Goal: Communication & Community: Answer question/provide support

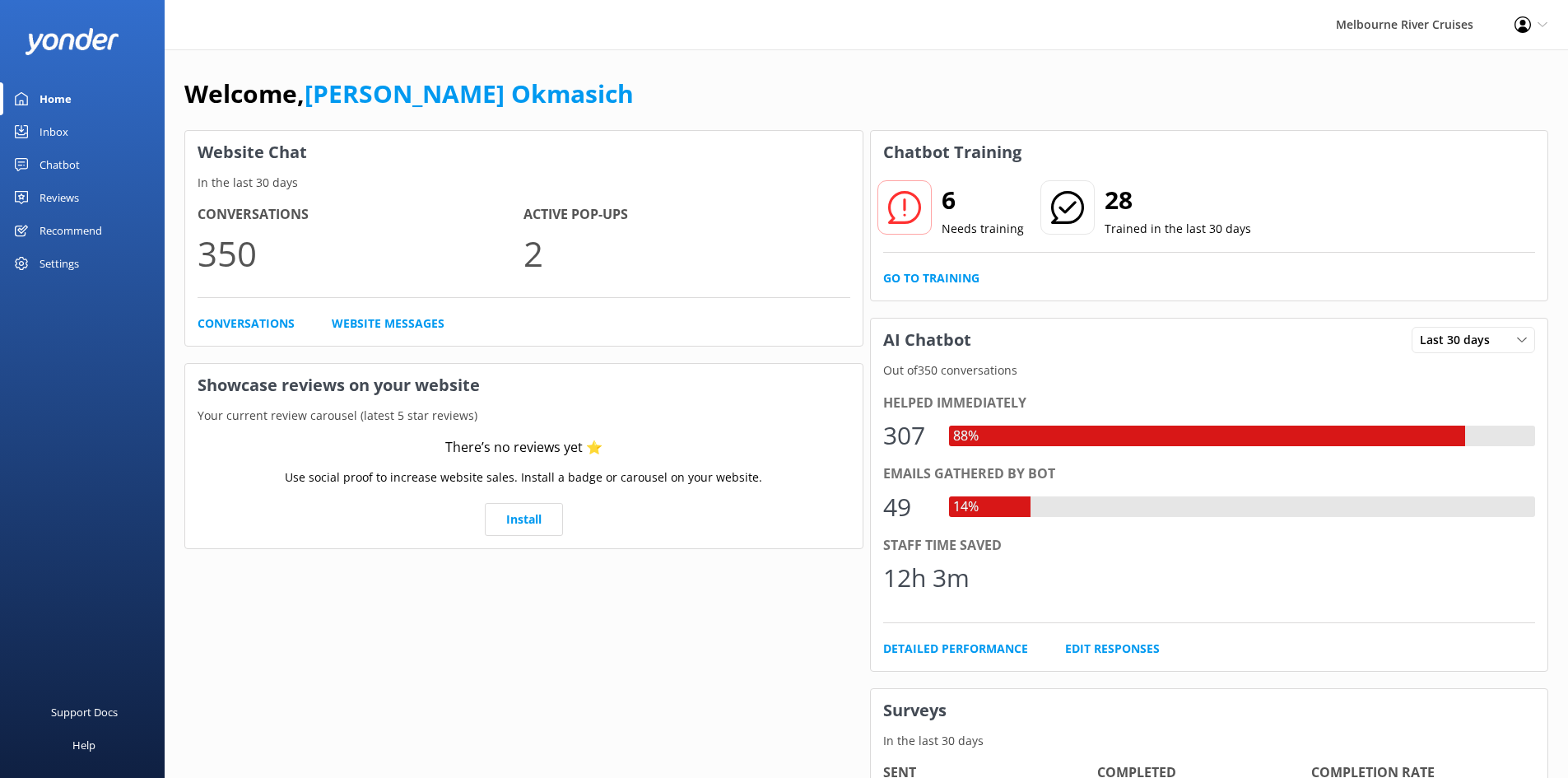
click at [71, 168] on div "Chatbot" at bounding box center [59, 164] width 41 height 33
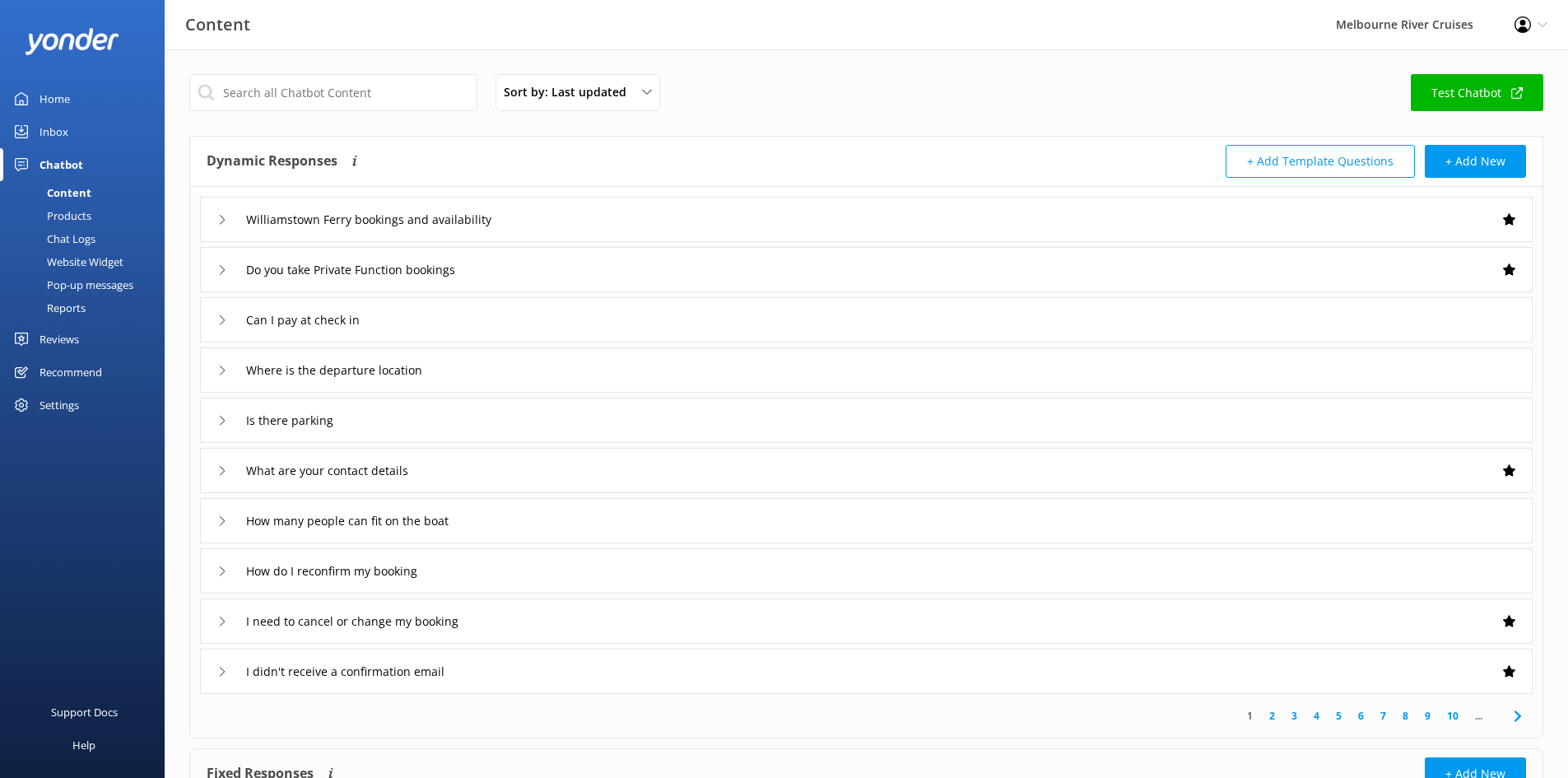
click at [76, 128] on link "Inbox" at bounding box center [82, 131] width 165 height 33
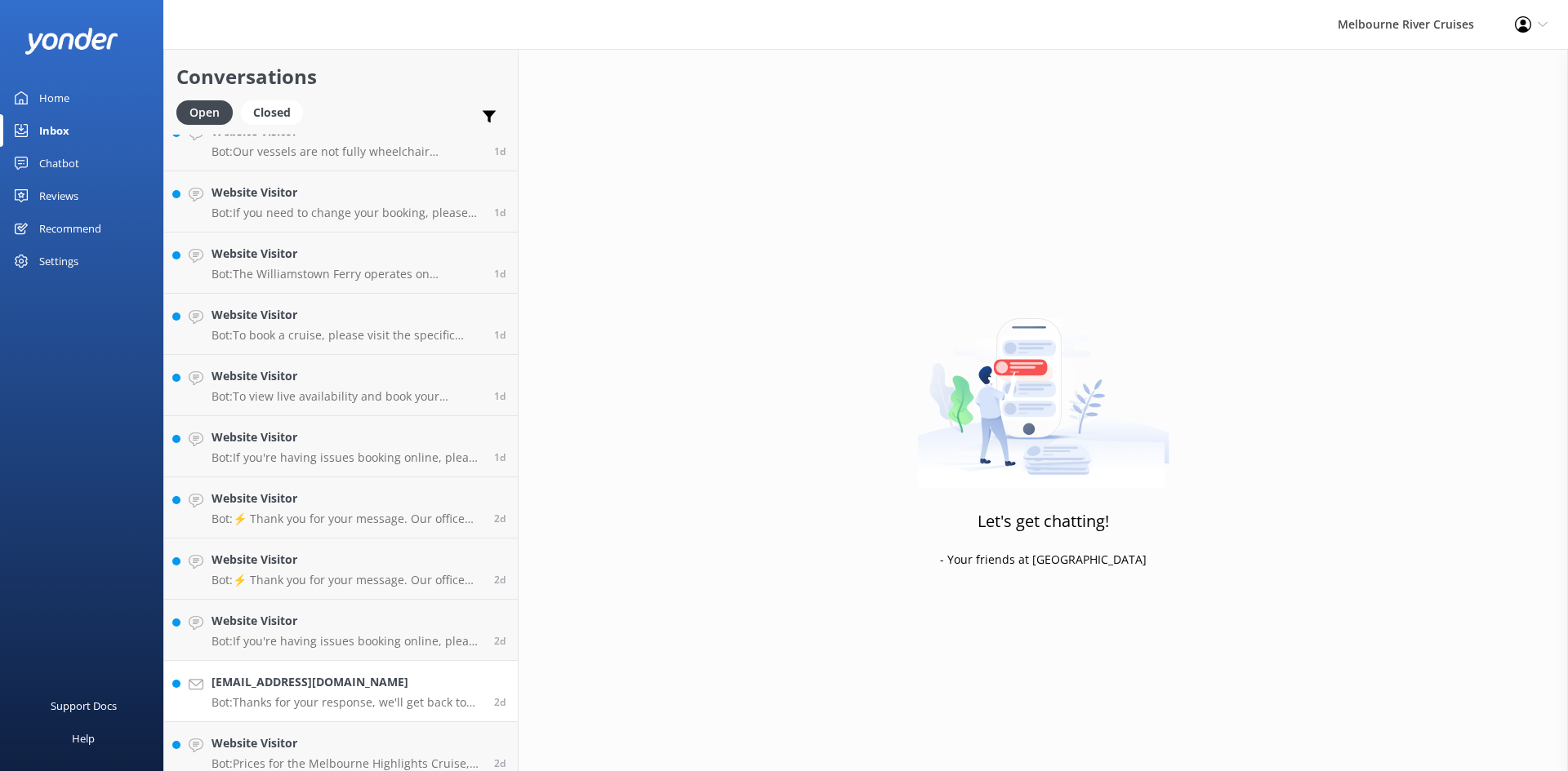
scroll to position [1261, 0]
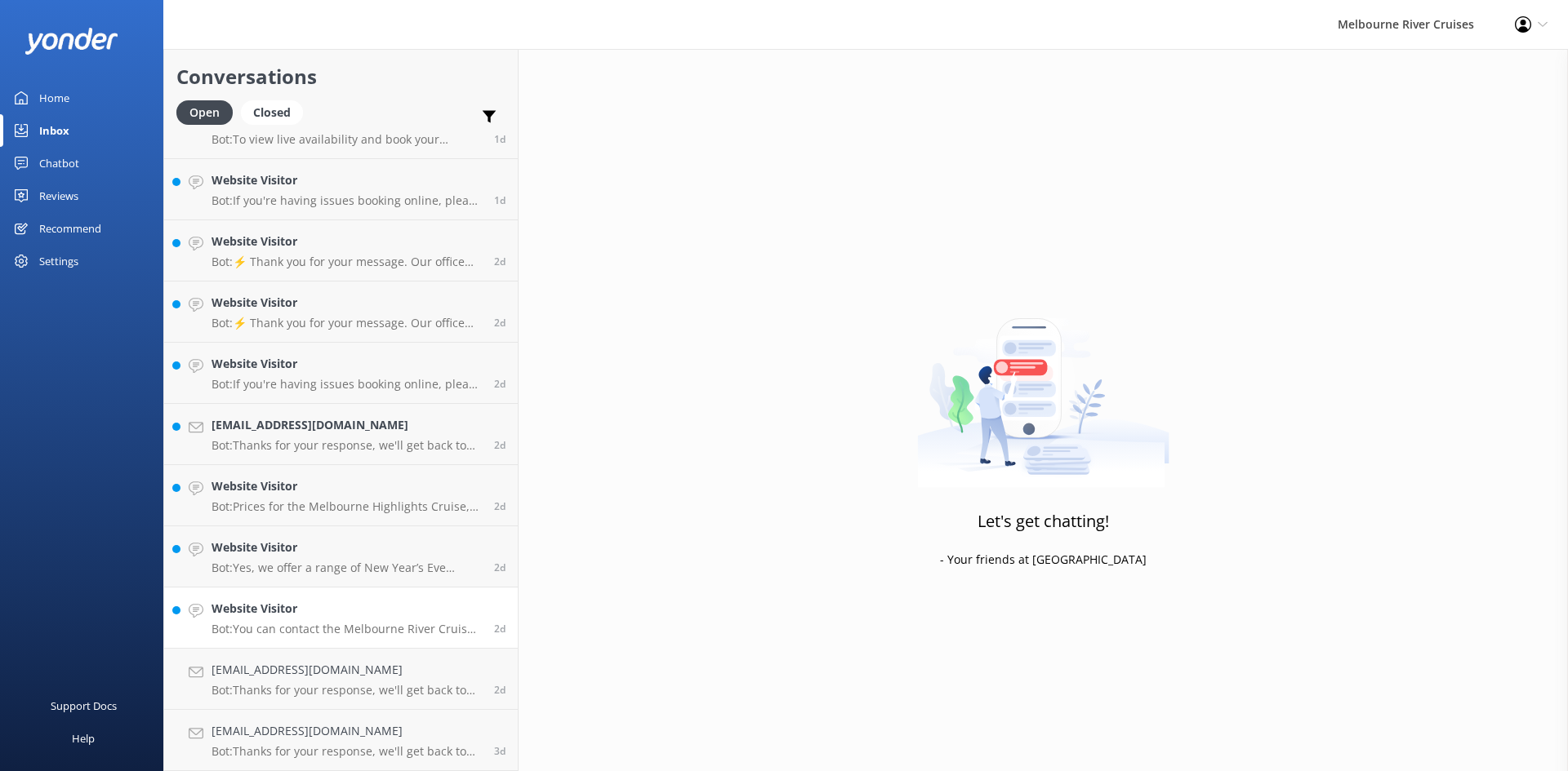
click at [331, 617] on h4 "Website Visitor" at bounding box center [347, 608] width 270 height 18
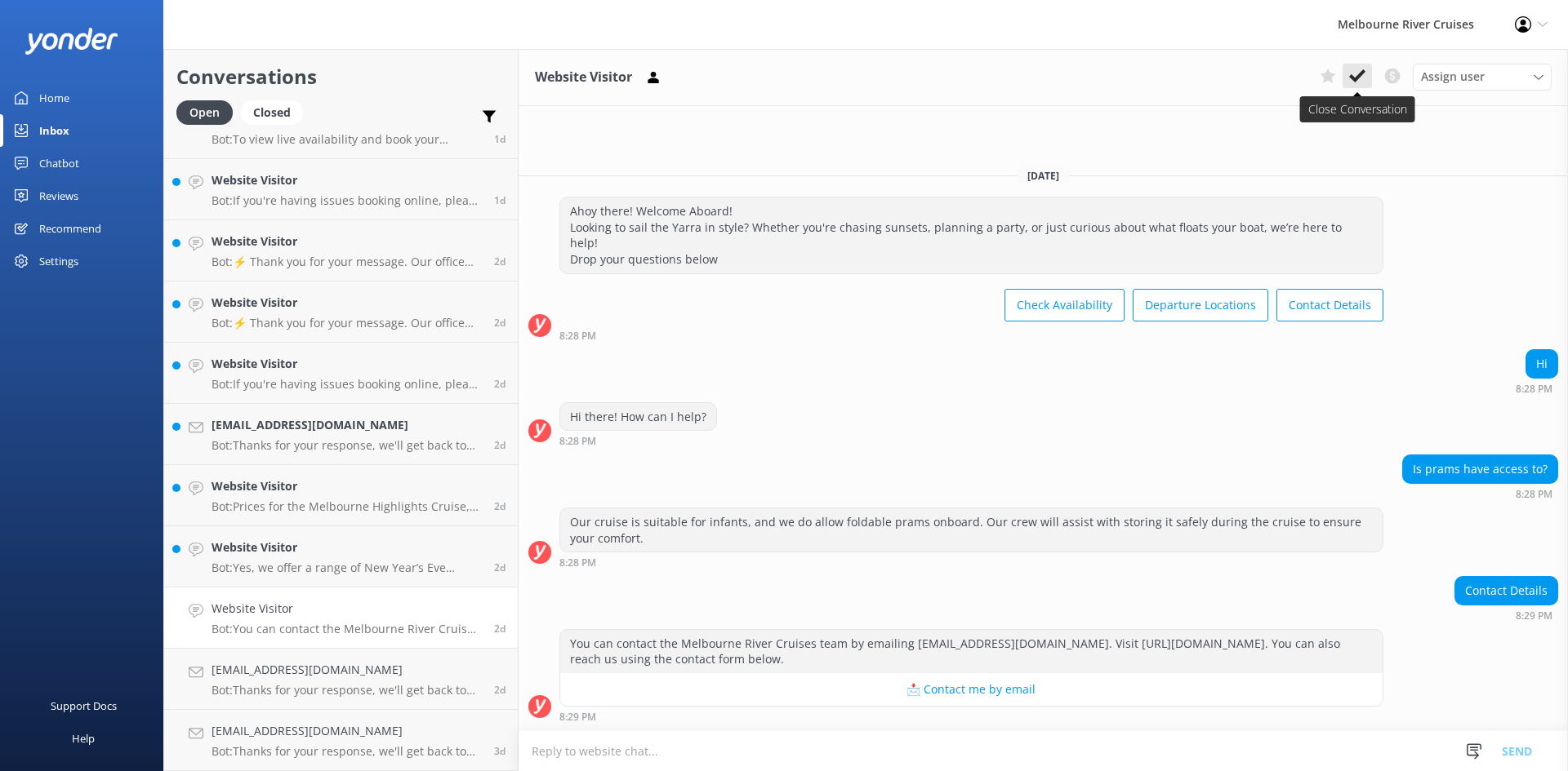
click at [1361, 72] on use at bounding box center [1357, 75] width 17 height 13
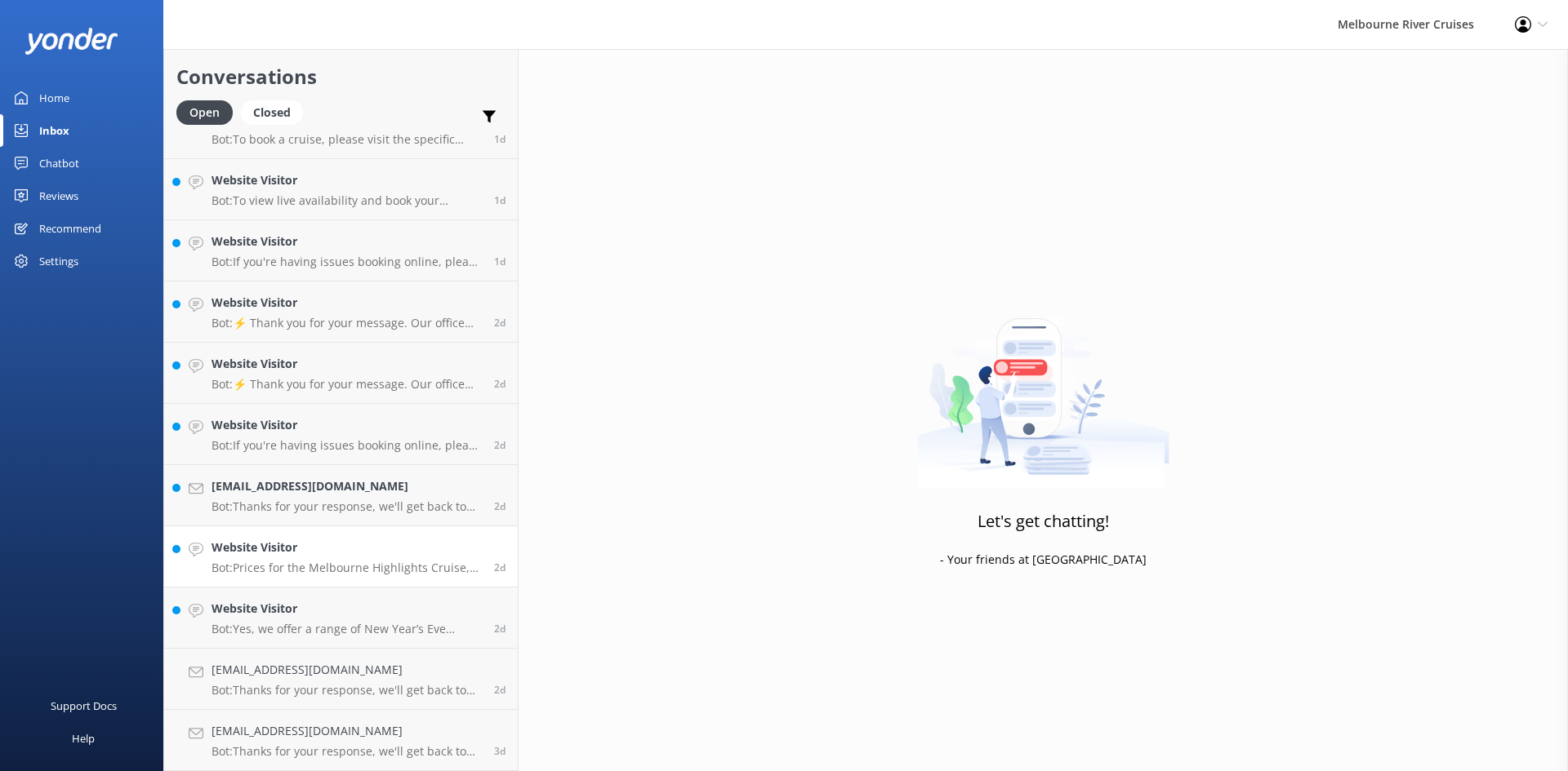
scroll to position [1200, 0]
click at [322, 557] on div "Website Visitor Bot: Prices for the Melbourne Highlights Cruise, which is a 2 t…" at bounding box center [347, 556] width 270 height 36
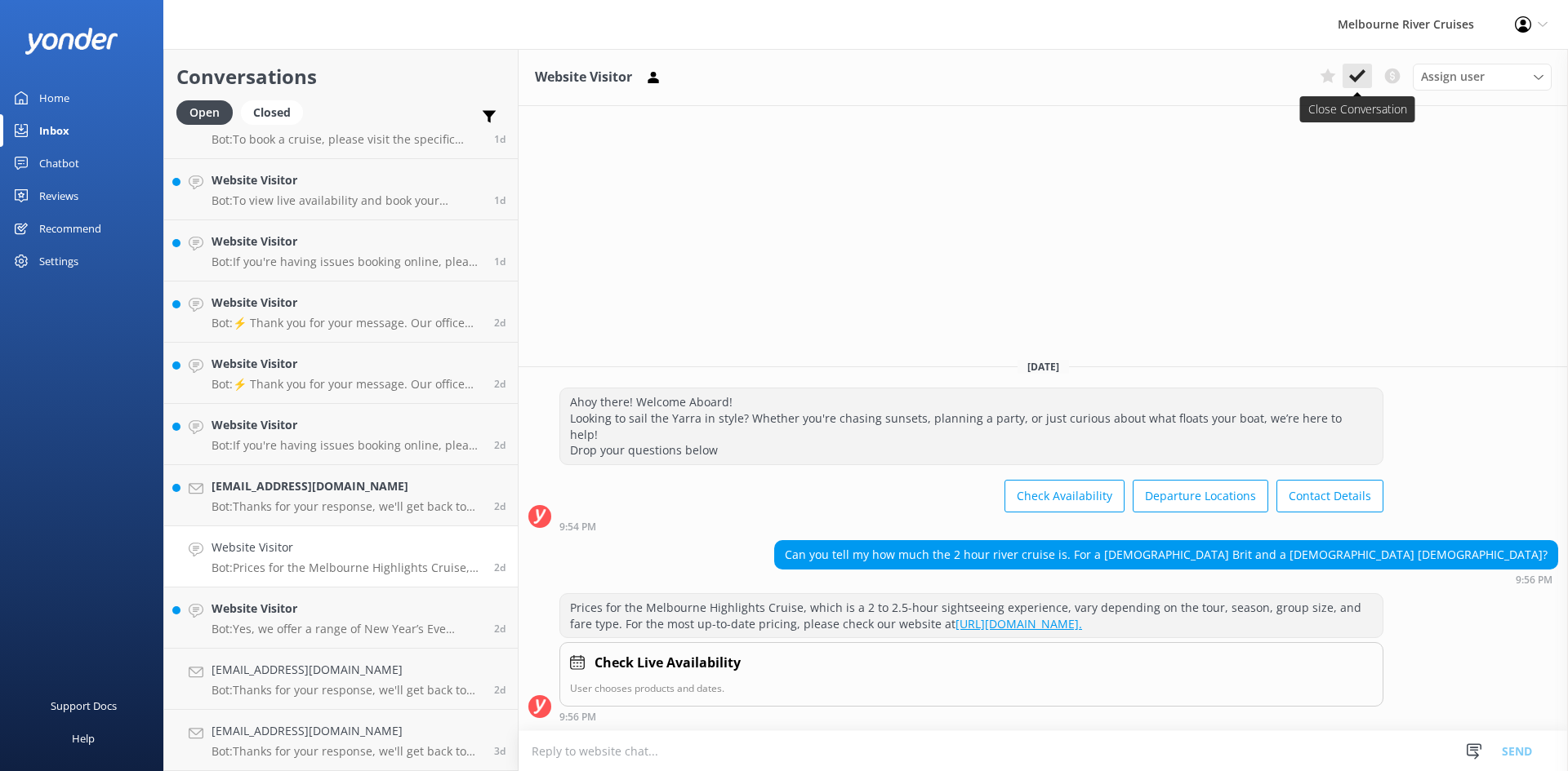
click at [1361, 78] on icon at bounding box center [1357, 75] width 17 height 17
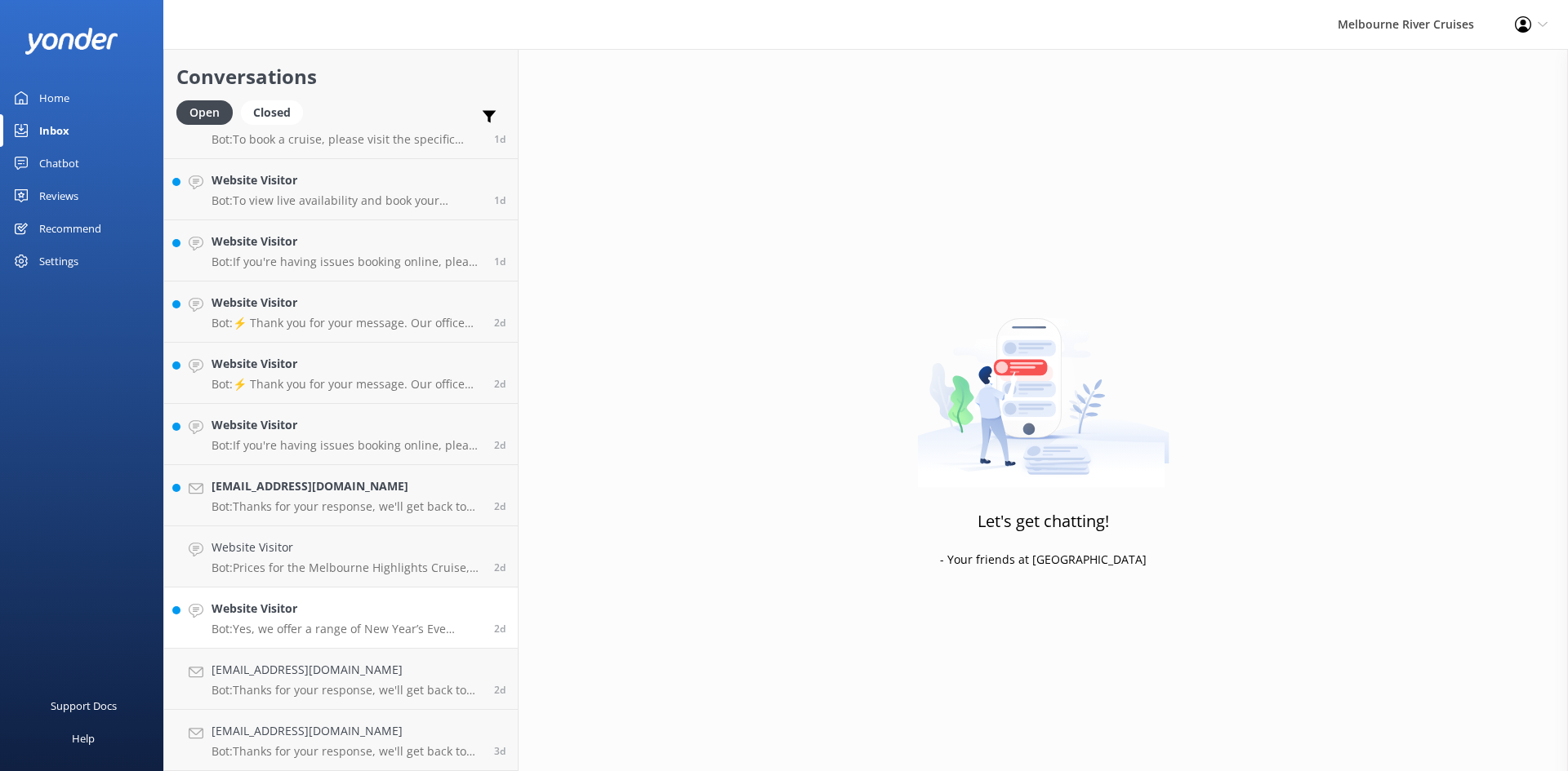
scroll to position [1138, 0]
click at [316, 615] on h4 "Website Visitor" at bounding box center [347, 608] width 270 height 18
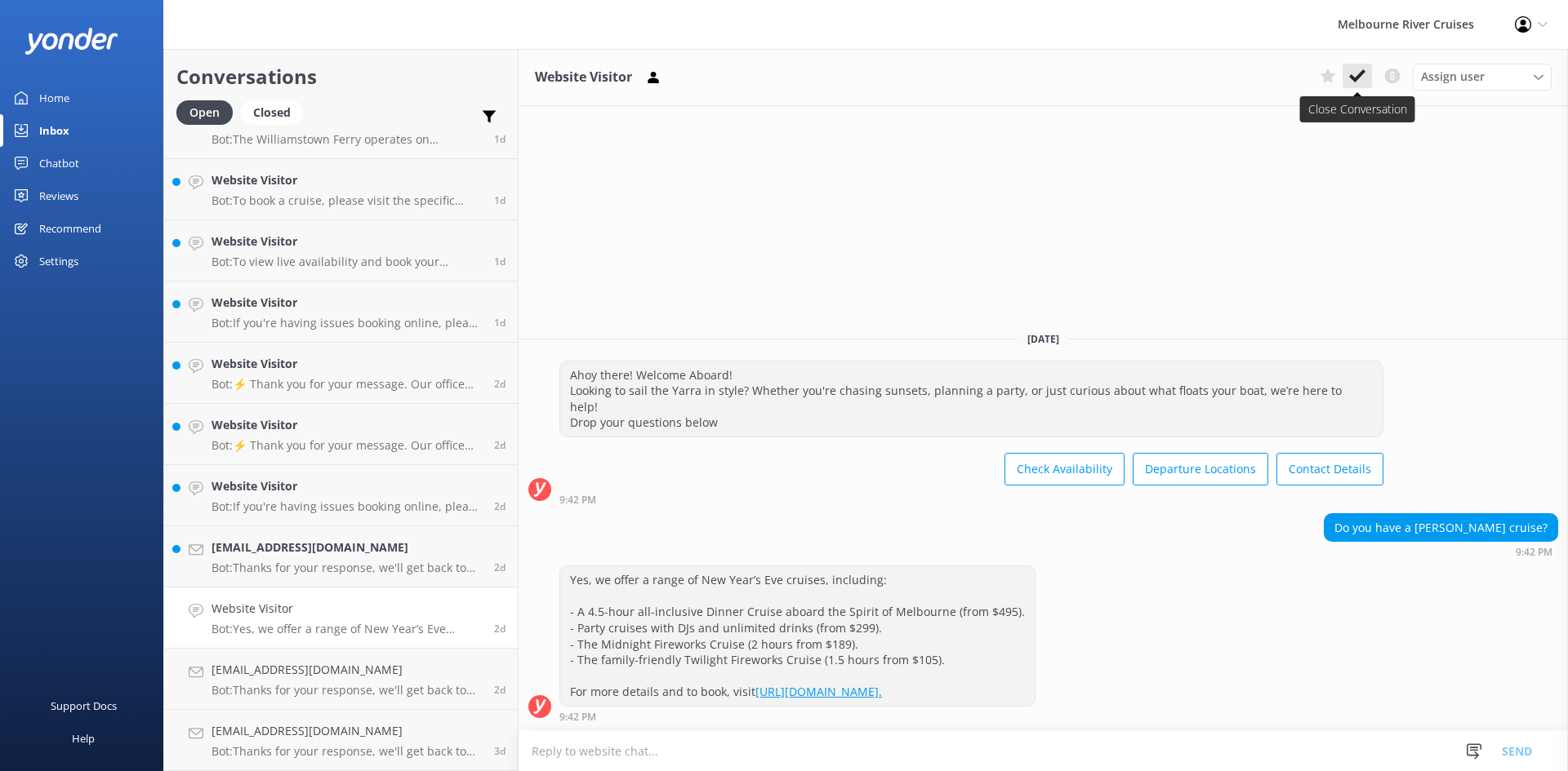
click at [1361, 72] on use at bounding box center [1357, 75] width 17 height 13
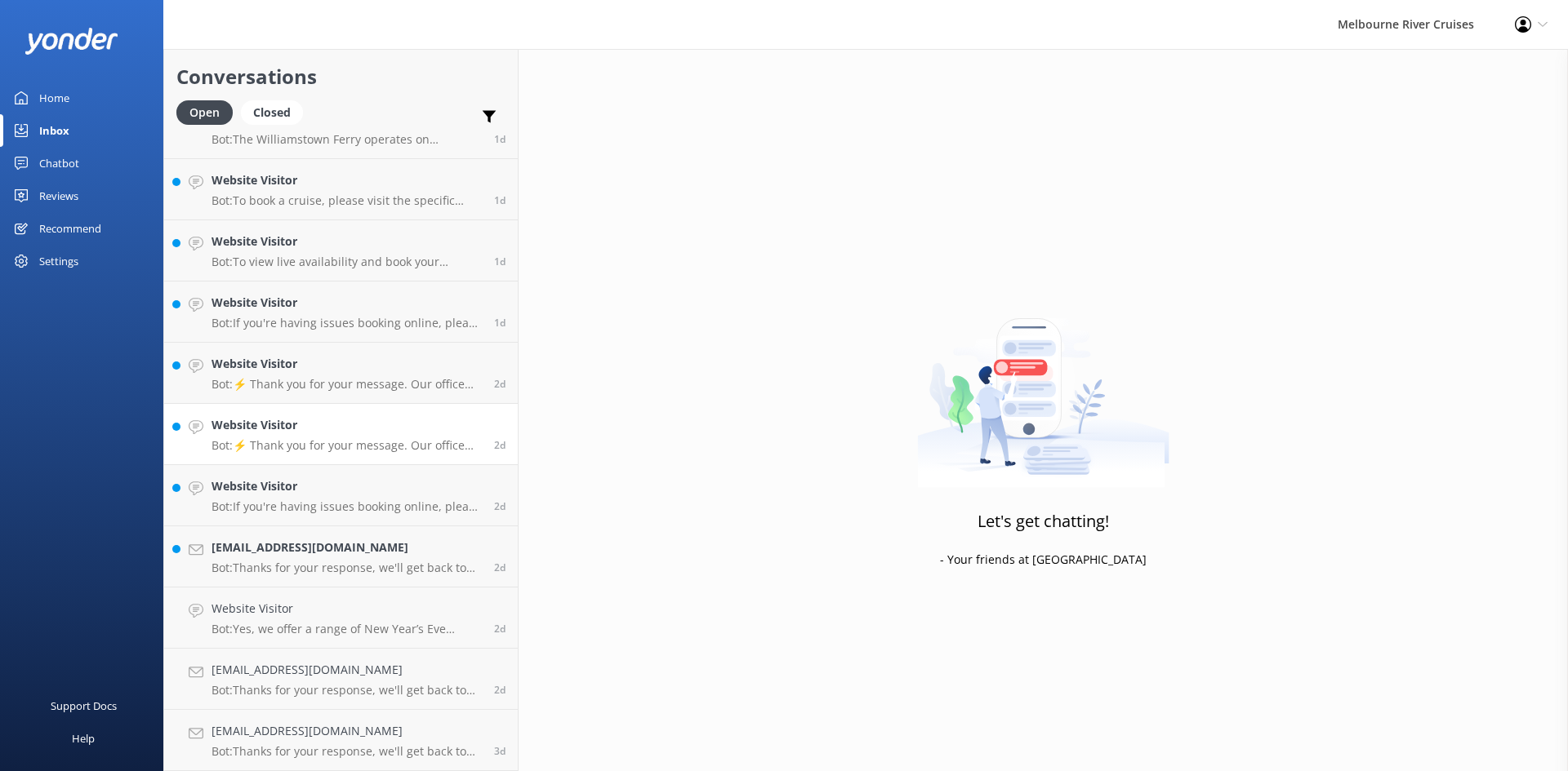
scroll to position [1078, 0]
click at [276, 540] on h4 "Website Visitor" at bounding box center [347, 548] width 270 height 18
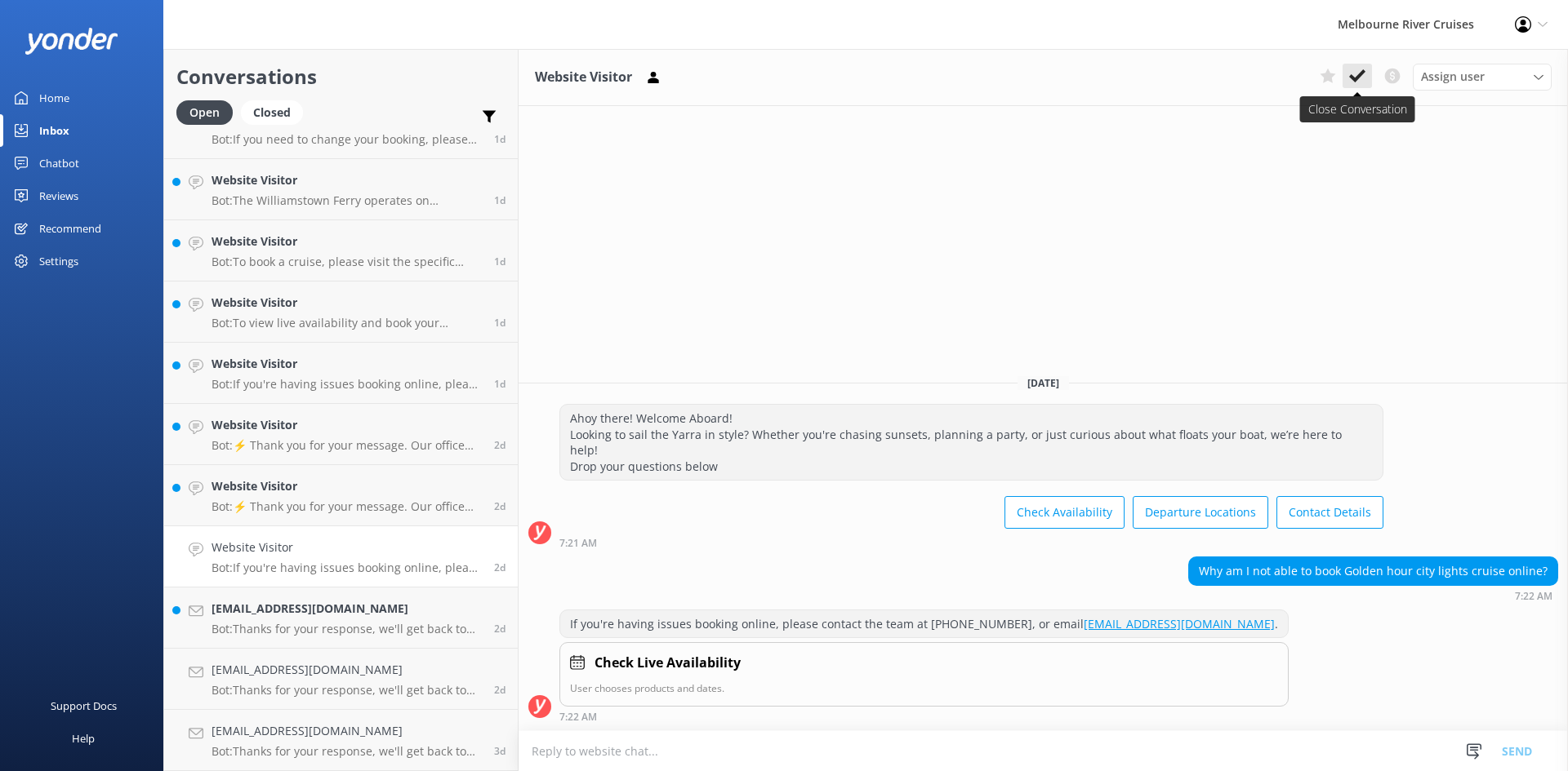
click at [1359, 75] on use at bounding box center [1357, 75] width 17 height 13
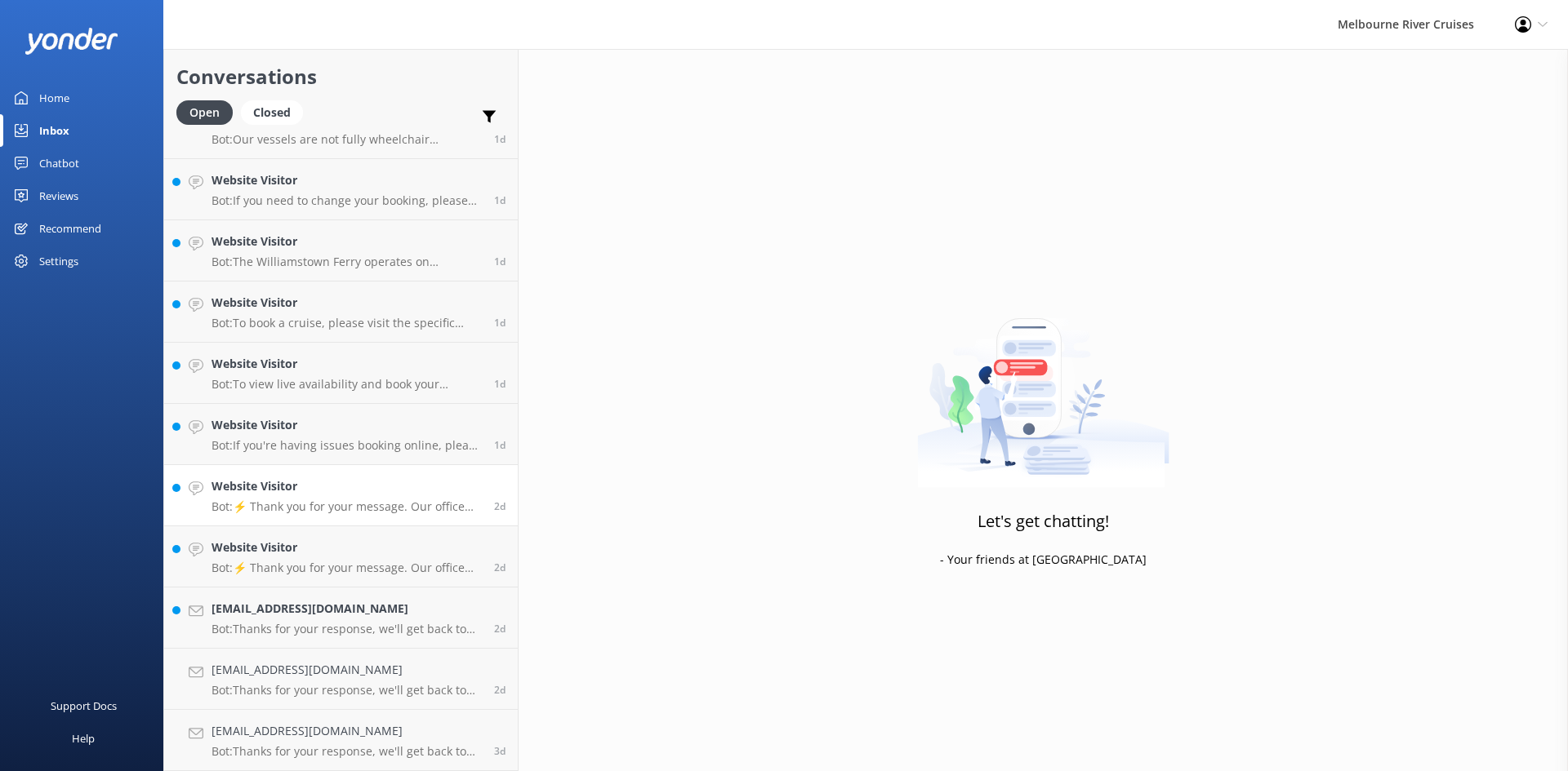
scroll to position [1016, 0]
click at [302, 554] on h4 "Website Visitor" at bounding box center [347, 548] width 270 height 18
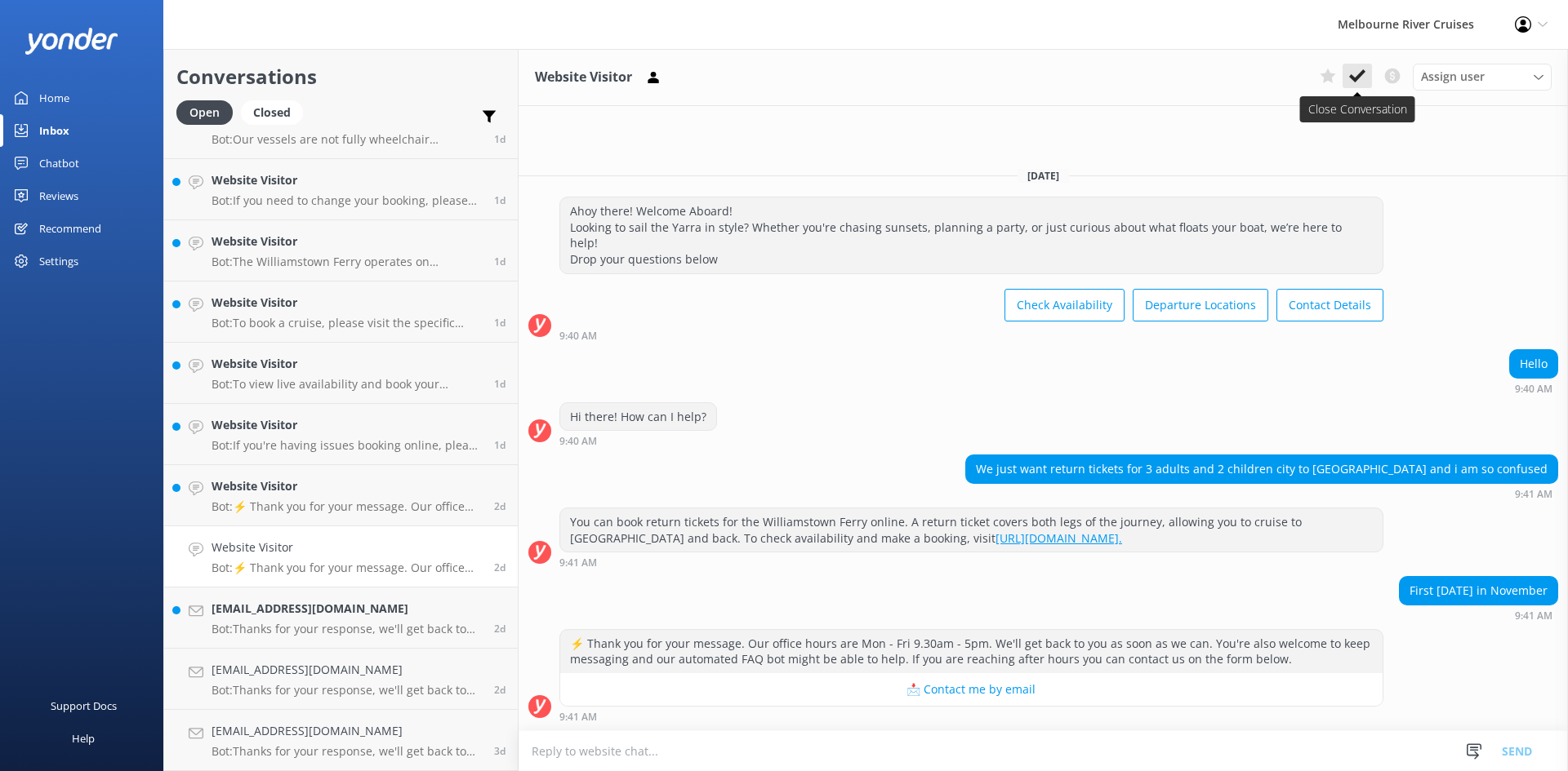
click at [1352, 78] on use at bounding box center [1357, 75] width 17 height 13
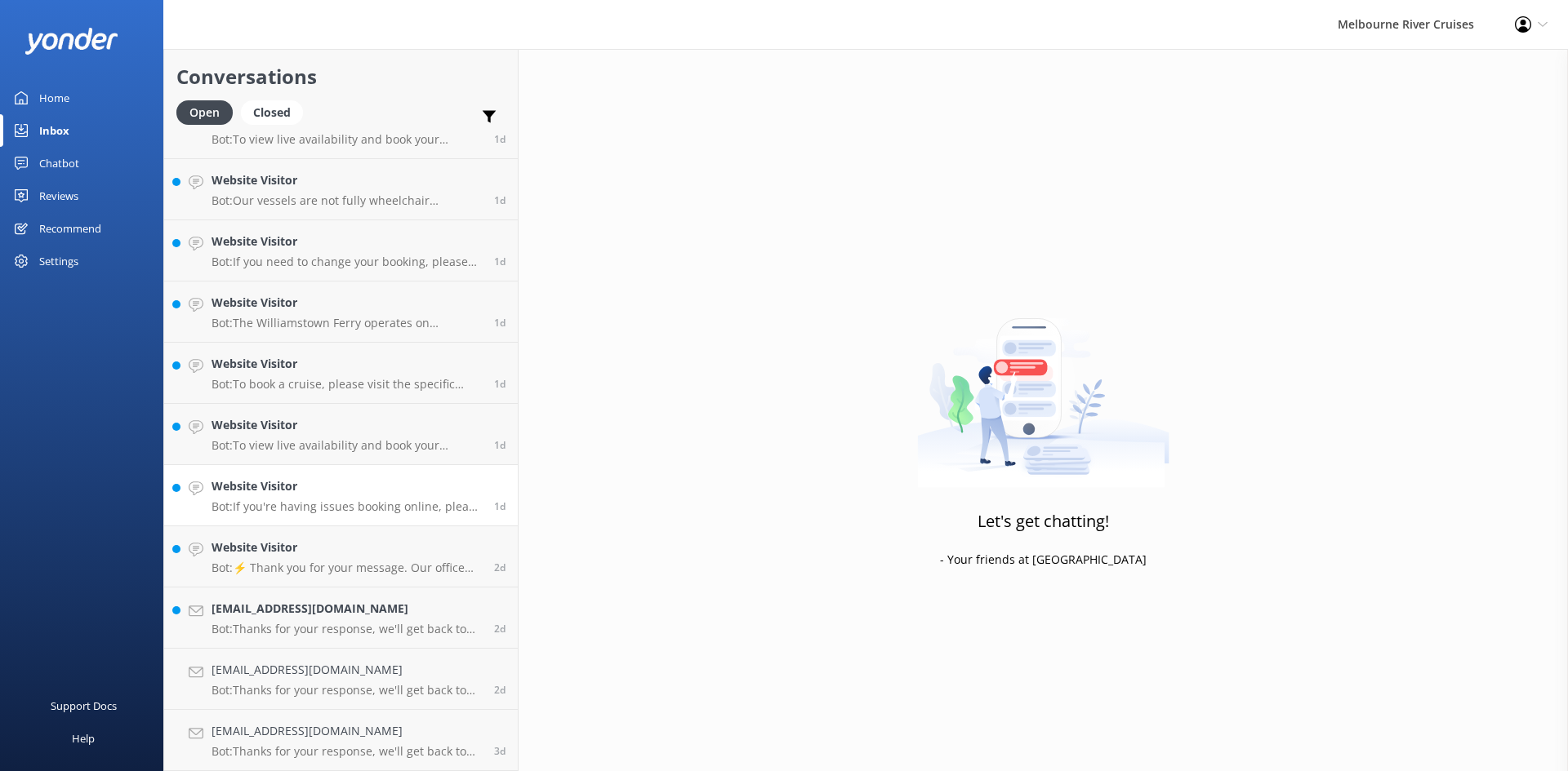
scroll to position [955, 0]
click at [261, 499] on div "Website Visitor Bot: If you're having issues booking online, please contact the…" at bounding box center [347, 495] width 270 height 36
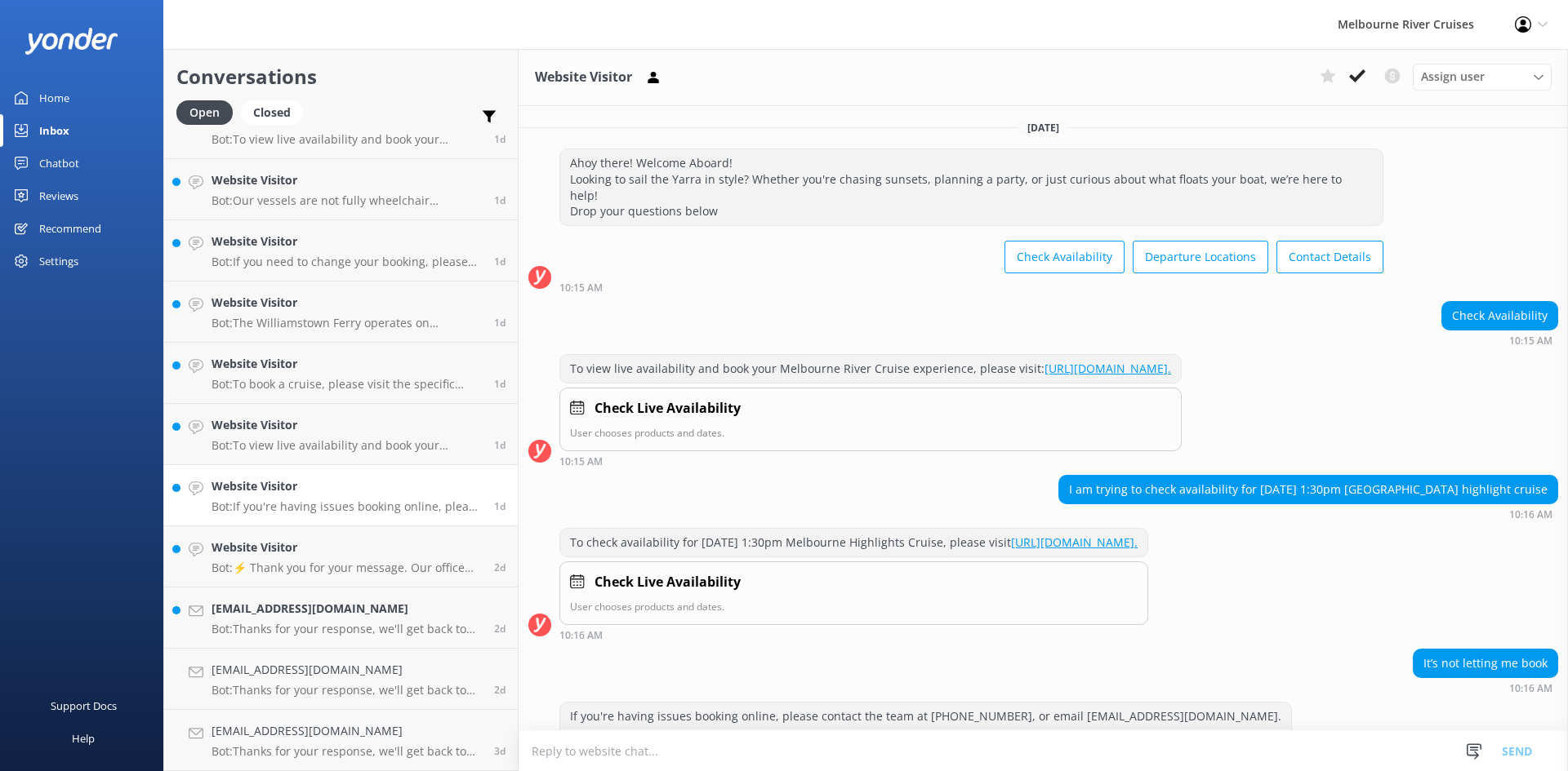
scroll to position [72, 0]
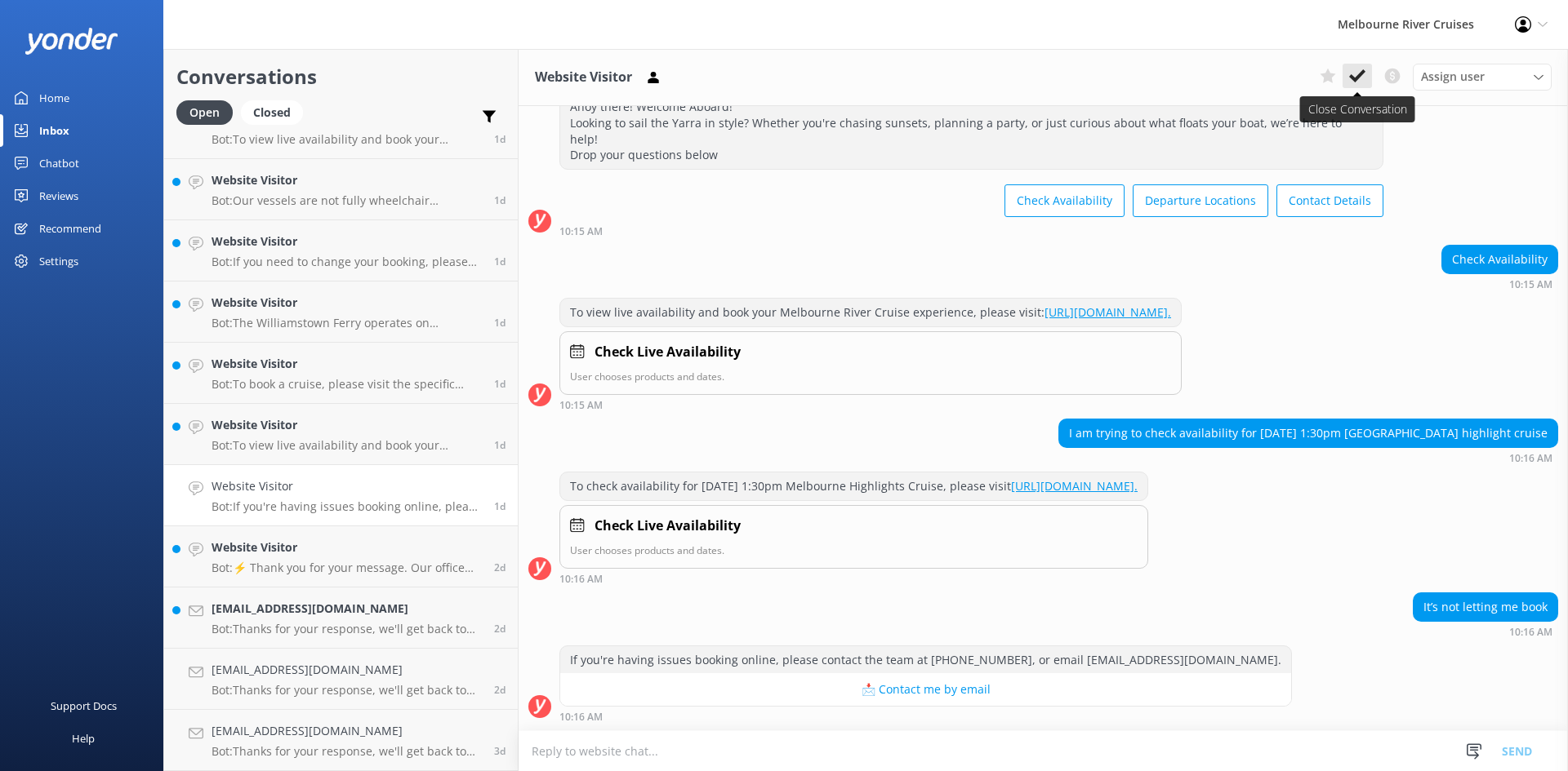
click at [1354, 75] on icon at bounding box center [1357, 75] width 17 height 17
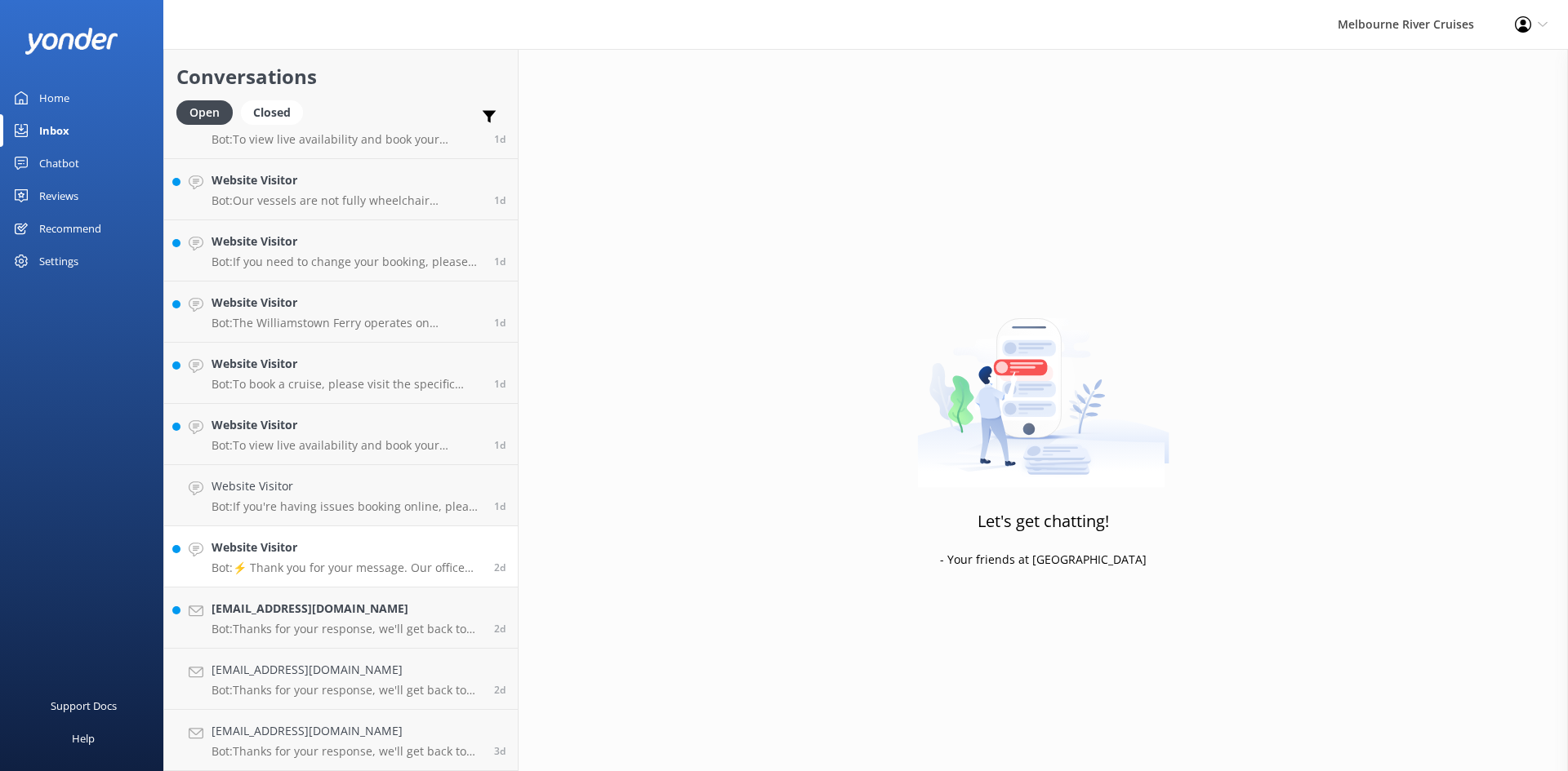
scroll to position [893, 0]
click at [262, 554] on h4 "Website Visitor" at bounding box center [347, 548] width 270 height 18
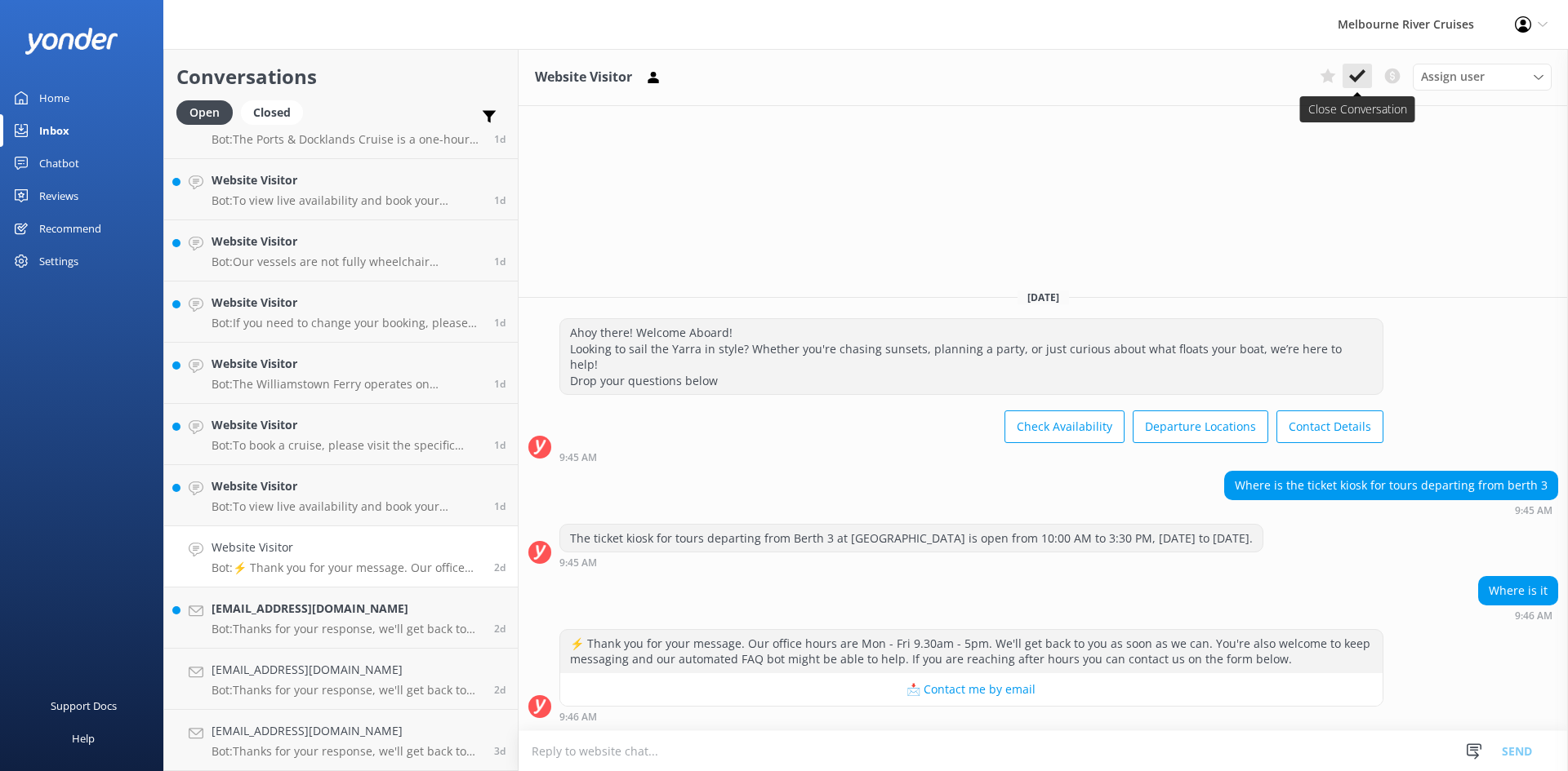
click at [1356, 80] on use at bounding box center [1357, 75] width 17 height 13
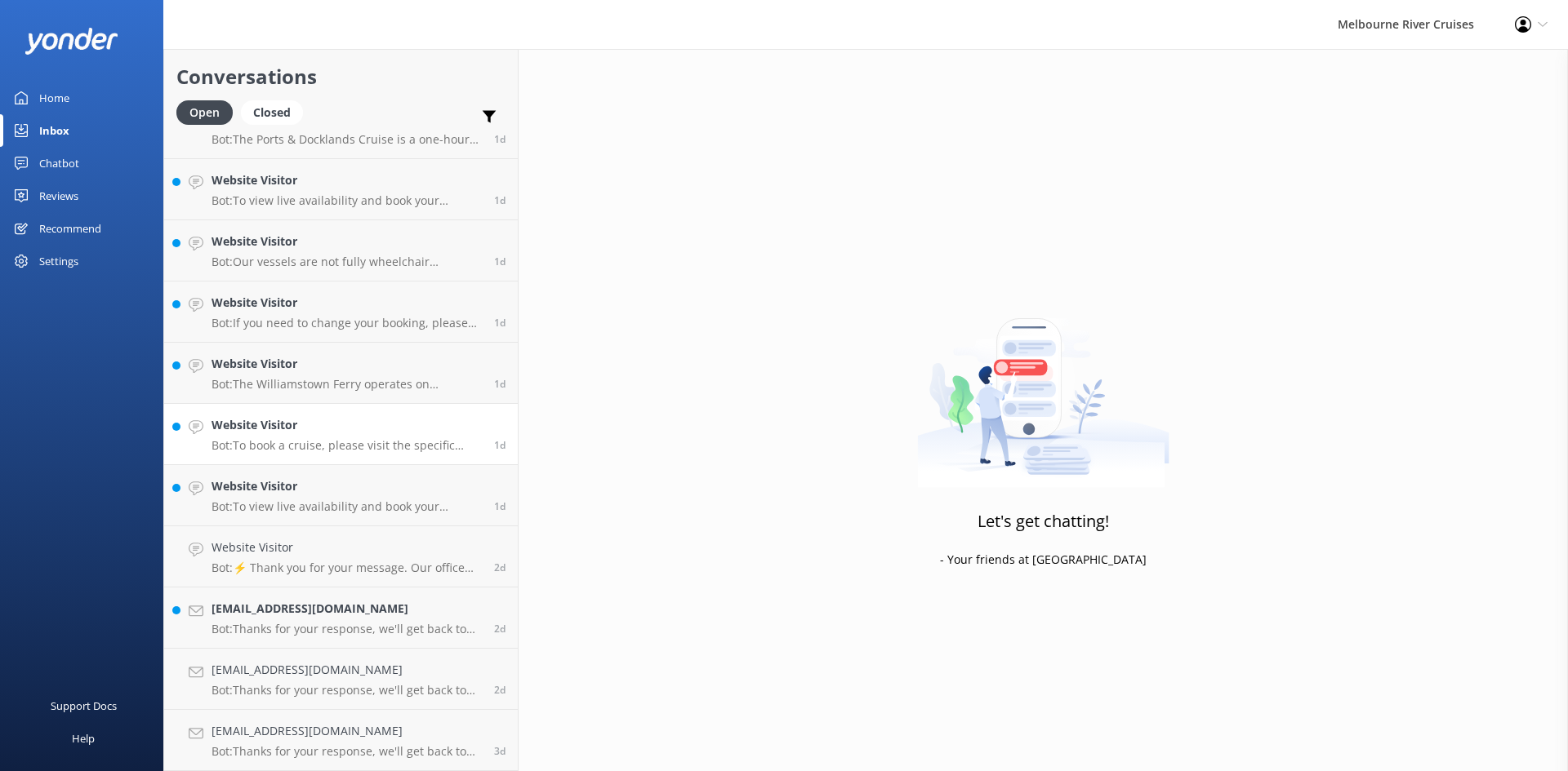
scroll to position [833, 0]
click at [337, 503] on p "Bot: To book a cruise, please visit the specific booking page for the cruise yo…" at bounding box center [347, 506] width 270 height 15
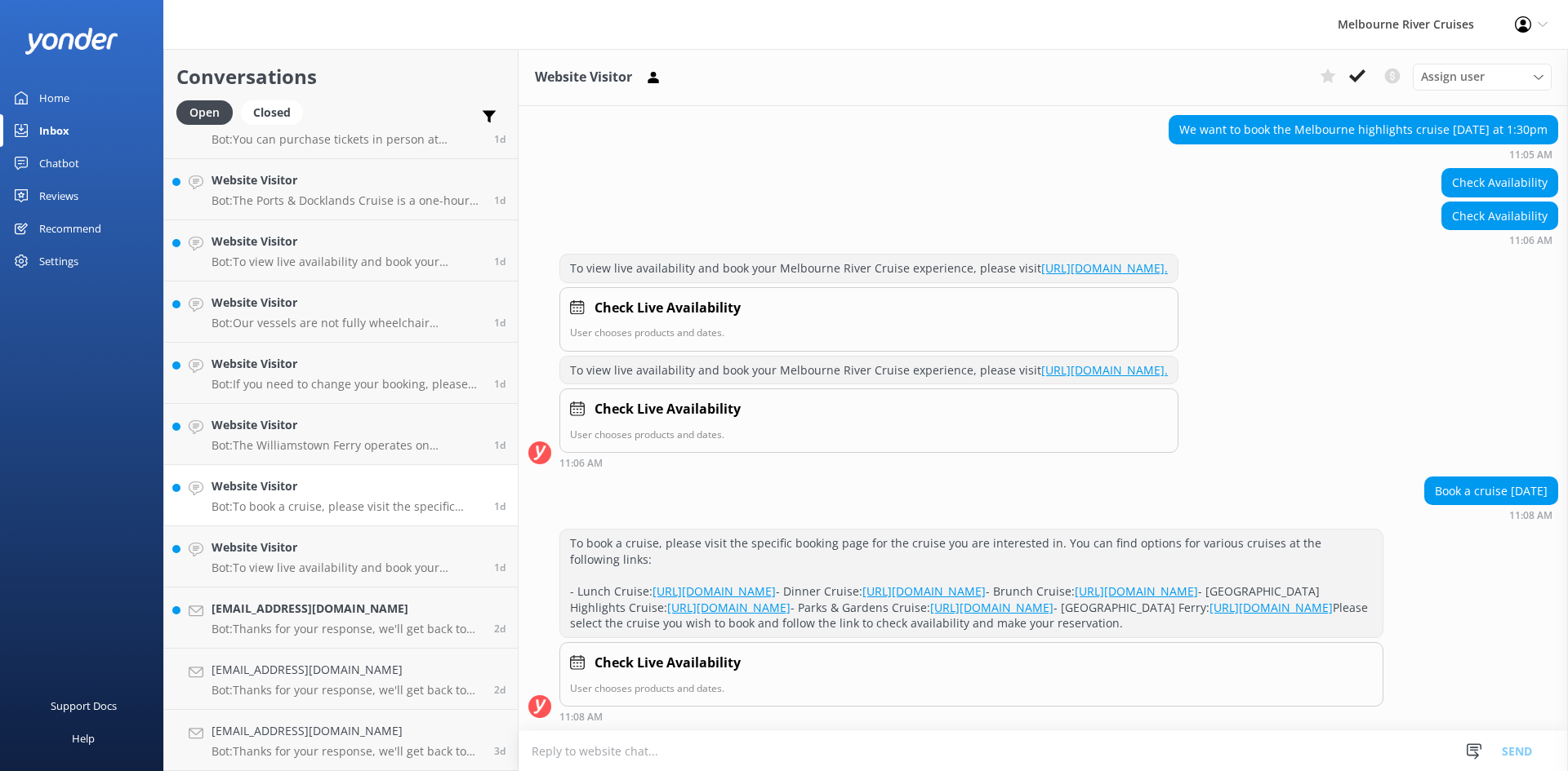
scroll to position [266, 0]
click at [1356, 80] on use at bounding box center [1357, 75] width 17 height 13
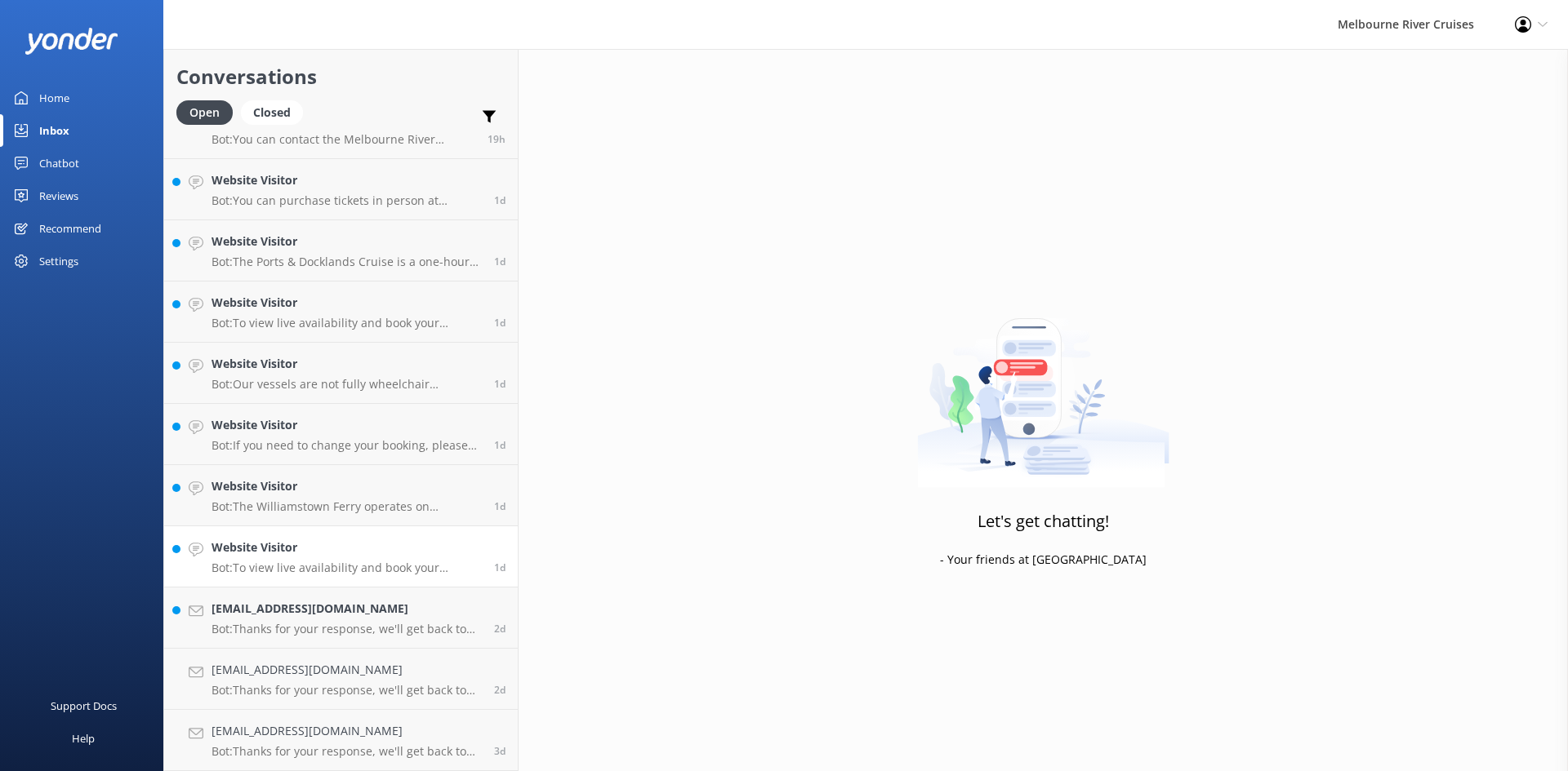
scroll to position [771, 0]
drag, startPoint x: 278, startPoint y: 549, endPoint x: 409, endPoint y: 515, distance: 135.3
click at [278, 548] on h4 "Website Visitor" at bounding box center [347, 548] width 270 height 18
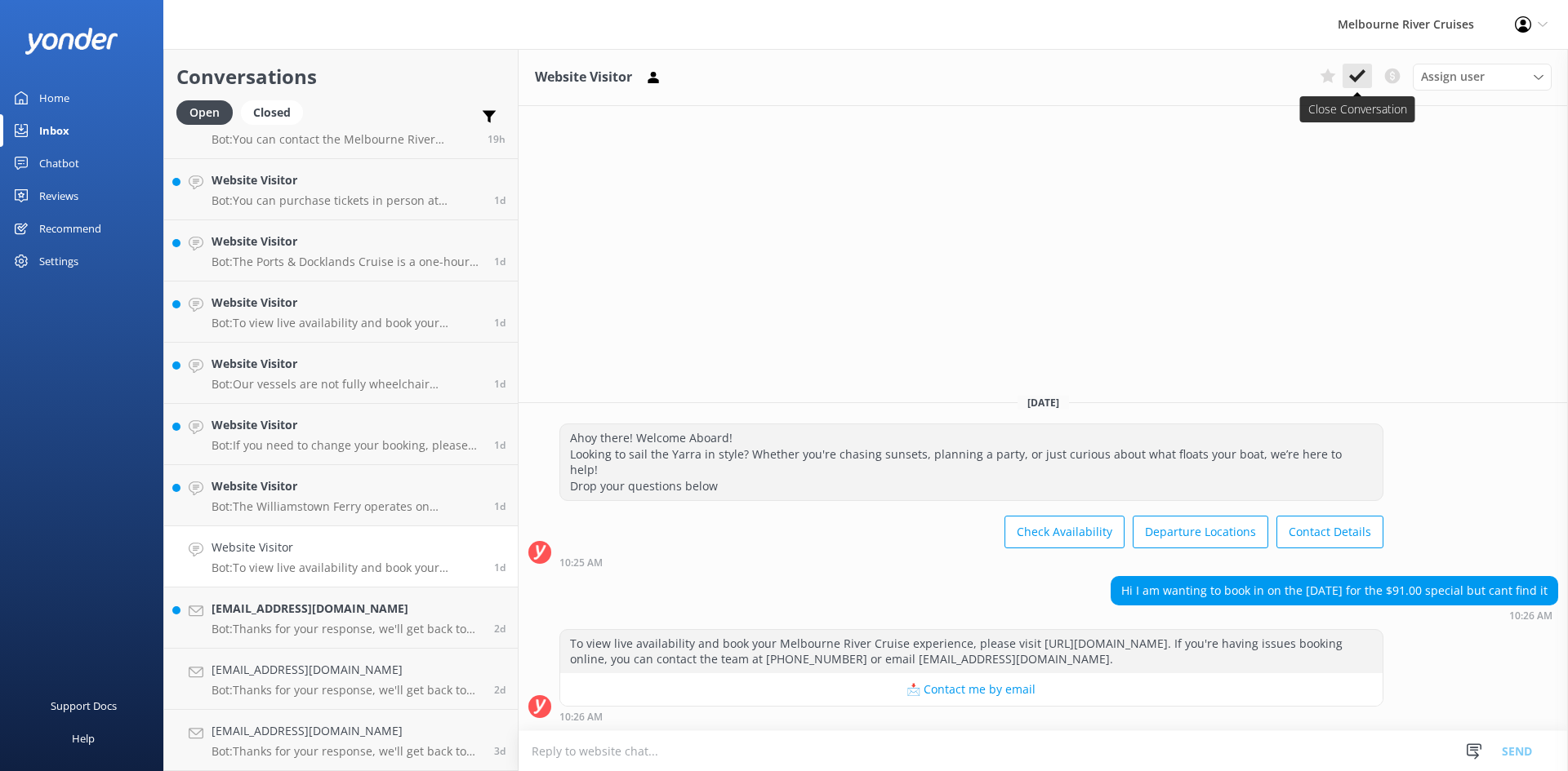
click at [1359, 72] on icon at bounding box center [1357, 75] width 17 height 17
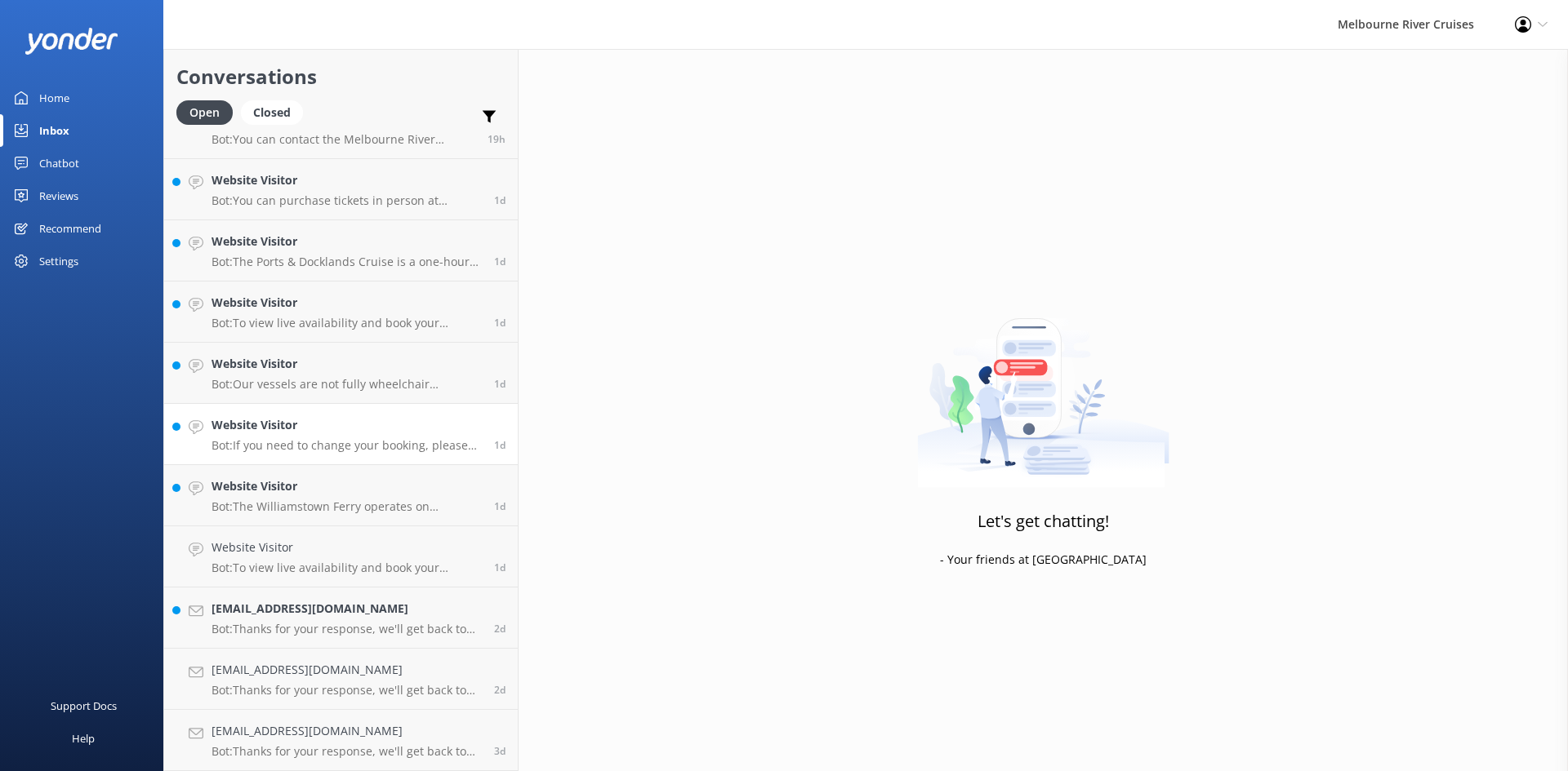
scroll to position [710, 0]
click at [302, 535] on link "Website Visitor Bot: The Williamstown Ferry operates on weekends and some publi…" at bounding box center [340, 556] width 354 height 61
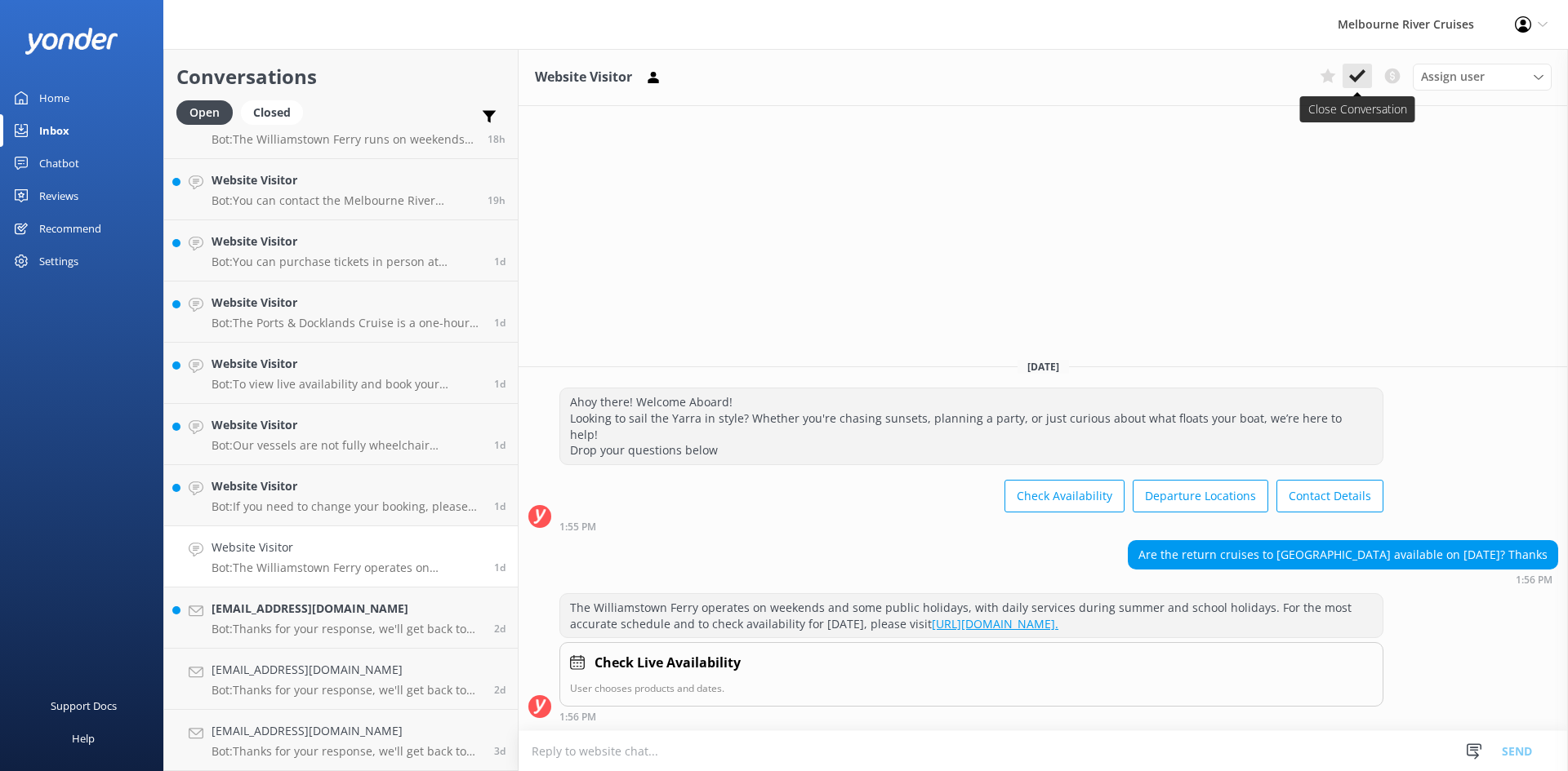
click at [1361, 65] on button at bounding box center [1357, 75] width 29 height 24
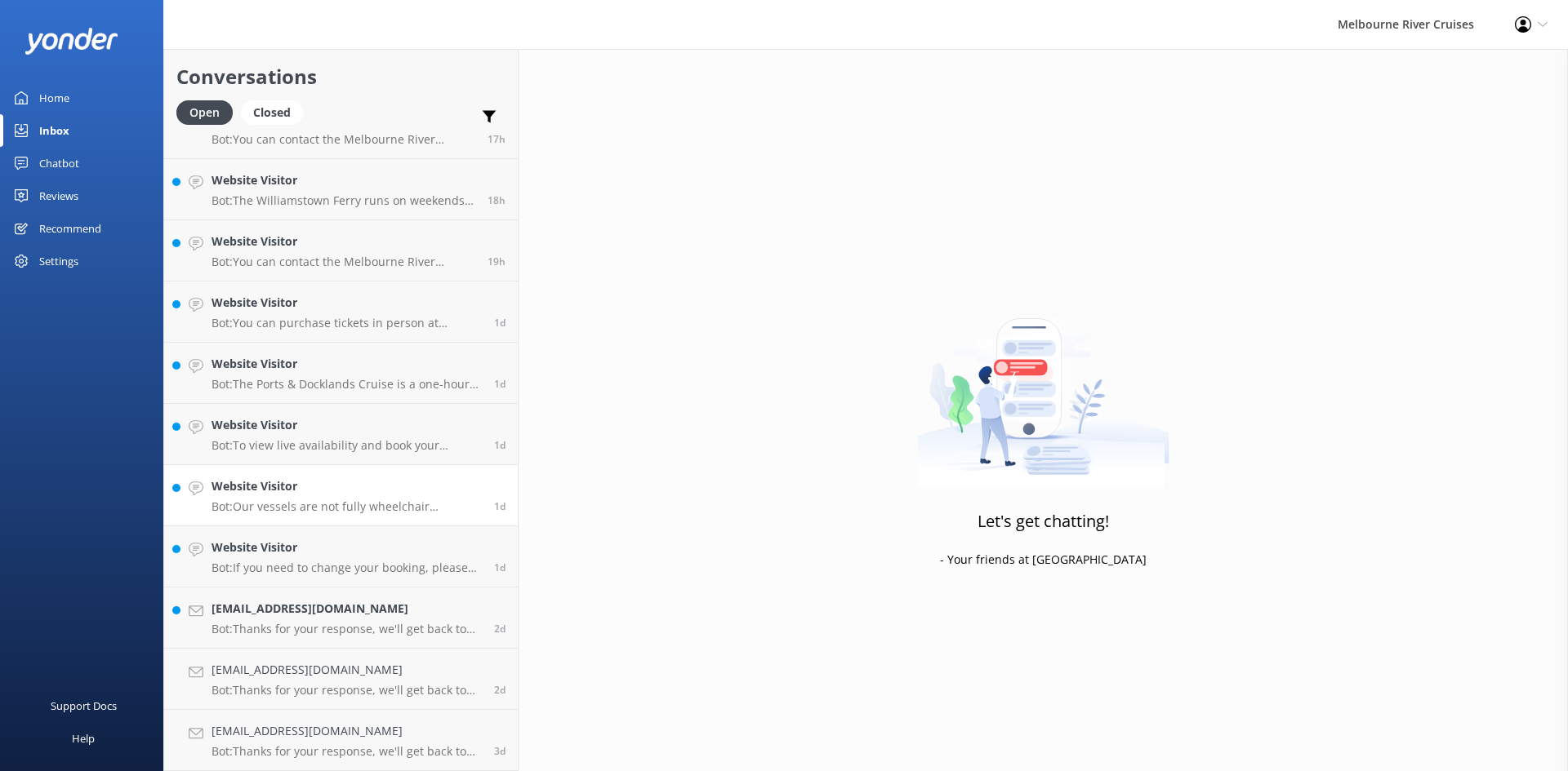
scroll to position [649, 0]
click at [308, 538] on link "Website Visitor Bot: If you need to change your booking, please contact our tea…" at bounding box center [340, 556] width 354 height 61
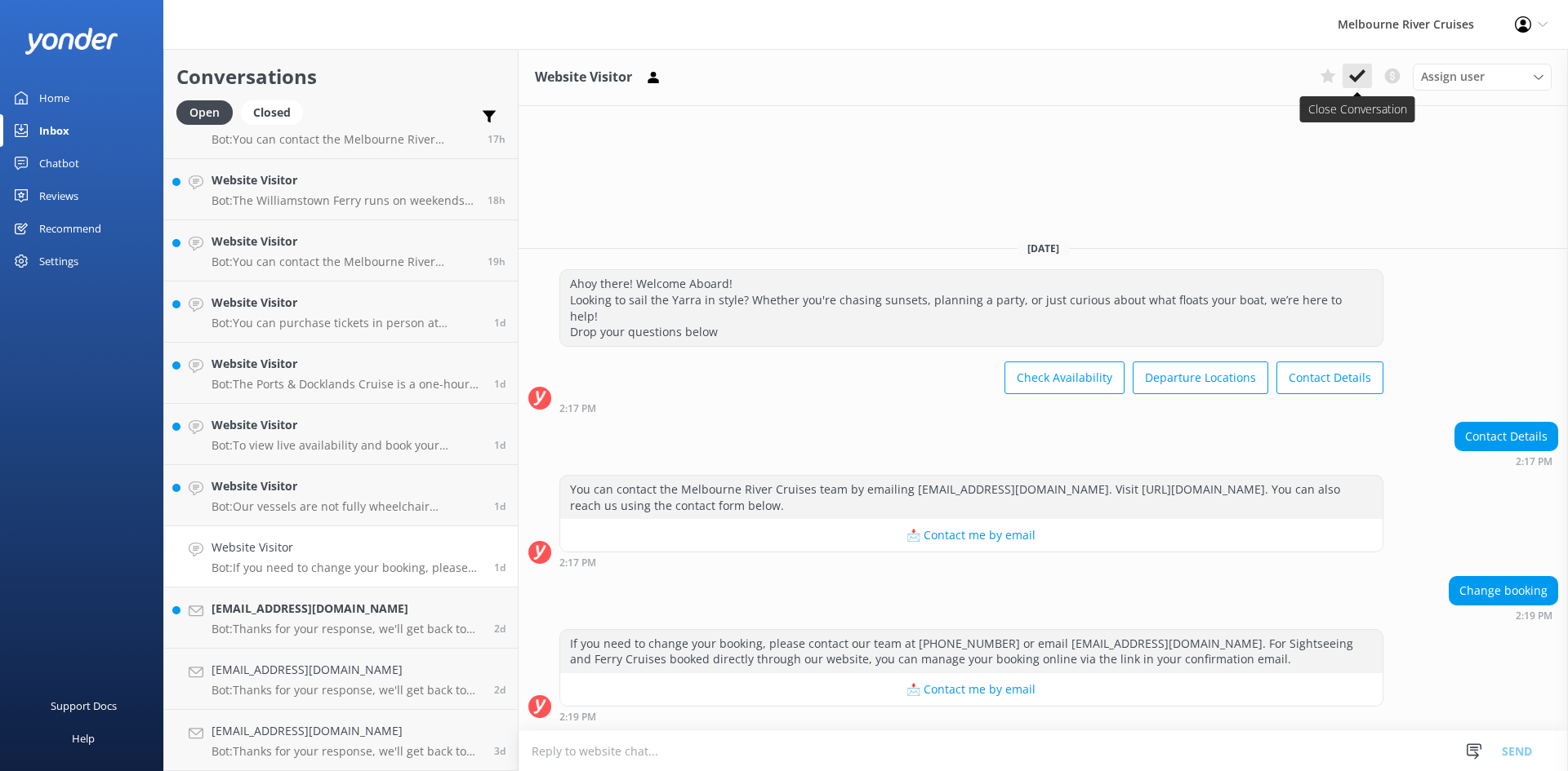
click at [1366, 76] on button at bounding box center [1357, 75] width 29 height 24
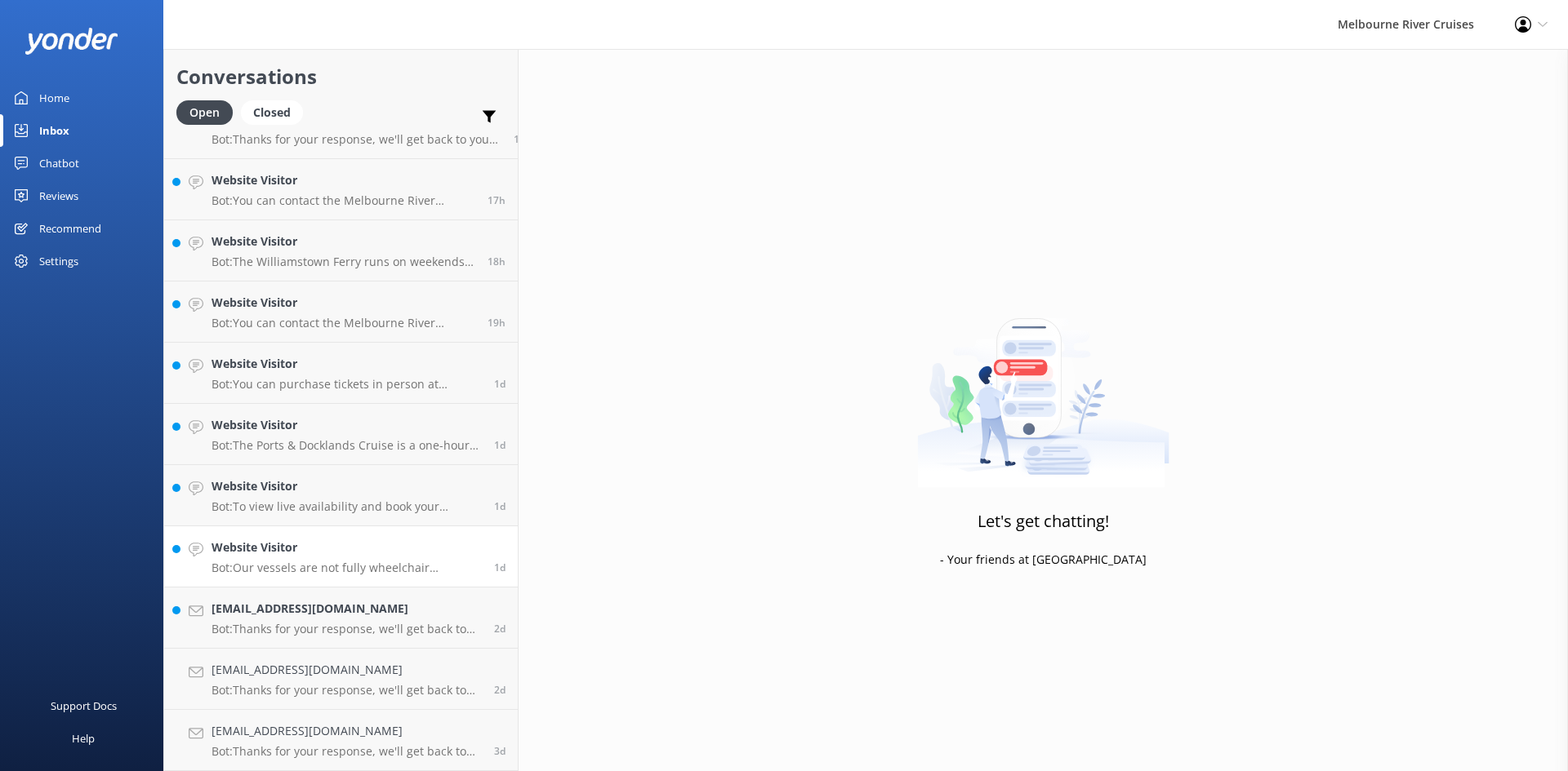
scroll to position [588, 0]
click at [301, 535] on link "Website Visitor Bot: Our vessels are not fully wheelchair accessible due to the…" at bounding box center [340, 556] width 354 height 61
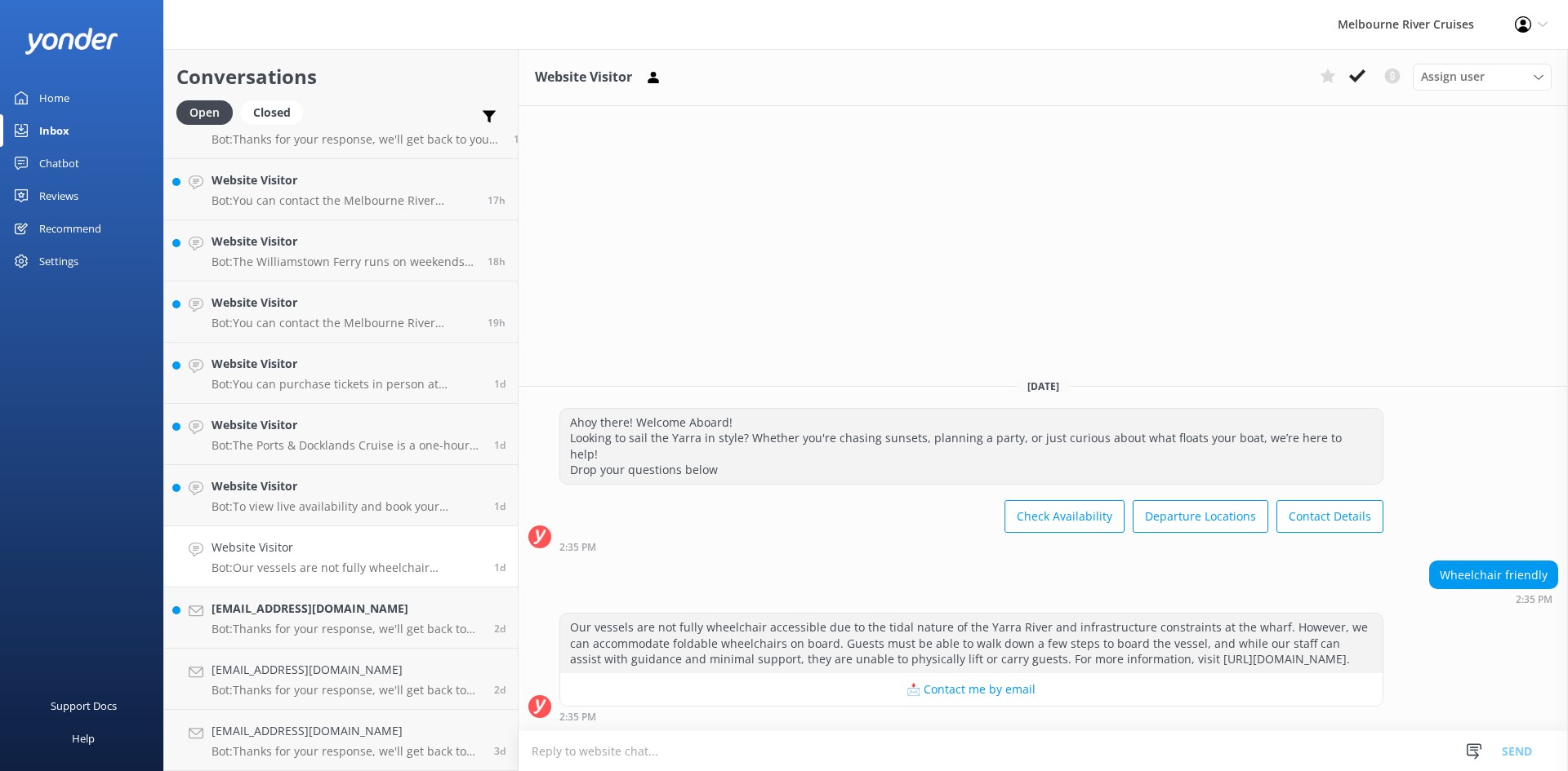
click at [1358, 75] on use at bounding box center [1357, 75] width 17 height 13
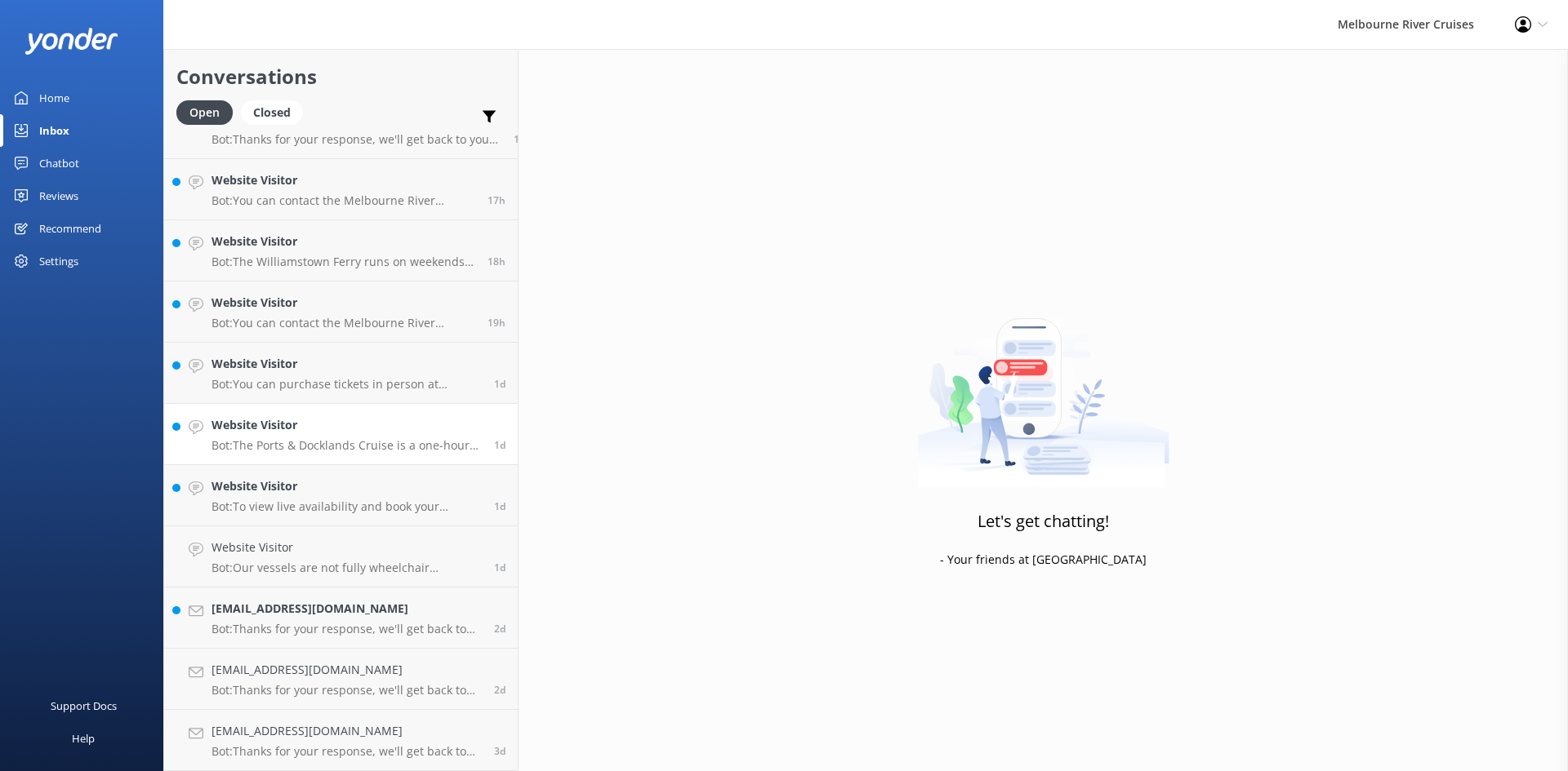
scroll to position [526, 0]
click at [249, 546] on h4 "Website Visitor" at bounding box center [347, 548] width 270 height 18
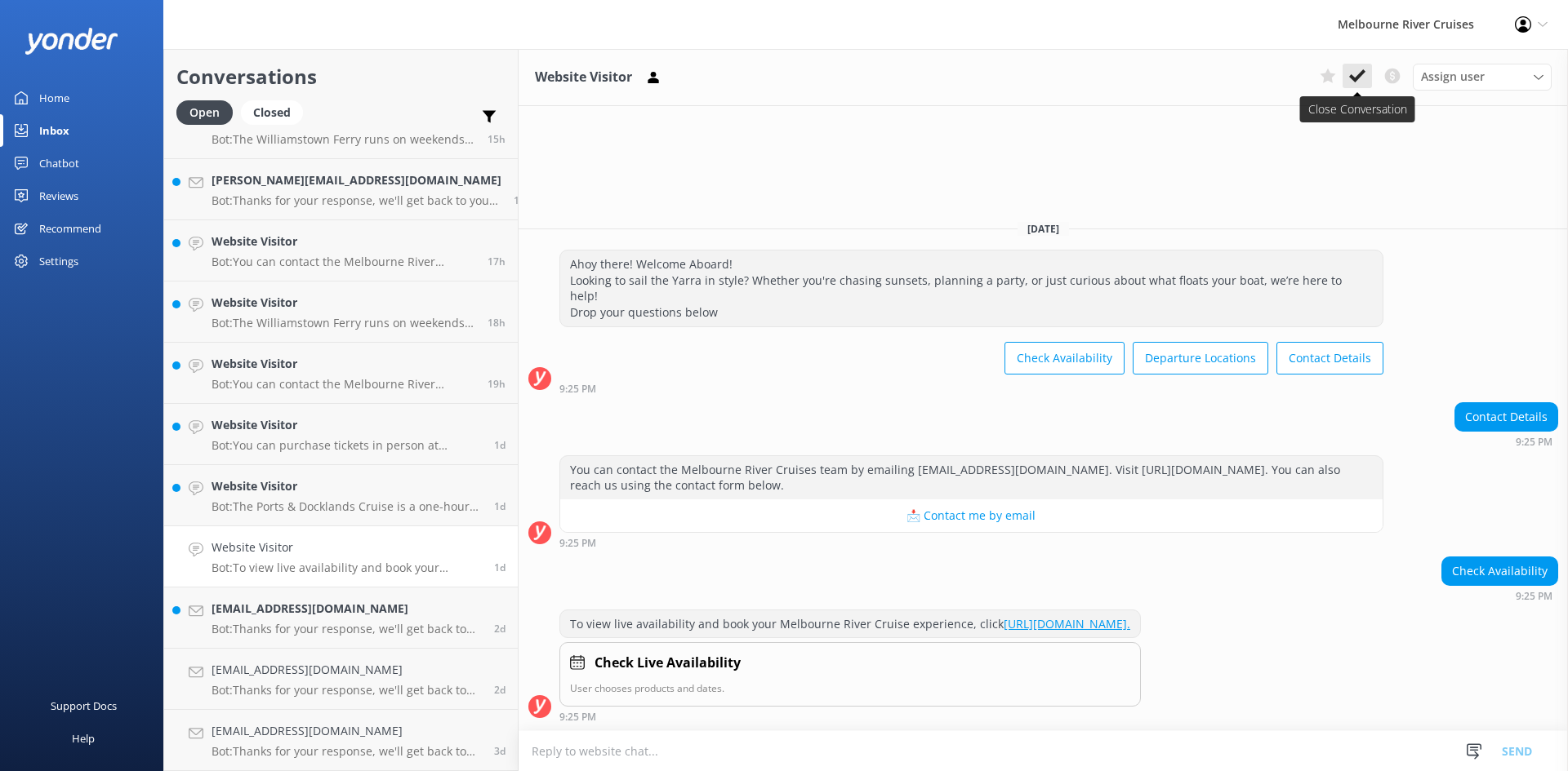
click at [1353, 76] on use at bounding box center [1357, 75] width 17 height 13
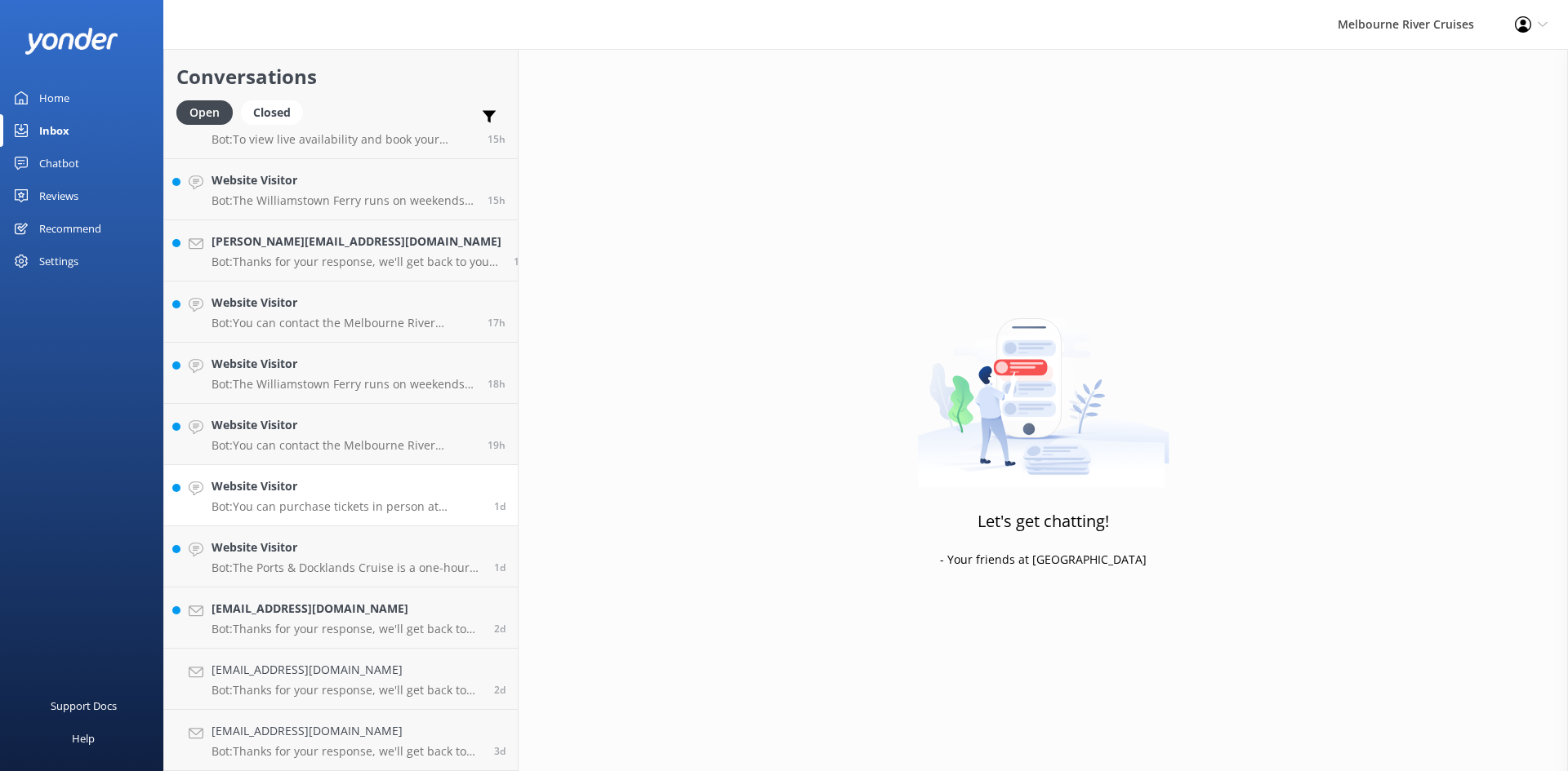
scroll to position [465, 0]
click at [273, 546] on h4 "Website Visitor" at bounding box center [347, 548] width 270 height 18
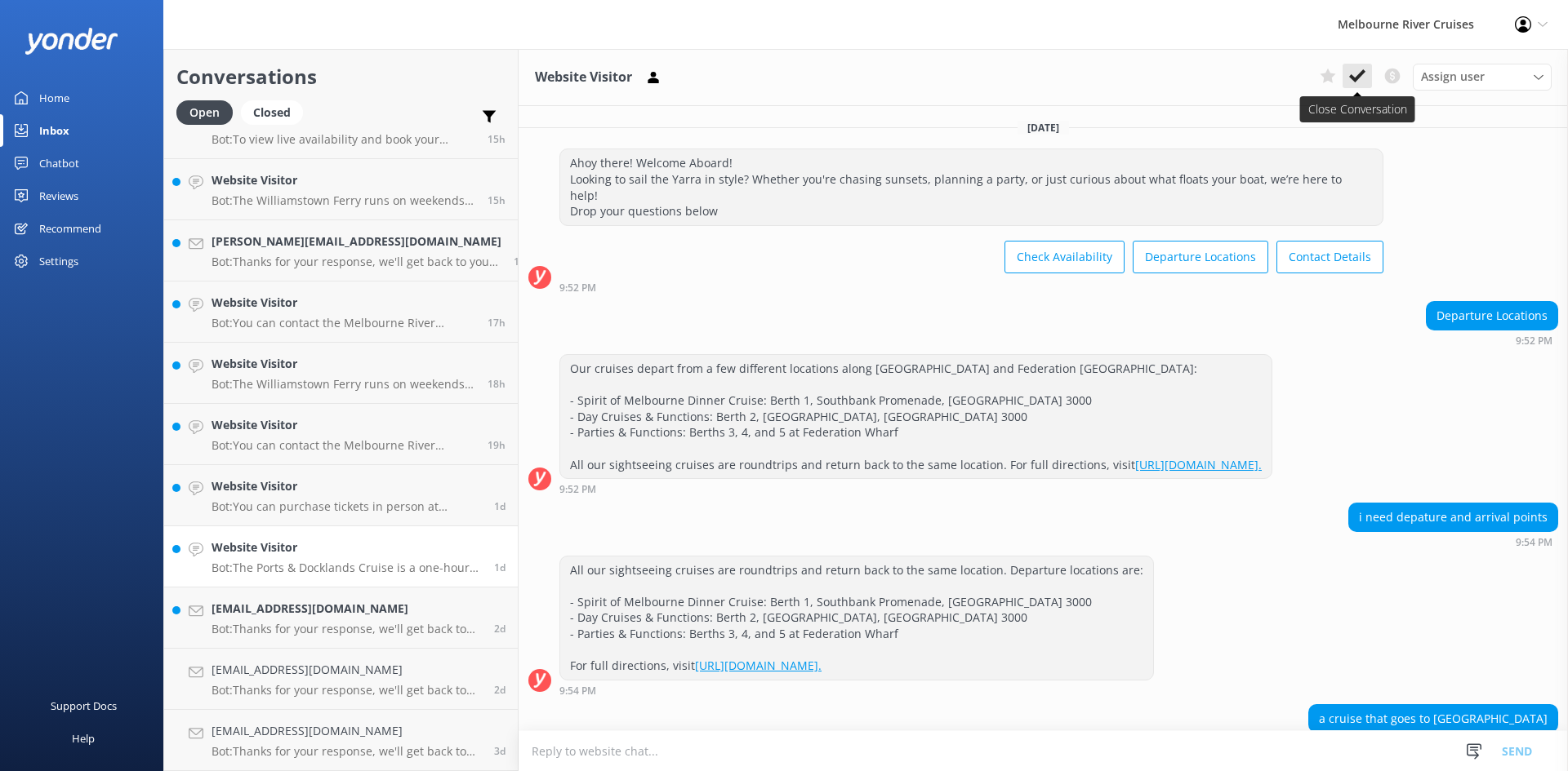
scroll to position [95, 0]
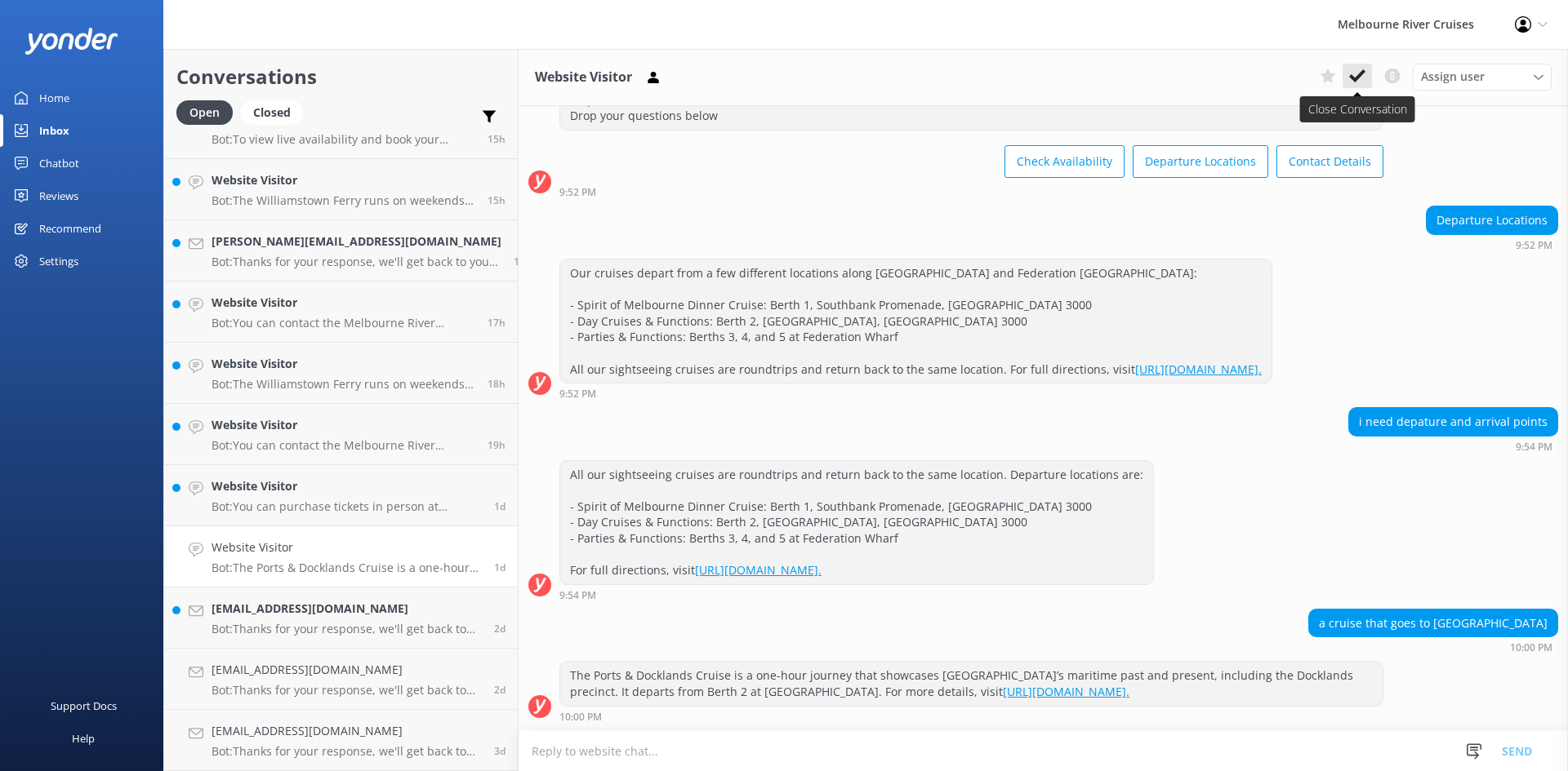
click at [1353, 73] on icon at bounding box center [1357, 75] width 17 height 17
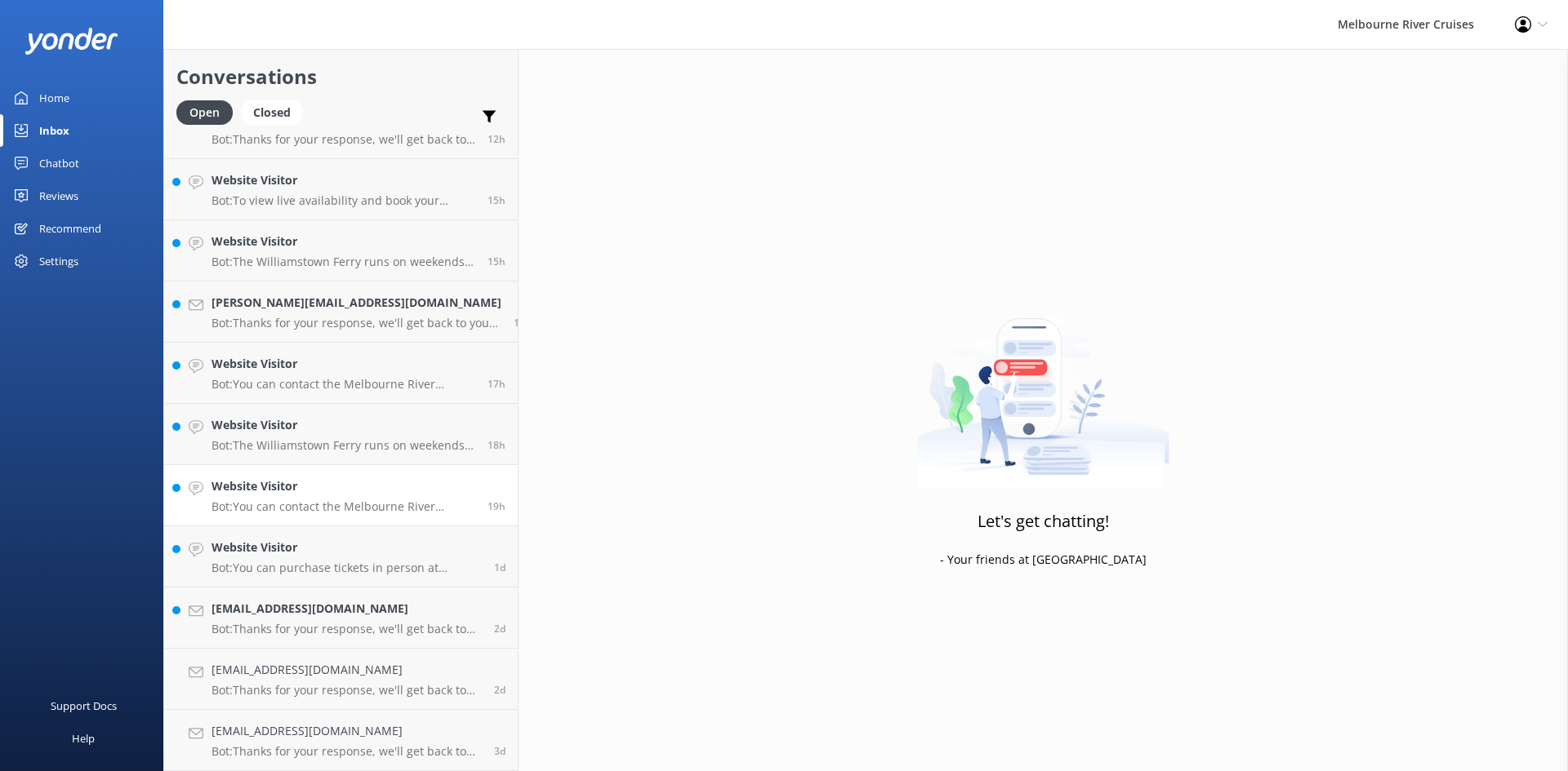
scroll to position [404, 0]
click at [296, 546] on h4 "Website Visitor" at bounding box center [347, 548] width 270 height 18
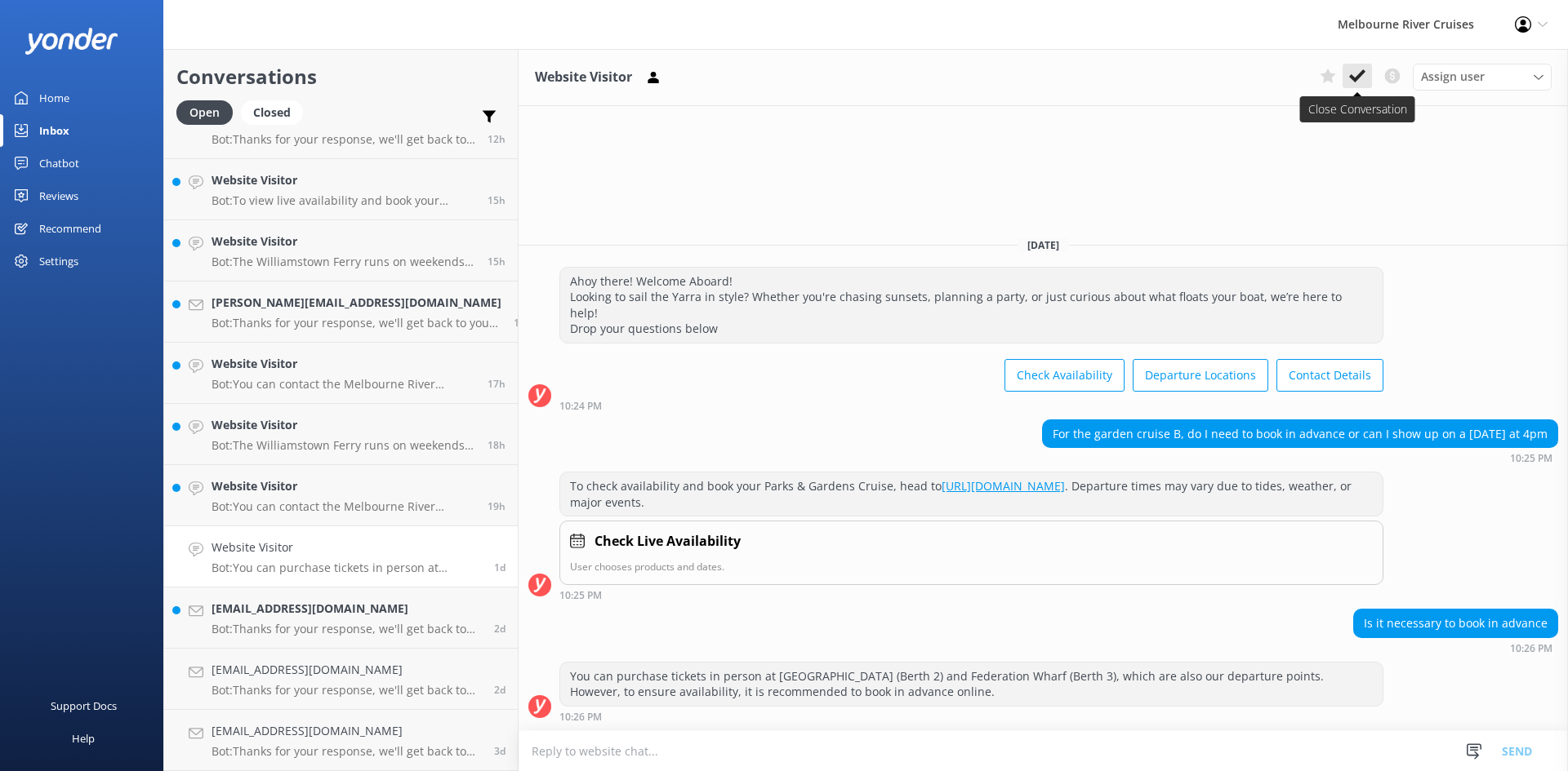
click at [1358, 75] on use at bounding box center [1357, 75] width 17 height 13
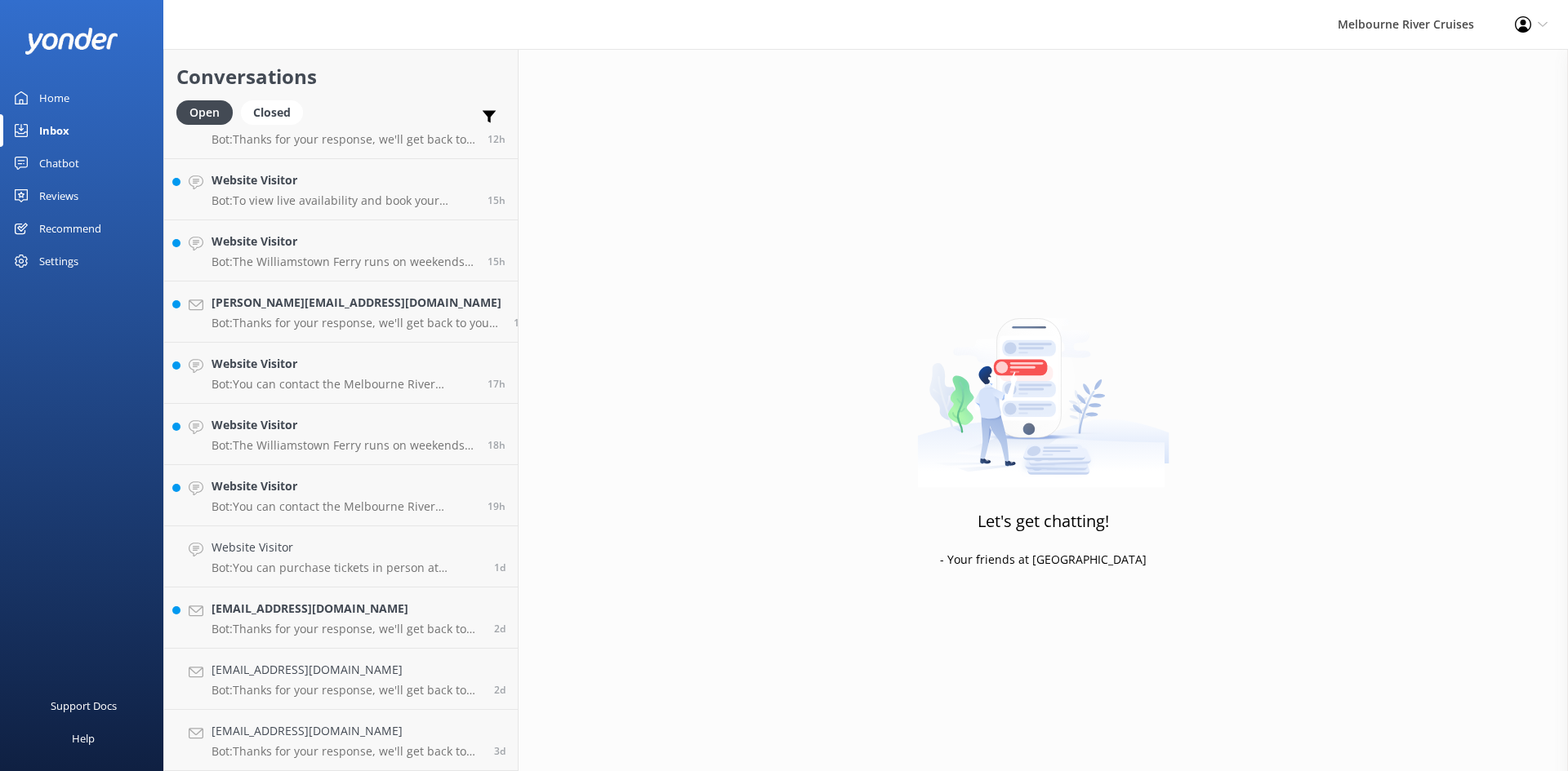
scroll to position [343, 0]
click at [292, 546] on h4 "Website Visitor" at bounding box center [343, 548] width 264 height 18
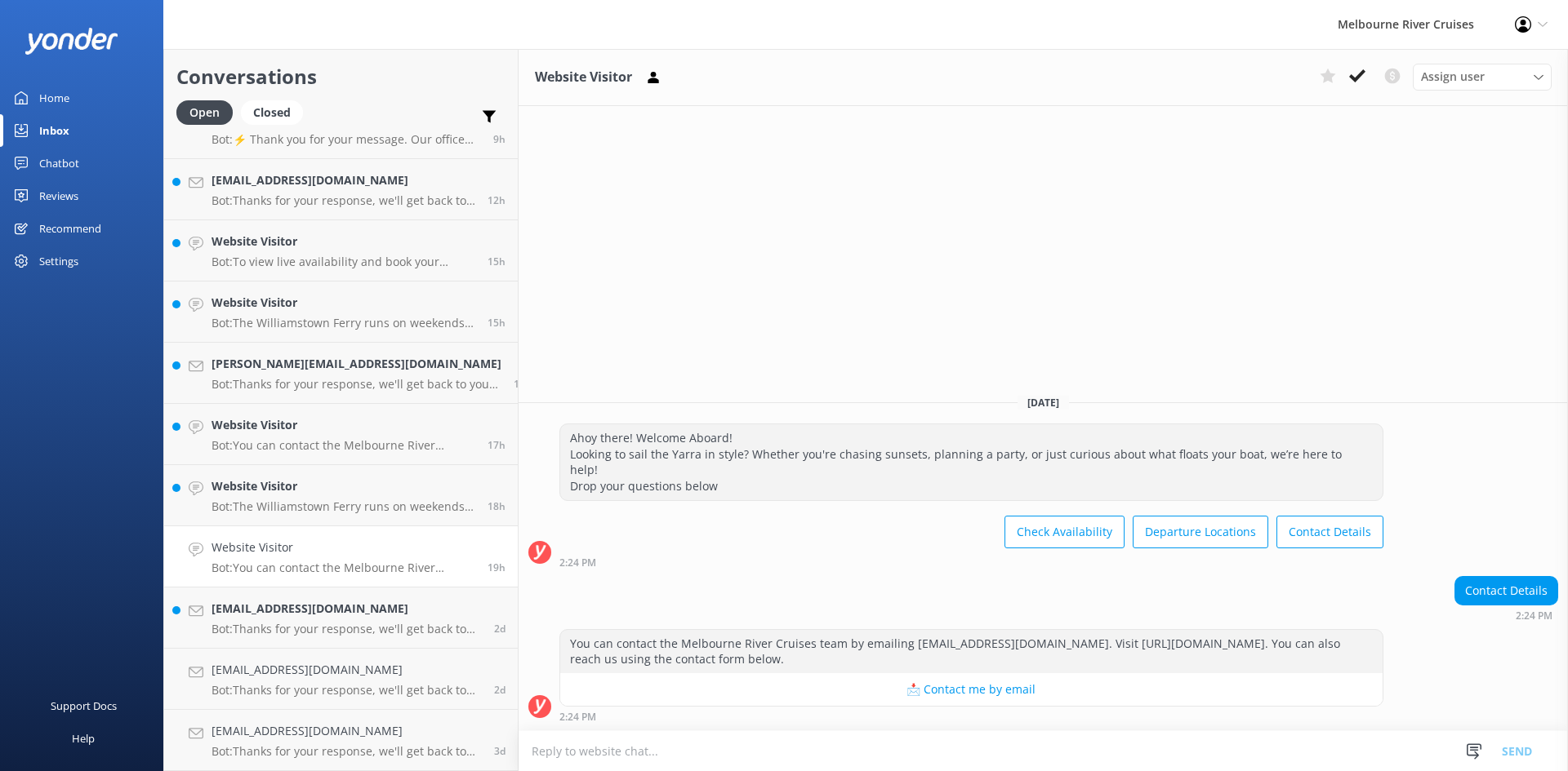
click at [1359, 79] on icon at bounding box center [1357, 75] width 17 height 17
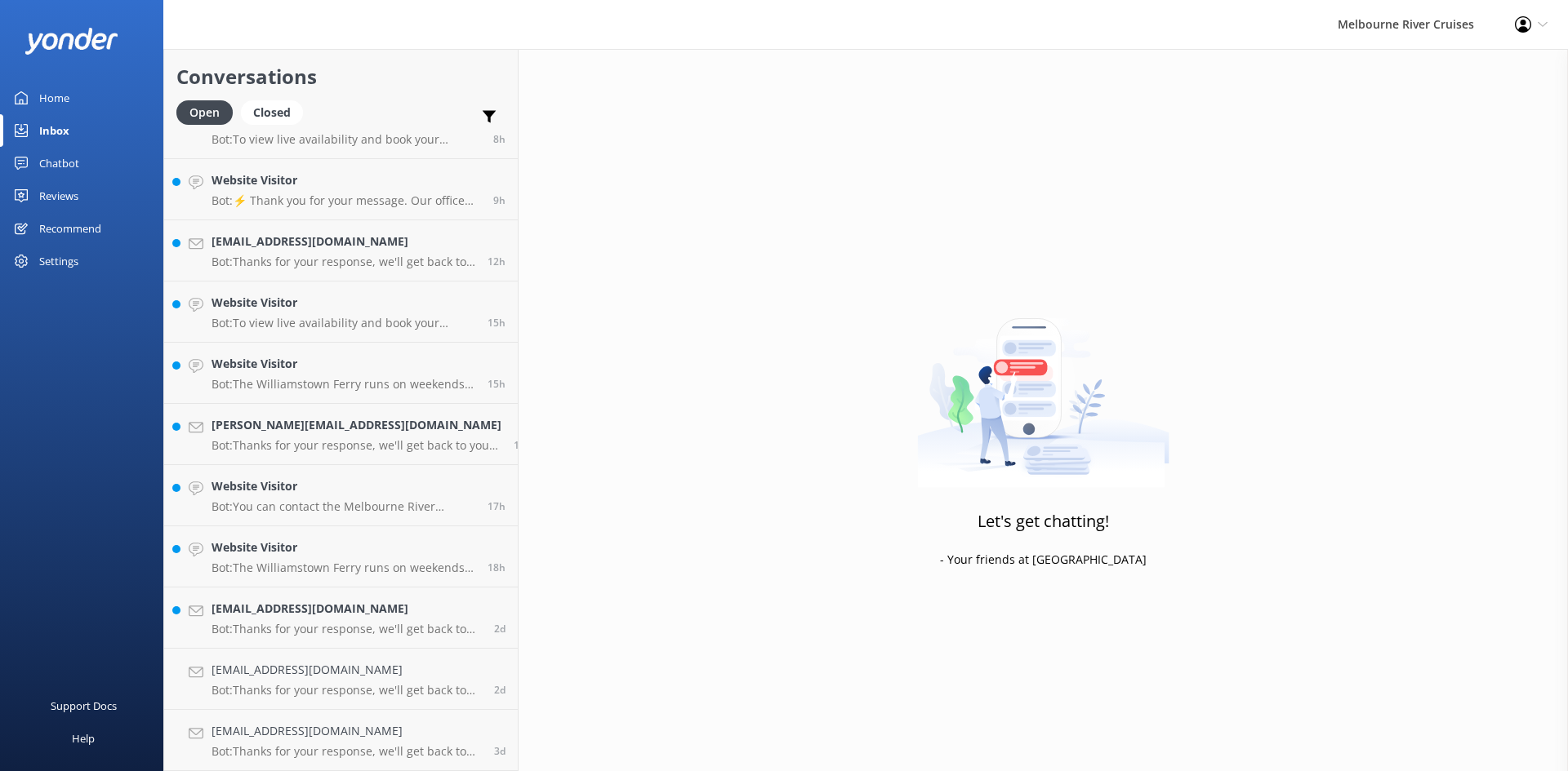
scroll to position [281, 0]
drag, startPoint x: 315, startPoint y: 546, endPoint x: 346, endPoint y: 529, distance: 35.4
click at [314, 546] on h4 "Website Visitor" at bounding box center [343, 548] width 264 height 18
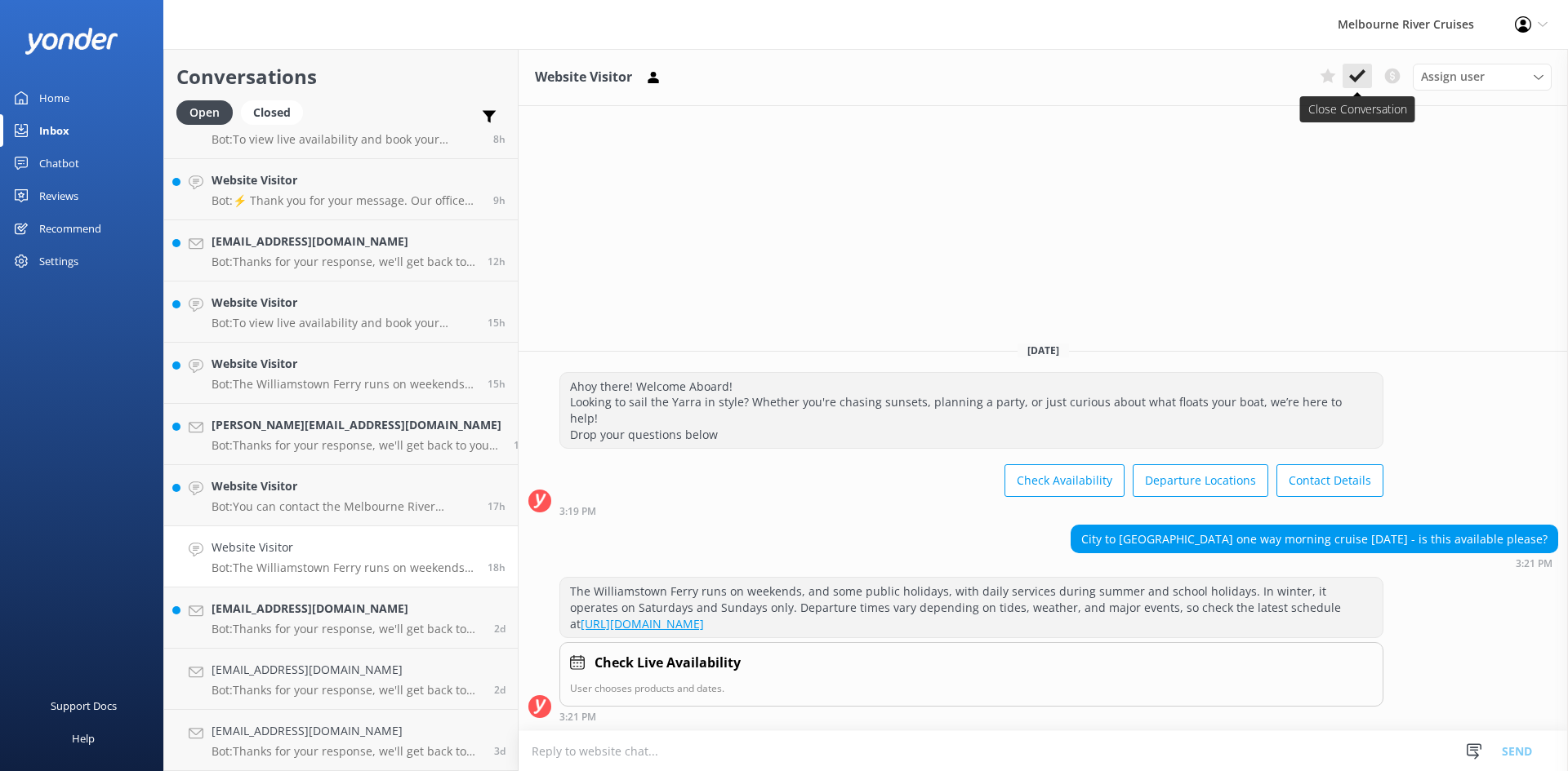
click at [1357, 73] on icon at bounding box center [1357, 75] width 17 height 17
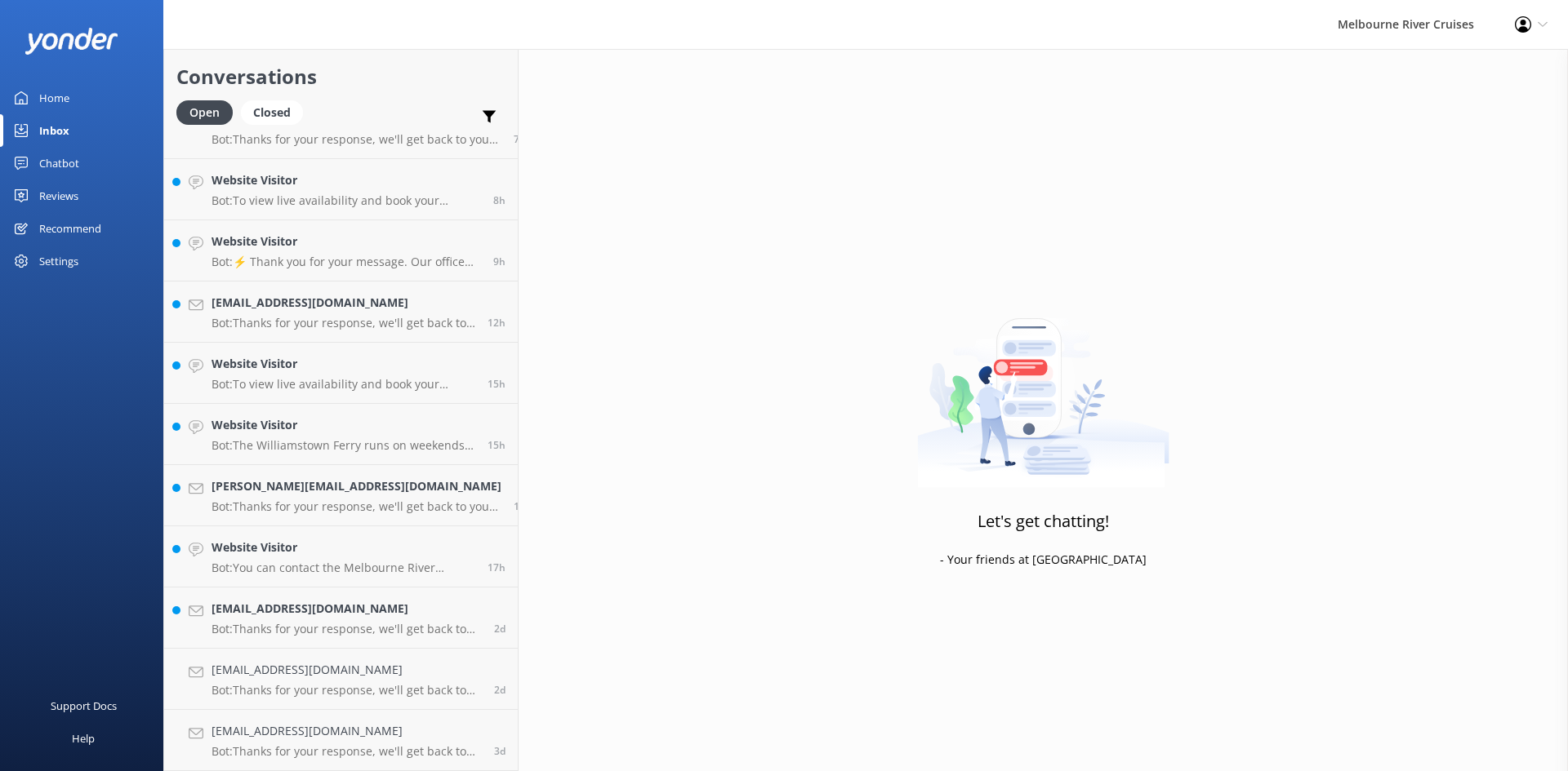
scroll to position [220, 0]
click at [289, 565] on p "Bot: You can contact the Melbourne River Cruises team by emailing [EMAIL_ADDRES…" at bounding box center [343, 567] width 264 height 15
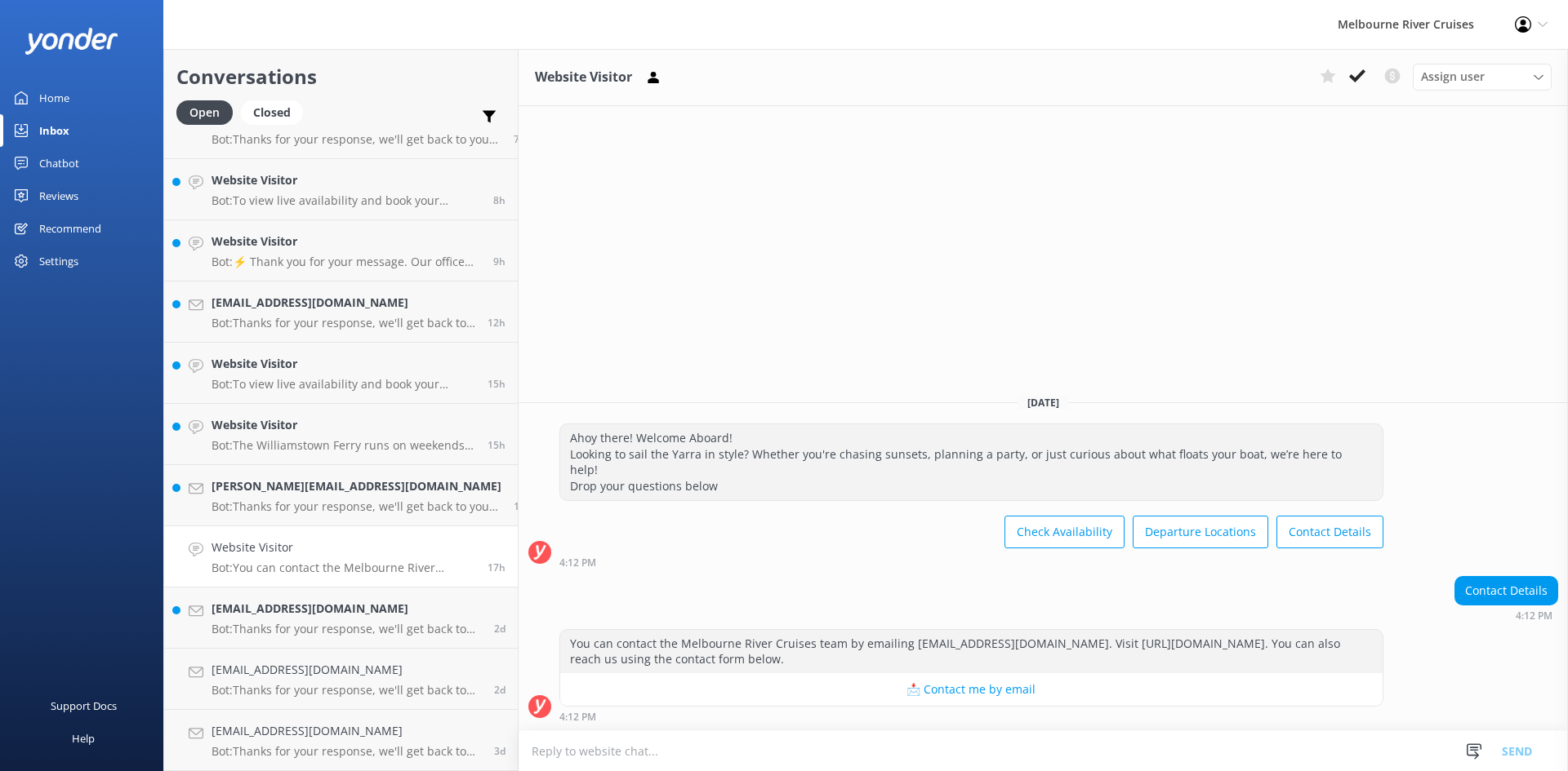
click at [1361, 79] on icon at bounding box center [1357, 75] width 17 height 17
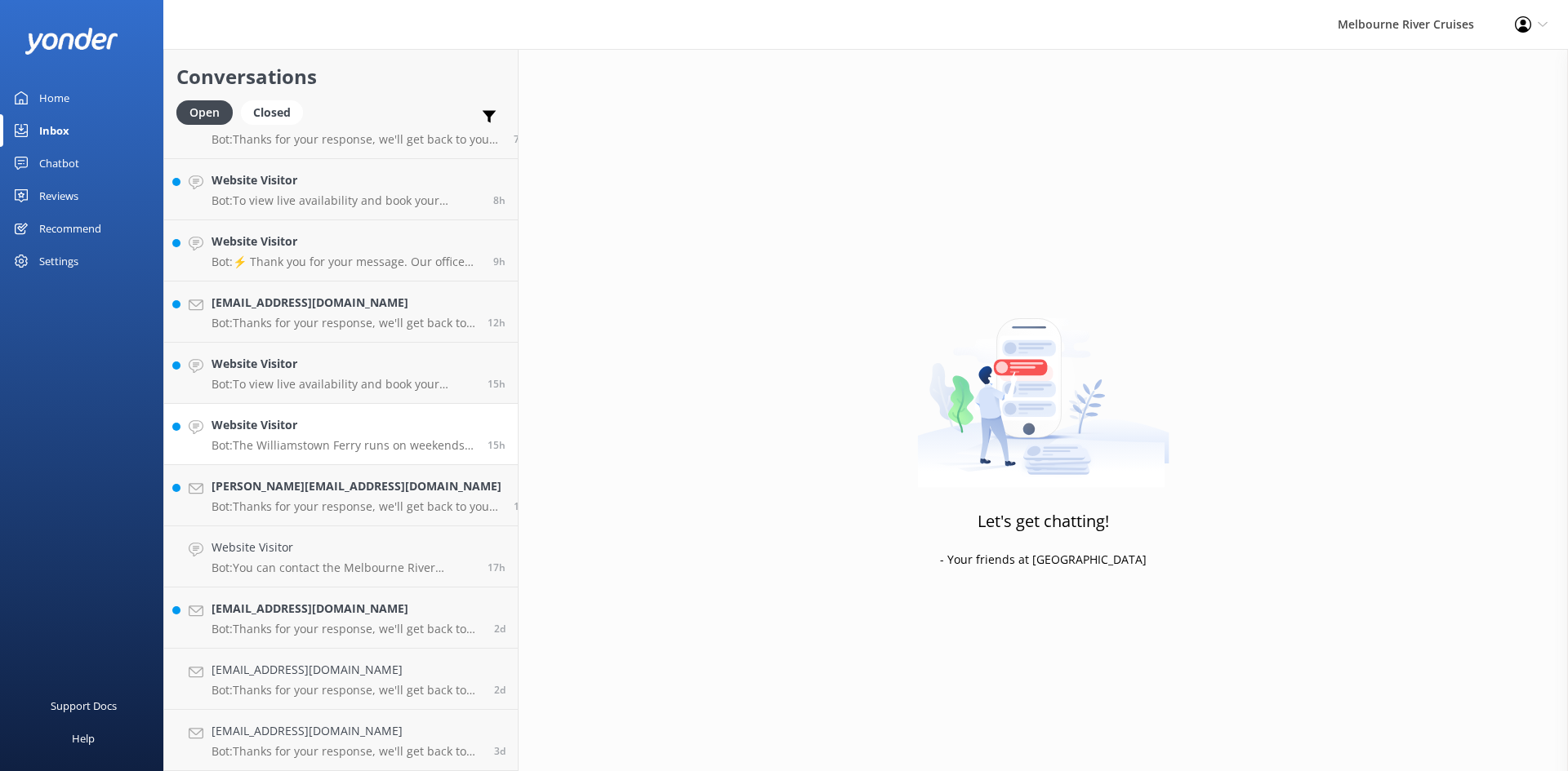
scroll to position [159, 0]
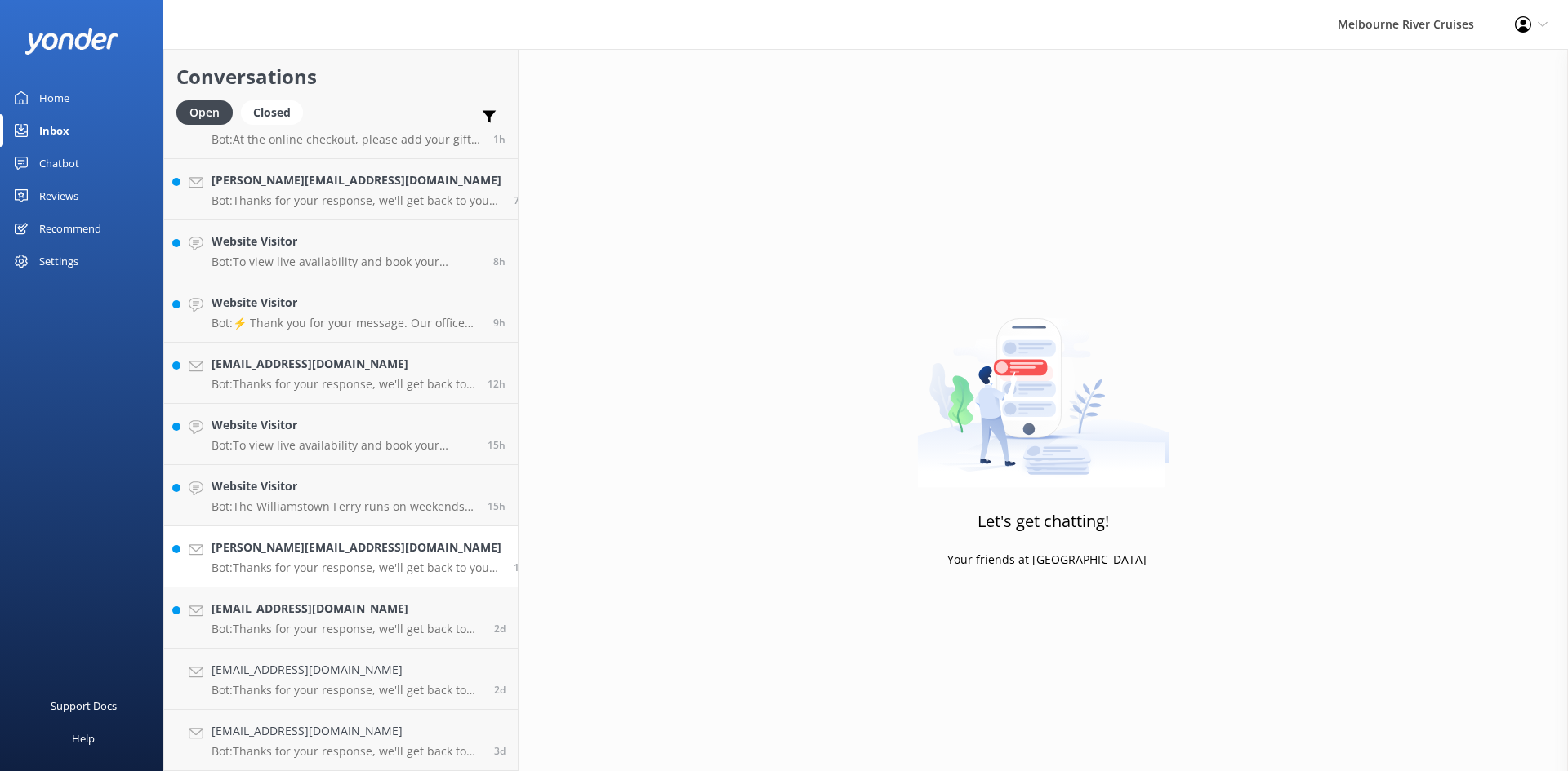
click at [328, 542] on h4 "[PERSON_NAME][EMAIL_ADDRESS][DOMAIN_NAME]" at bounding box center [357, 548] width 290 height 18
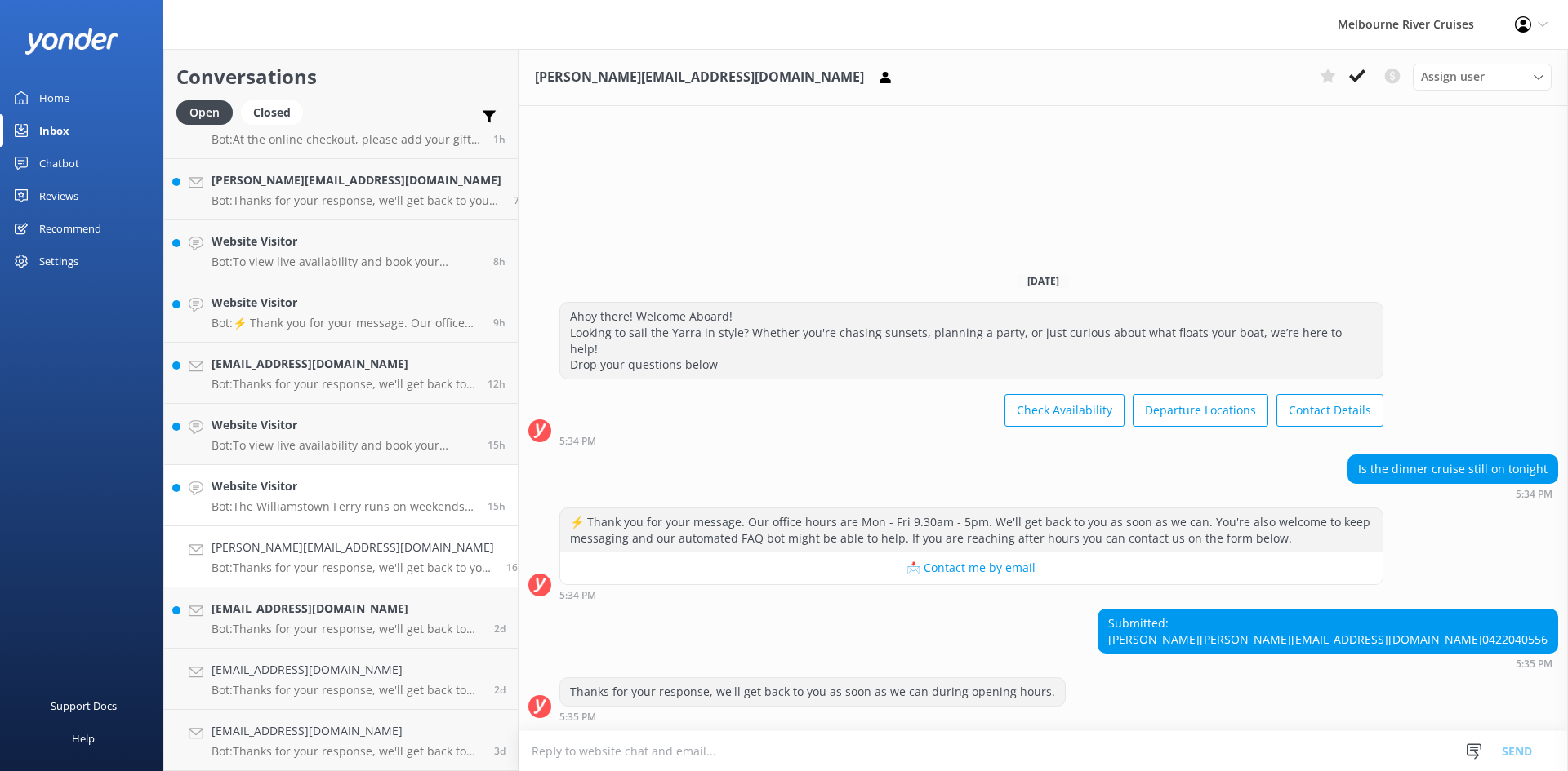
click at [330, 487] on h4 "Website Visitor" at bounding box center [343, 486] width 264 height 18
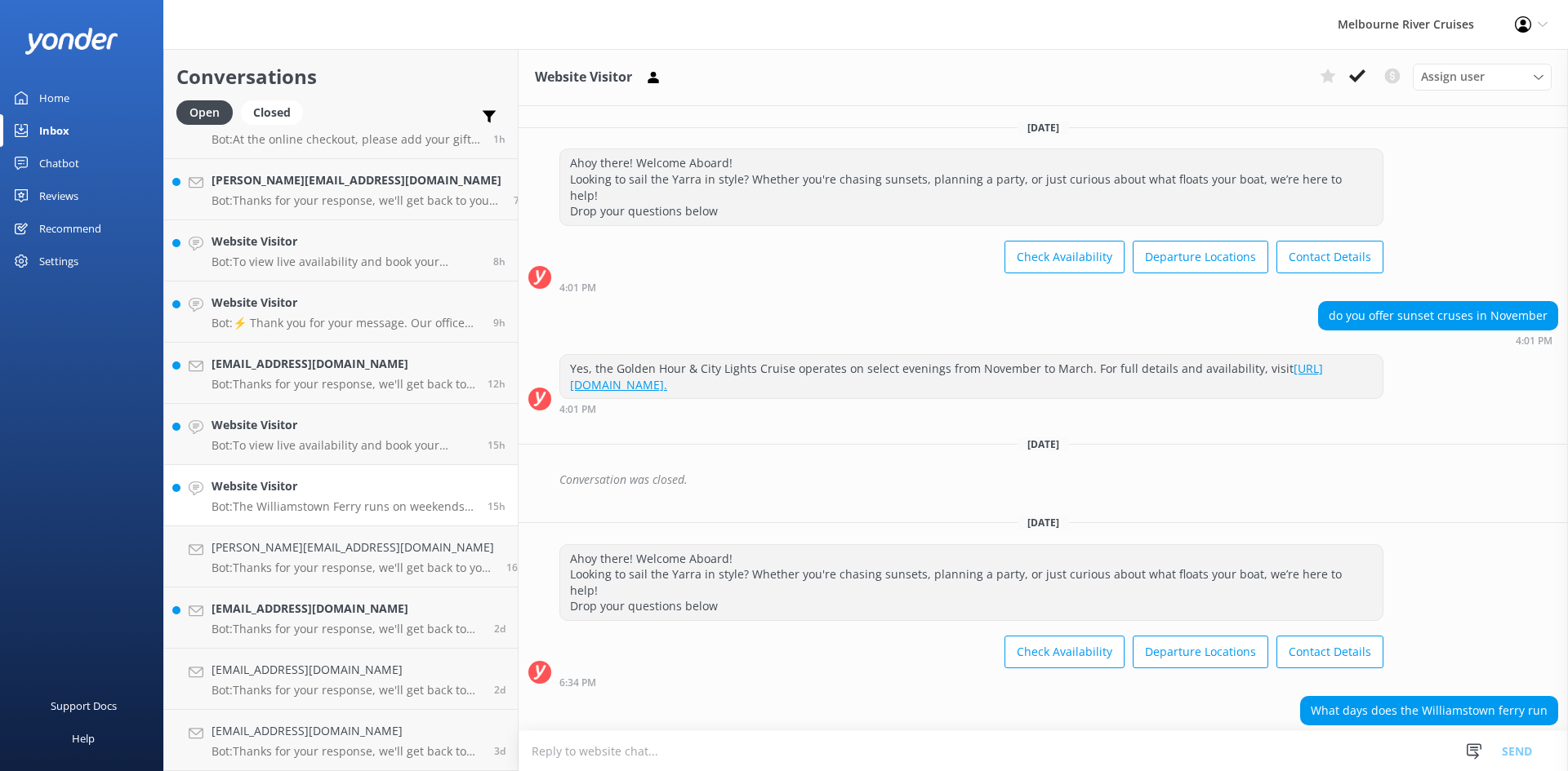
scroll to position [139, 0]
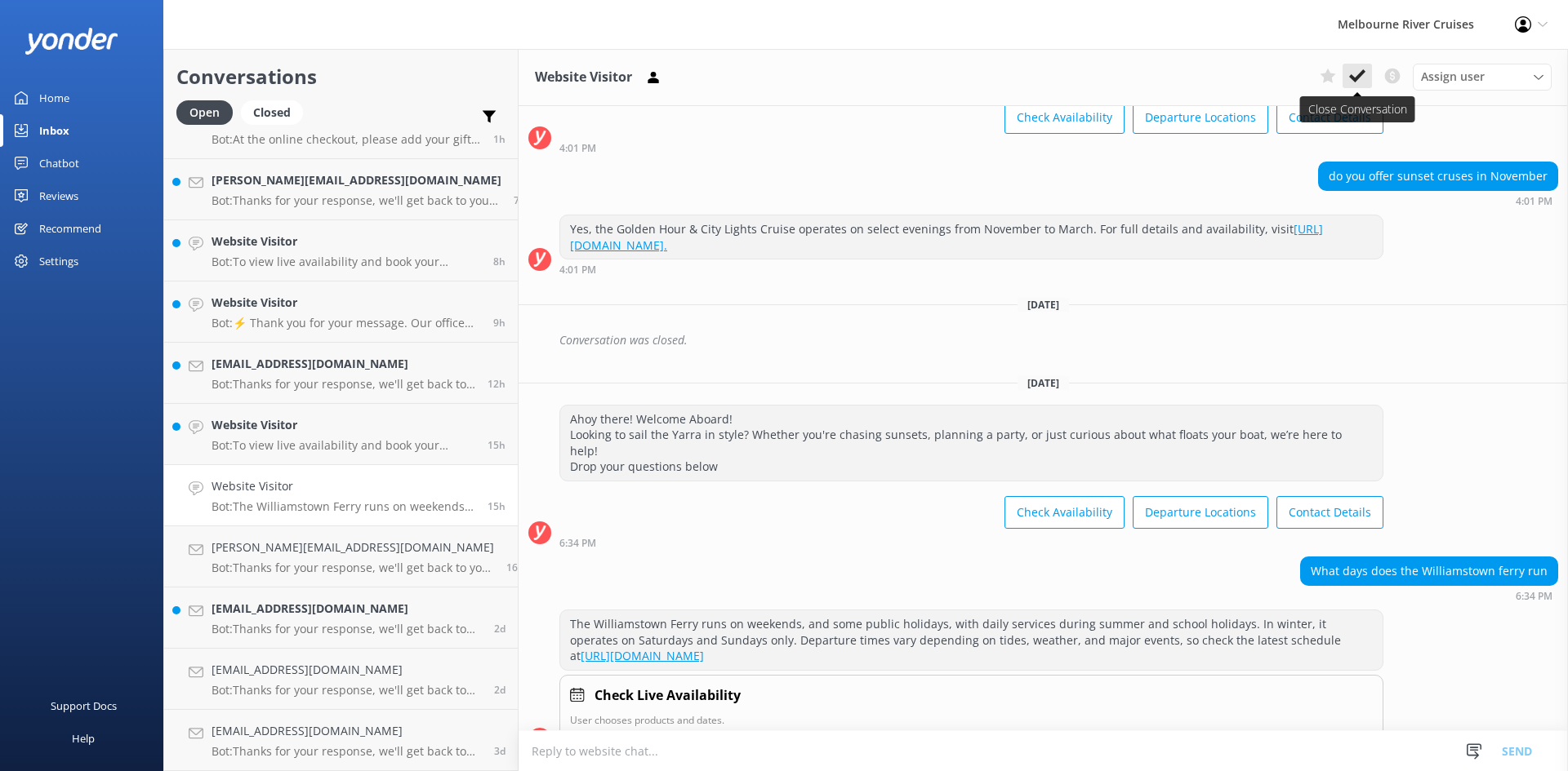
click at [1355, 84] on icon at bounding box center [1357, 75] width 17 height 17
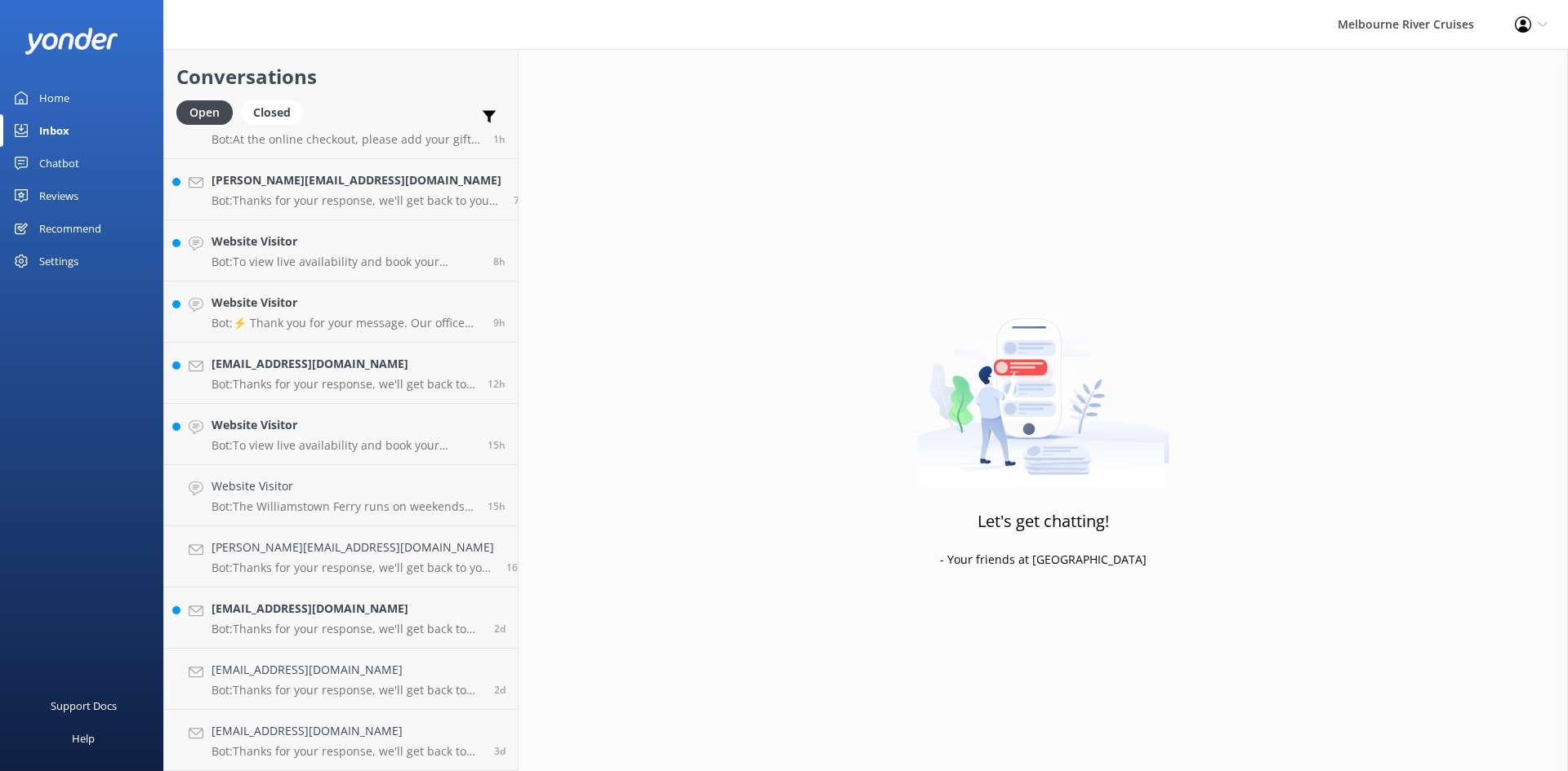
scroll to position [98, 0]
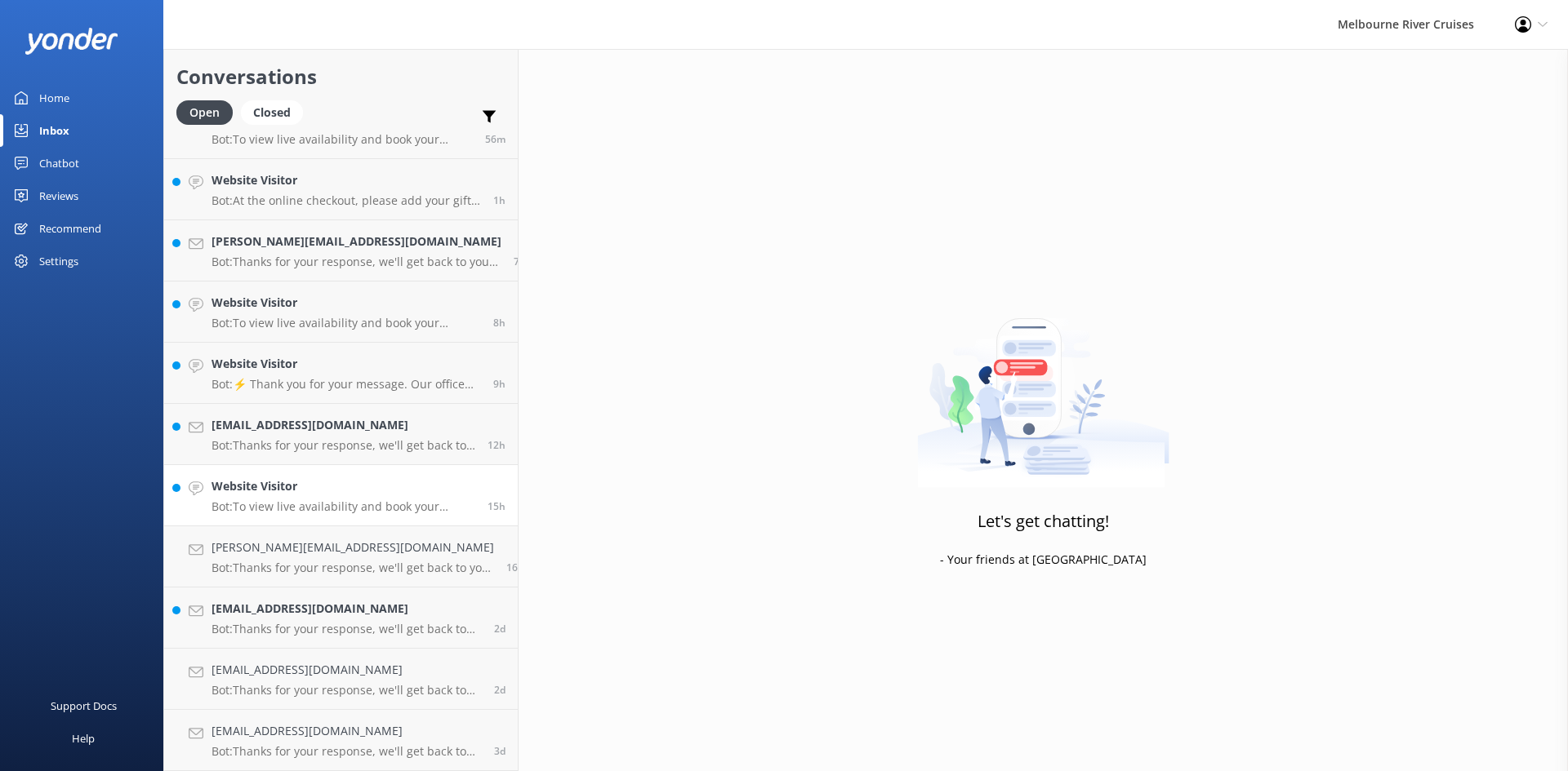
click at [308, 489] on h4 "Website Visitor" at bounding box center [343, 486] width 264 height 18
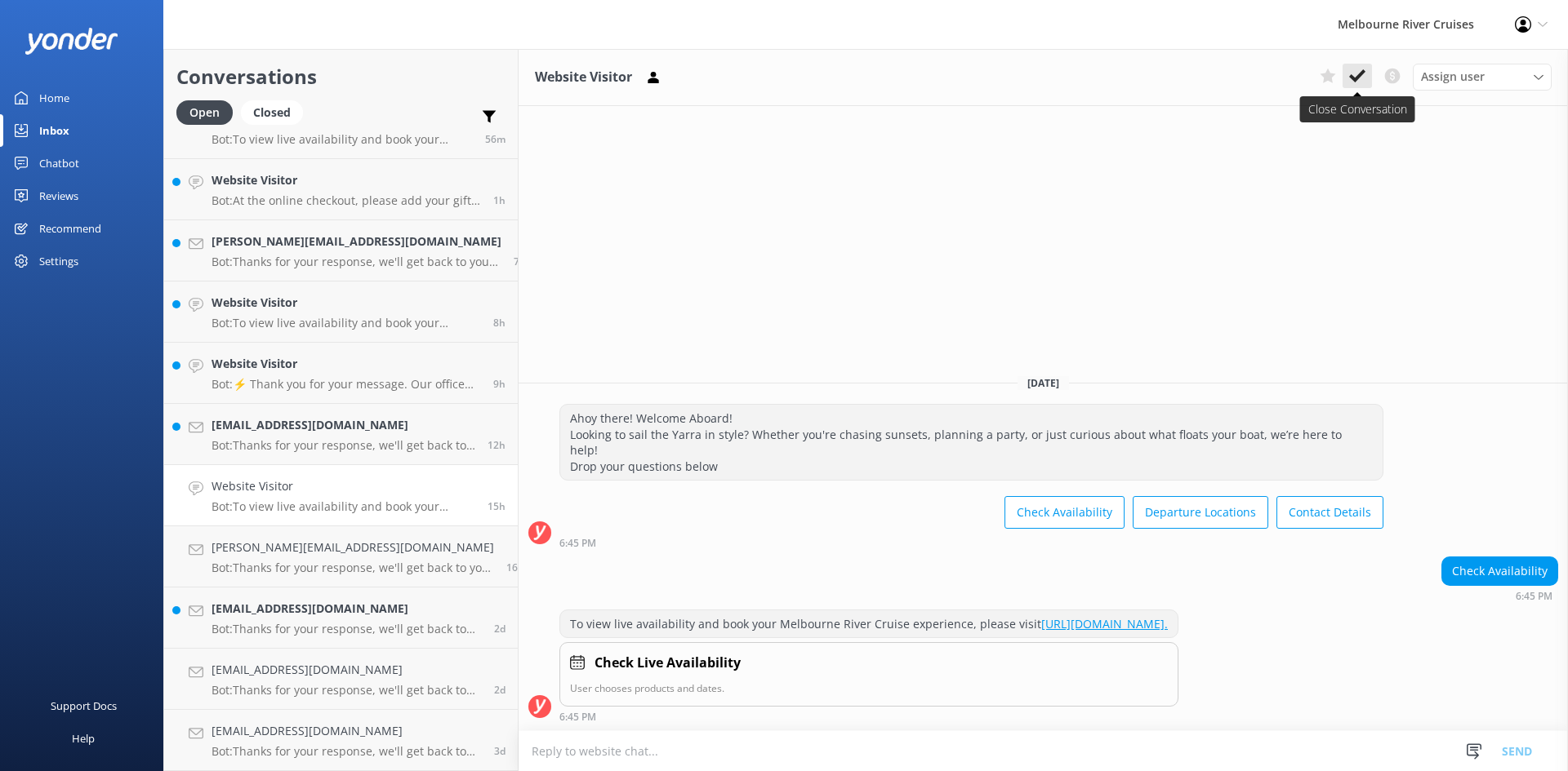
click at [1362, 69] on icon at bounding box center [1357, 75] width 17 height 17
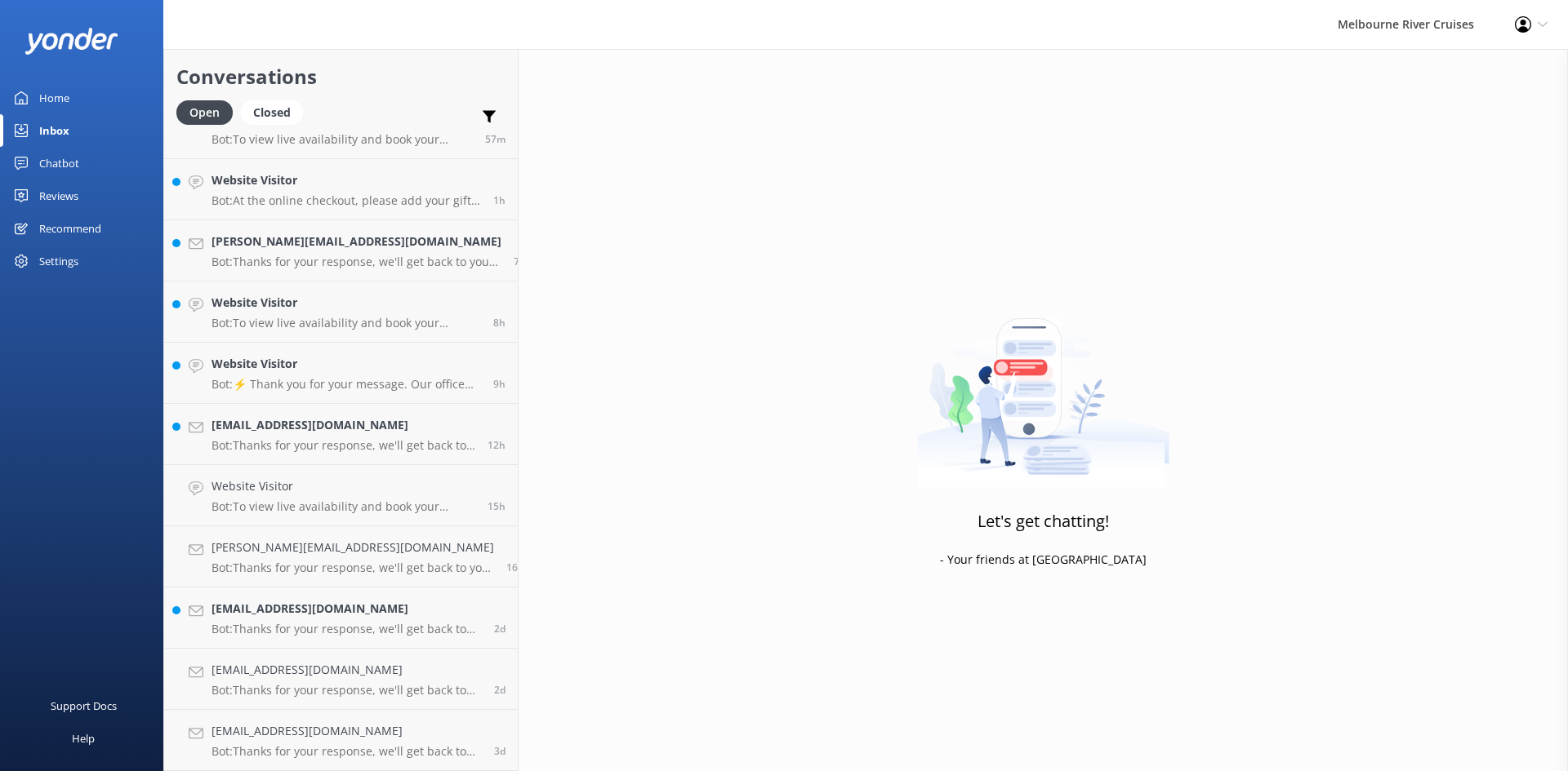
scroll to position [36, 0]
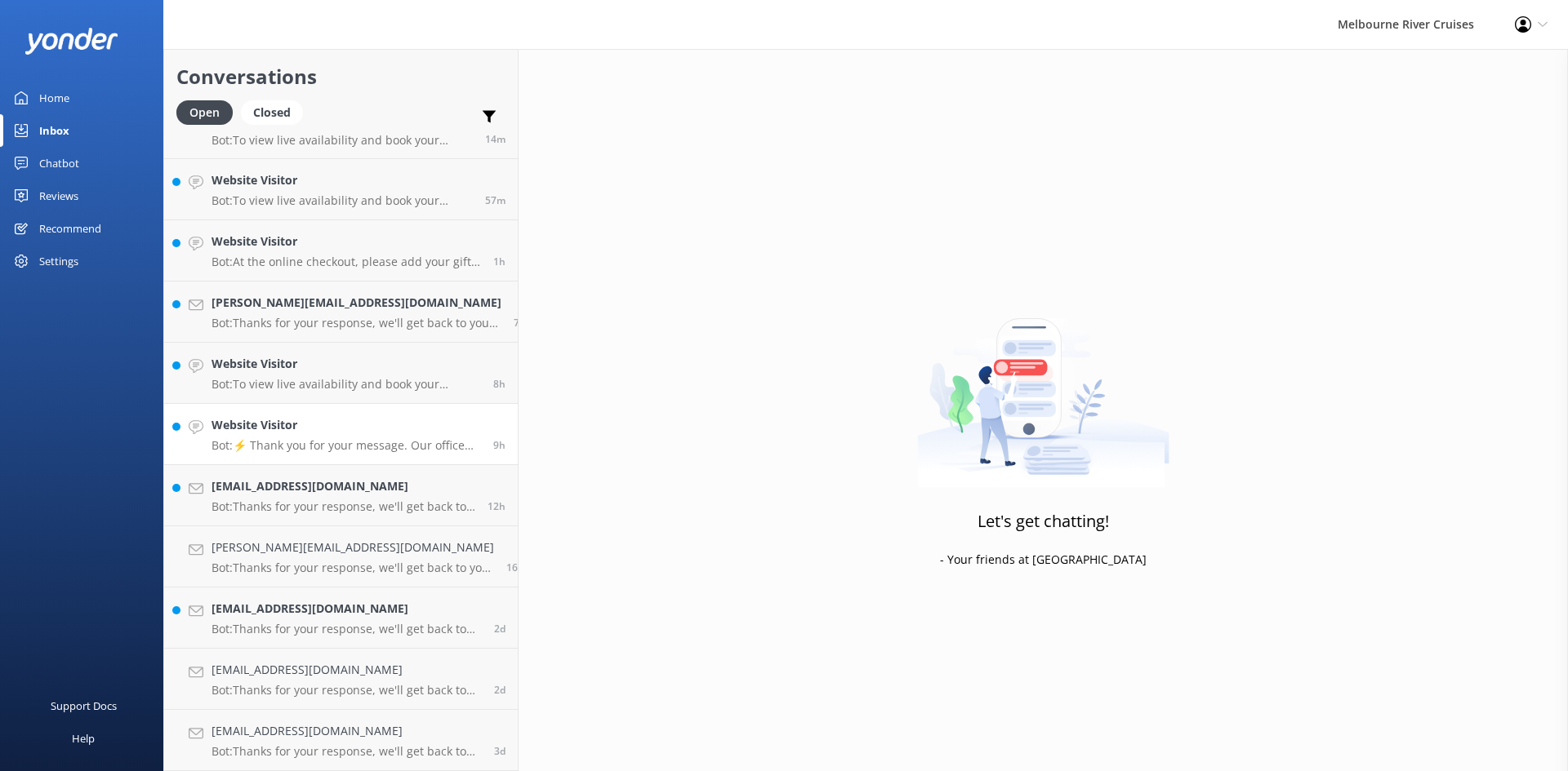
click at [220, 456] on link "Website Visitor Bot: ⚡ Thank you for your message. Our office hours are Mon - F…" at bounding box center [340, 434] width 354 height 61
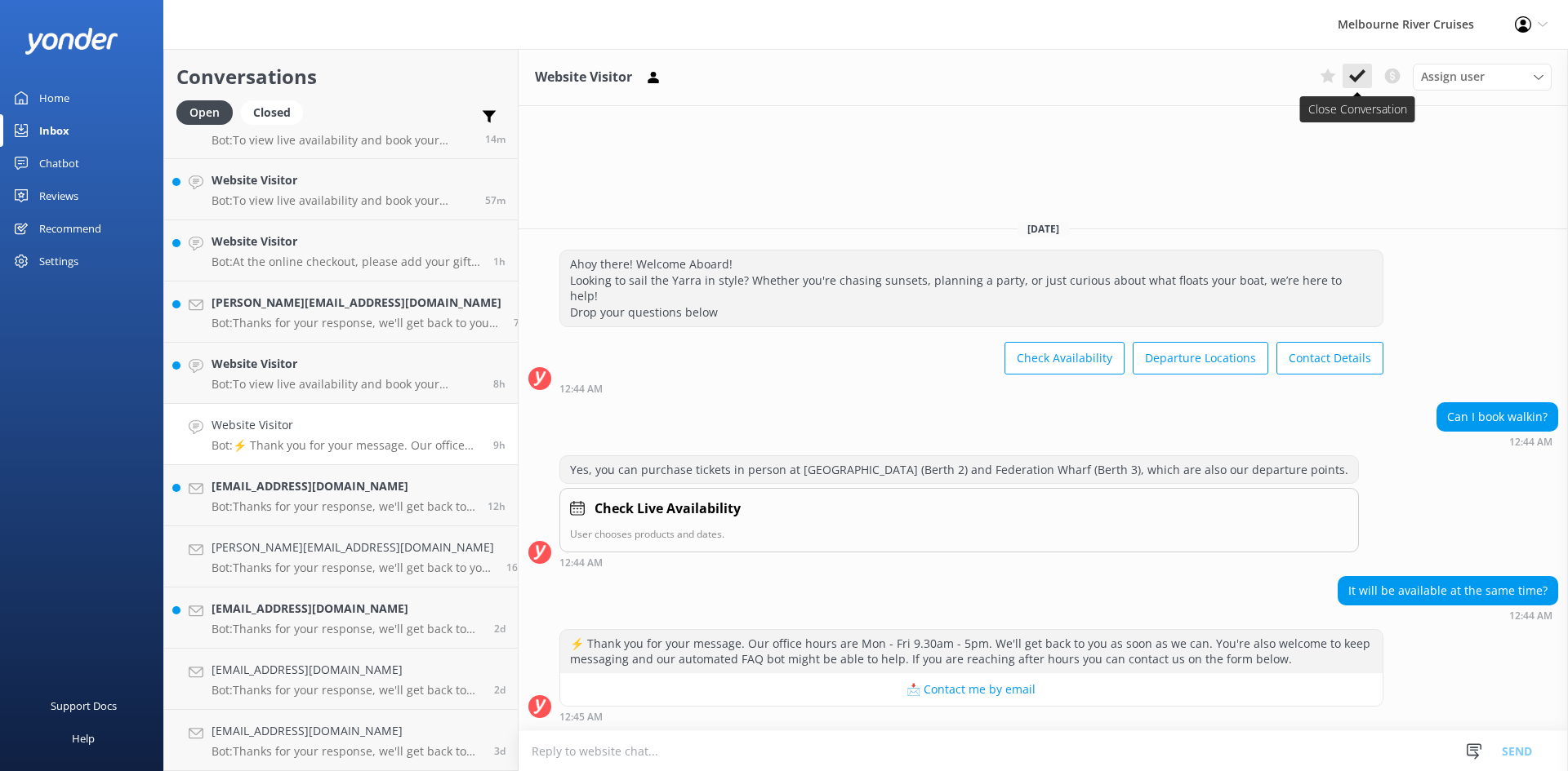
click at [1365, 74] on button at bounding box center [1357, 75] width 29 height 24
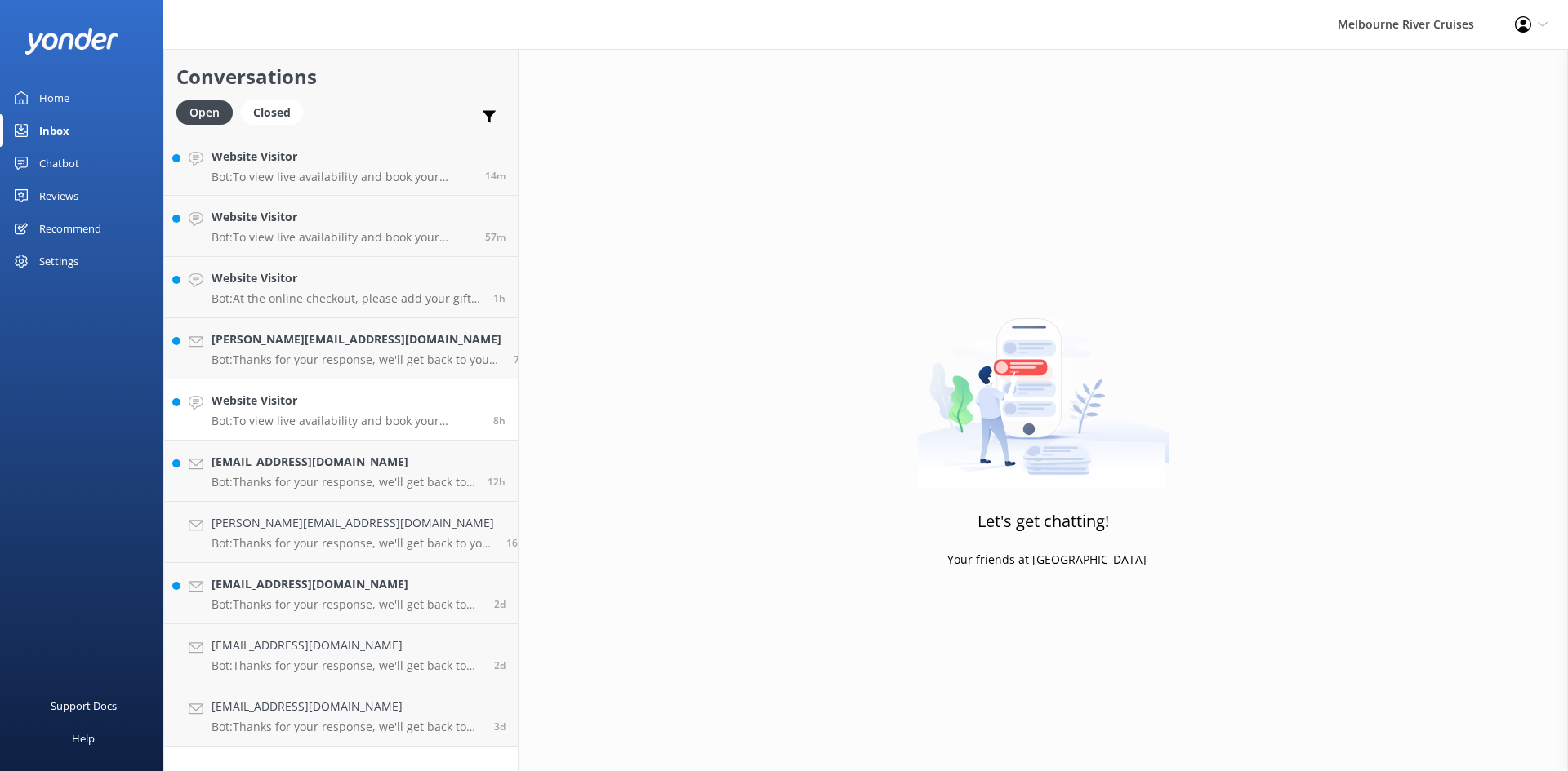
click at [320, 411] on div "Website Visitor Bot: To view live availability and book your Melbourne River Cr…" at bounding box center [346, 410] width 270 height 36
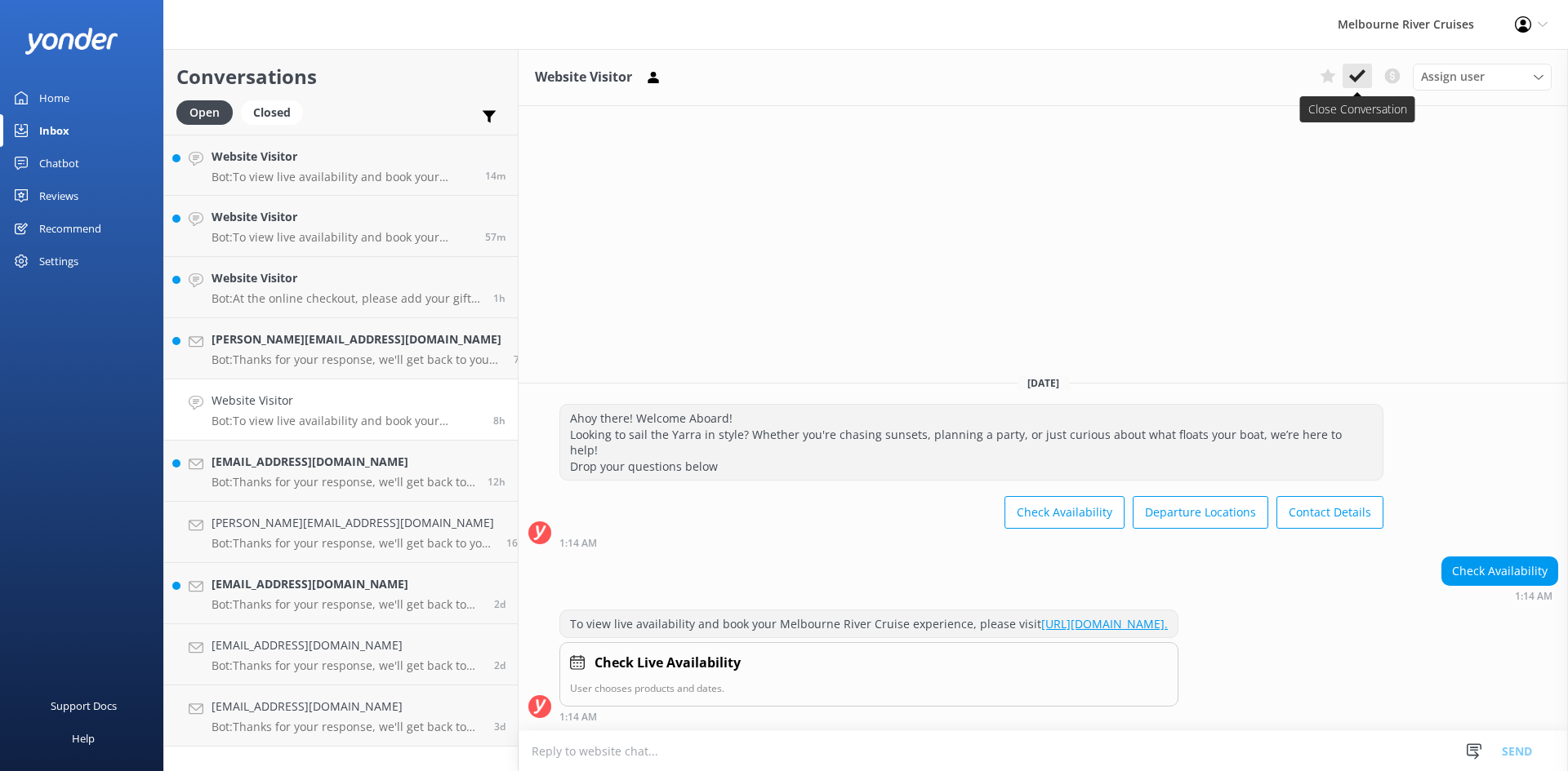
click at [1358, 86] on button at bounding box center [1357, 75] width 29 height 24
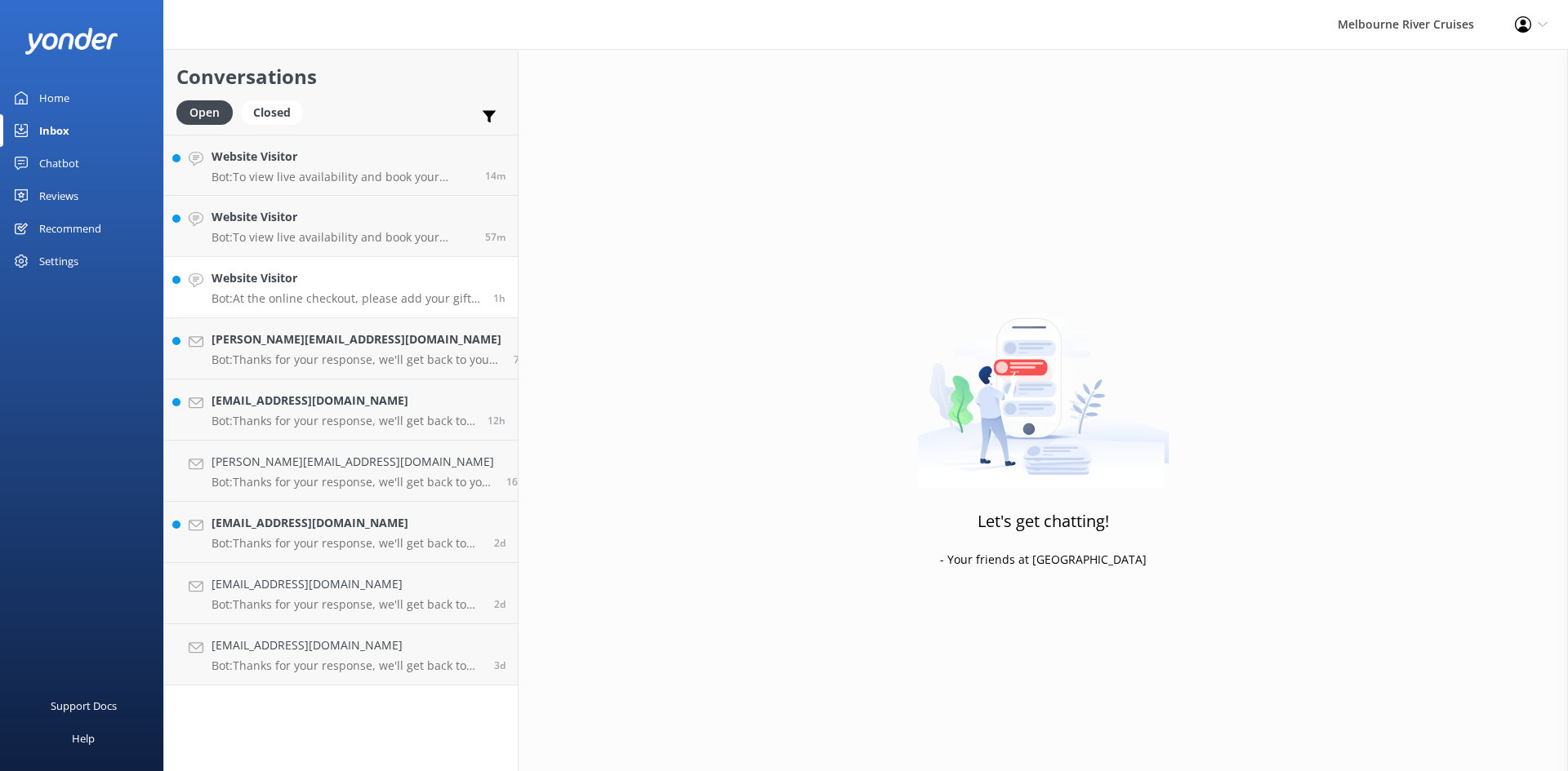
click at [281, 290] on div "Website Visitor Bot: At the online checkout, please add your gift voucher code …" at bounding box center [346, 287] width 270 height 36
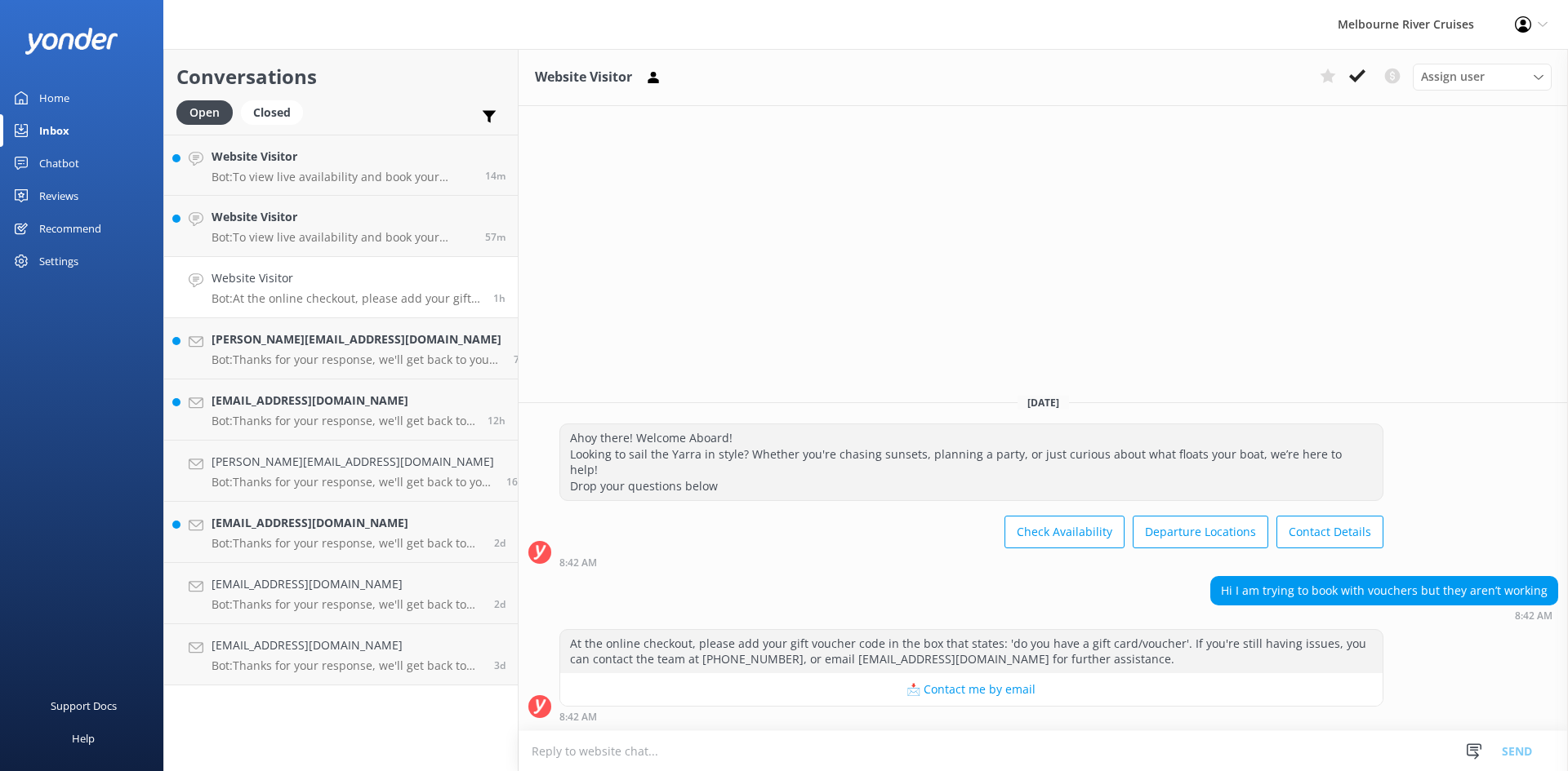
click at [1360, 73] on use at bounding box center [1357, 75] width 17 height 13
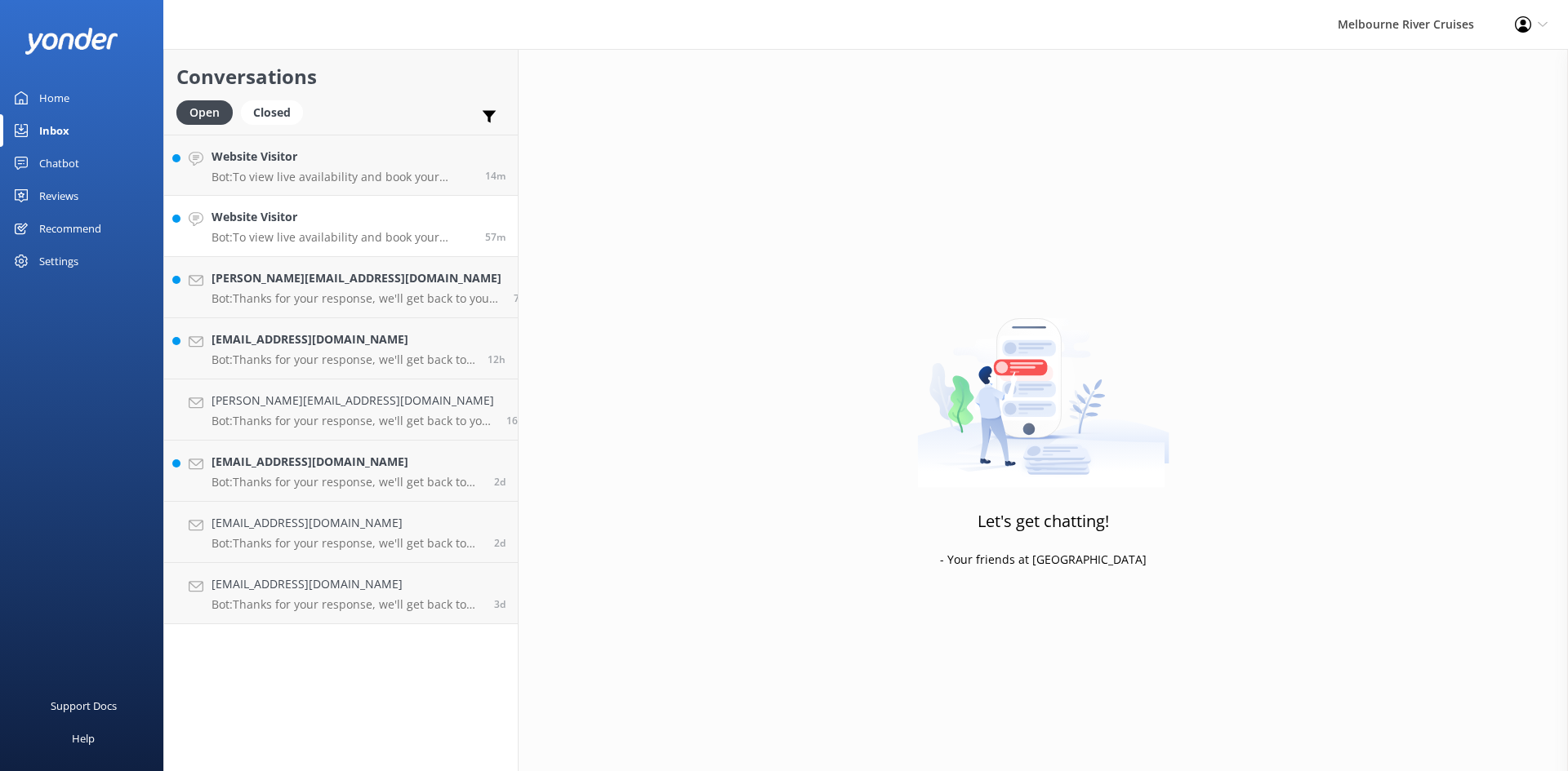
click at [296, 235] on p "Bot: To view live availability and book your Melbourne River Cruise experience,…" at bounding box center [342, 237] width 262 height 15
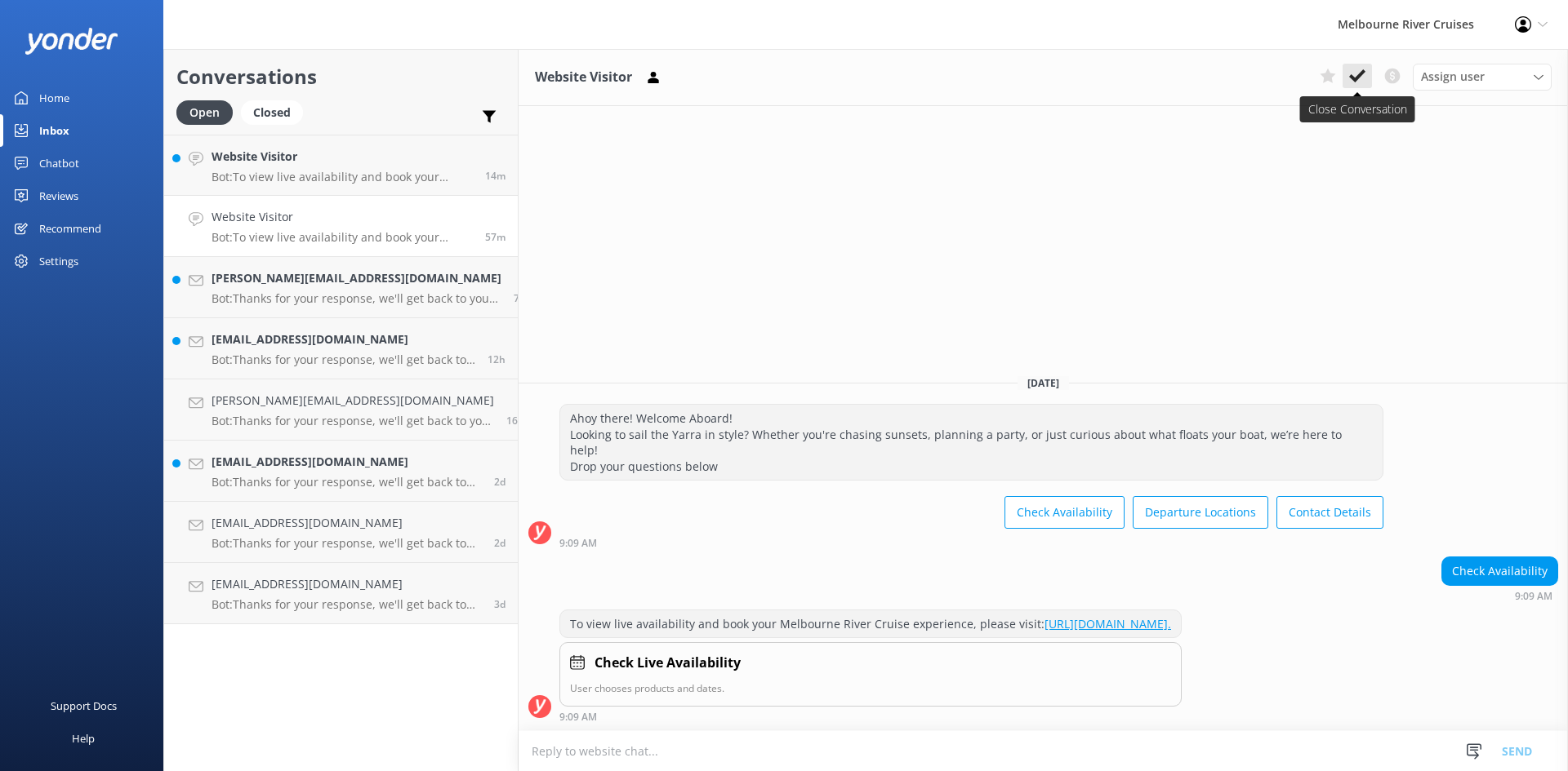
click at [1359, 76] on use at bounding box center [1357, 75] width 17 height 13
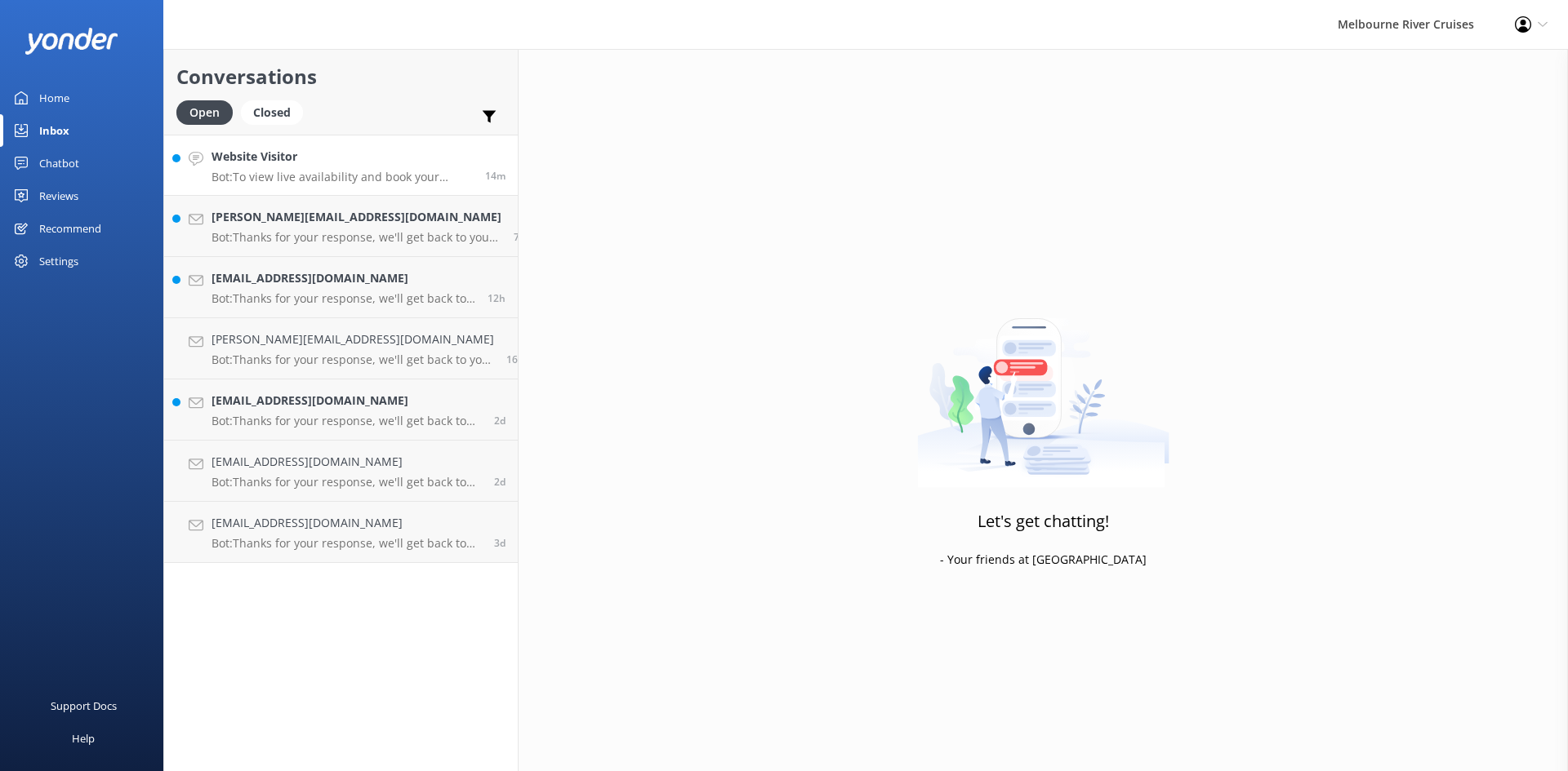
click at [286, 165] on h4 "Website Visitor" at bounding box center [342, 157] width 262 height 18
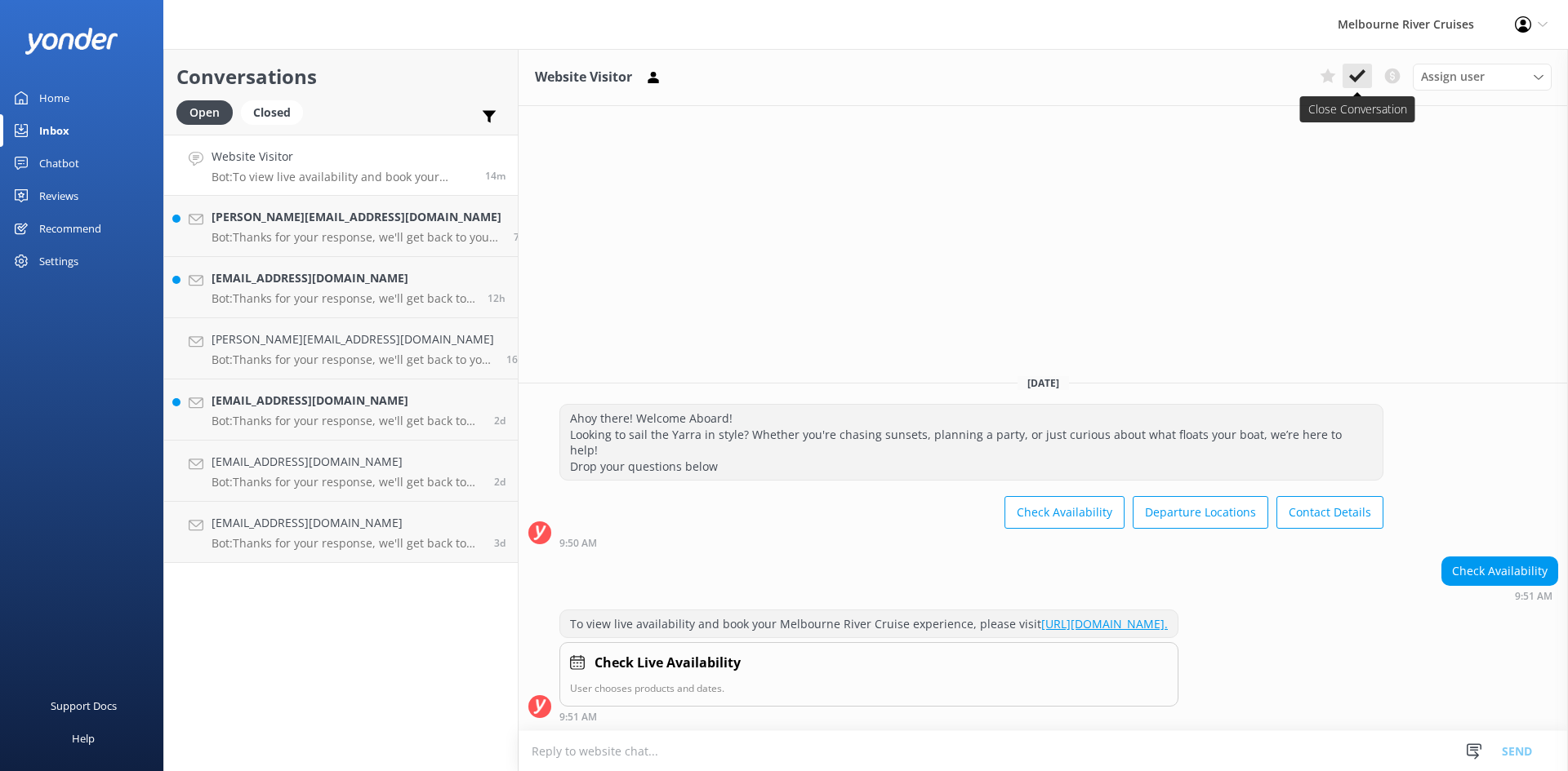
click at [1352, 75] on use at bounding box center [1357, 75] width 17 height 13
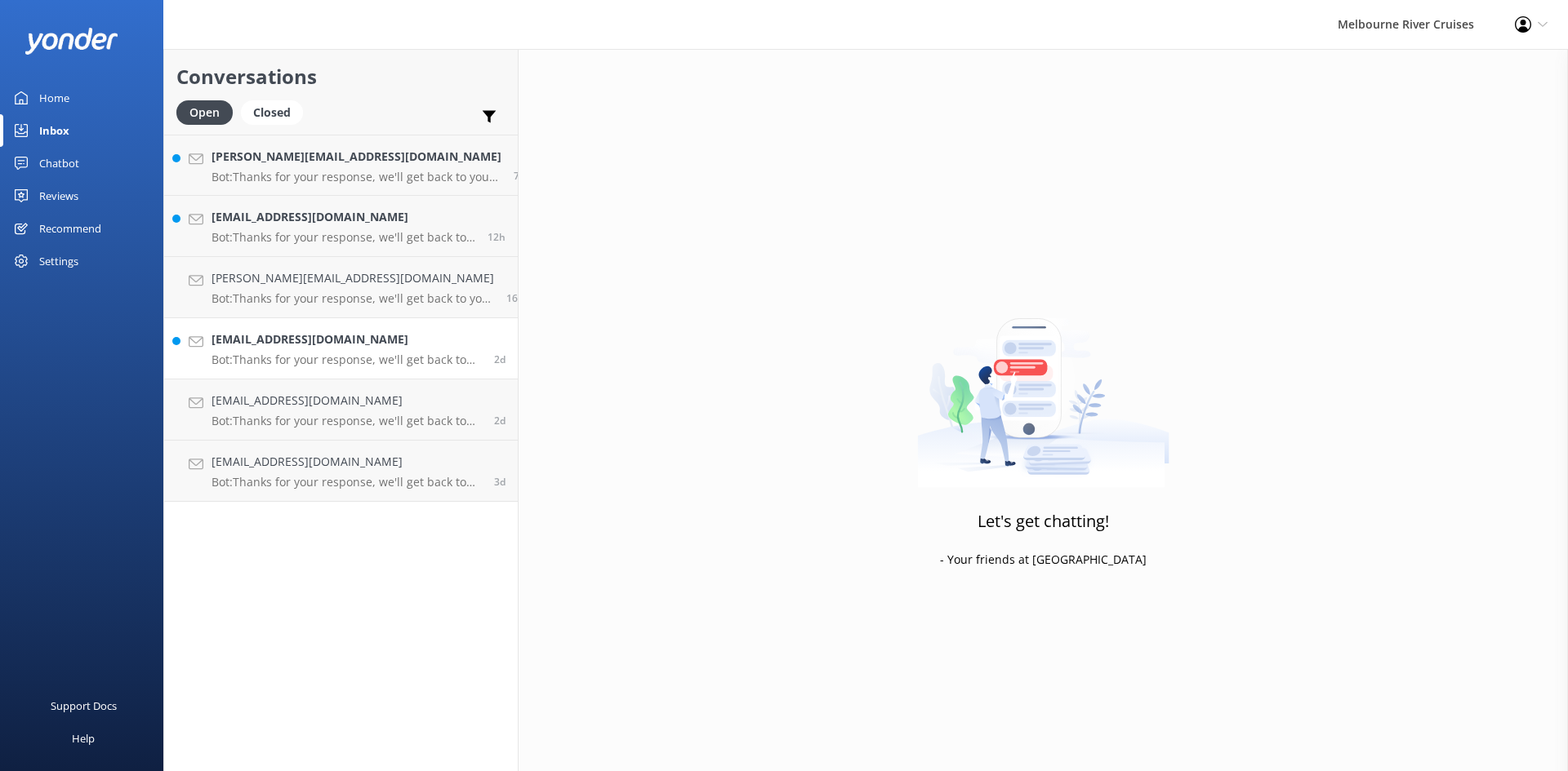
click at [321, 340] on h4 "[EMAIL_ADDRESS][DOMAIN_NAME]" at bounding box center [347, 339] width 270 height 18
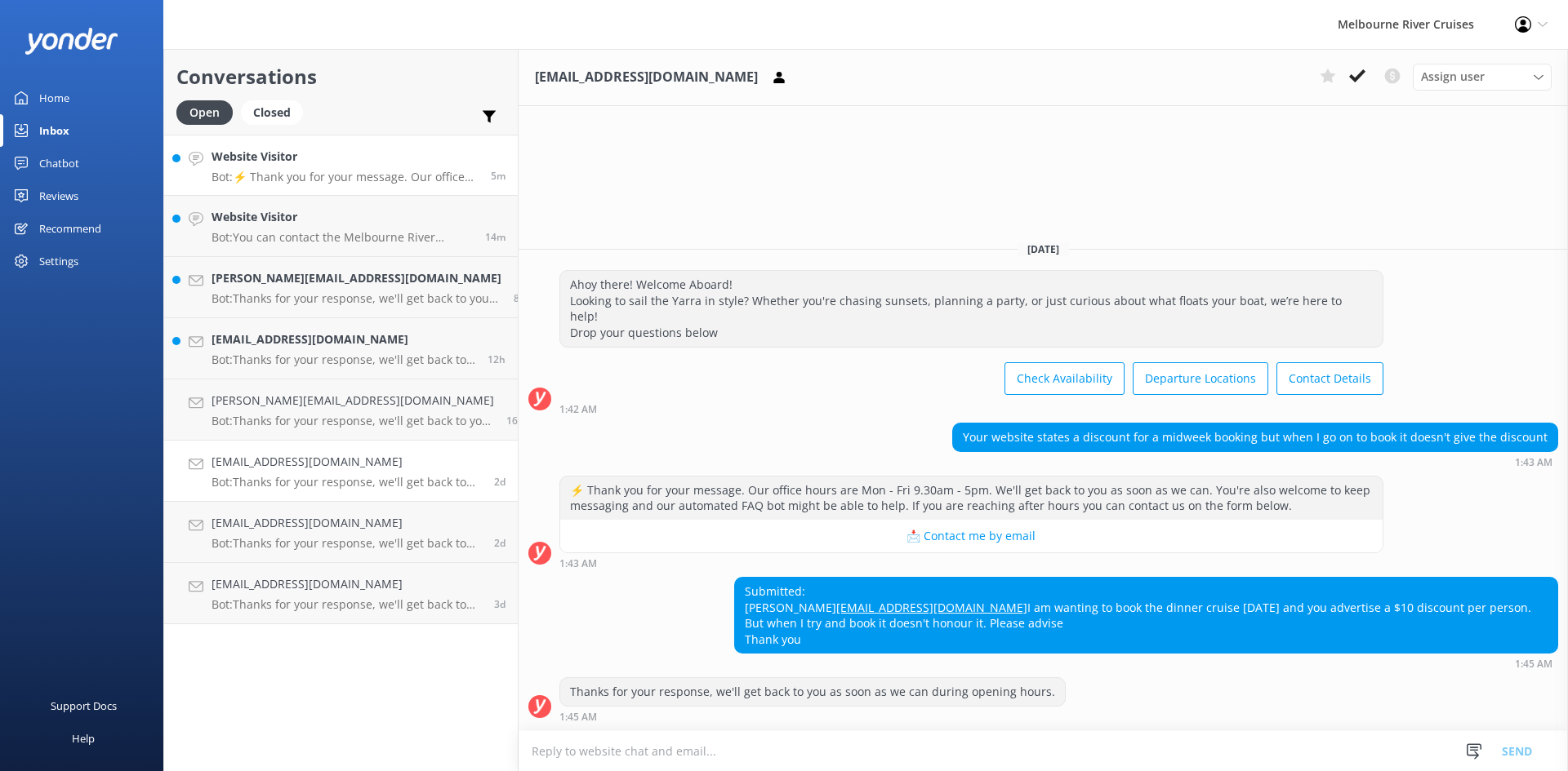
click at [328, 143] on link "Website Visitor Bot: ⚡ Thank you for your message. Our office hours are Mon - F…" at bounding box center [340, 165] width 354 height 61
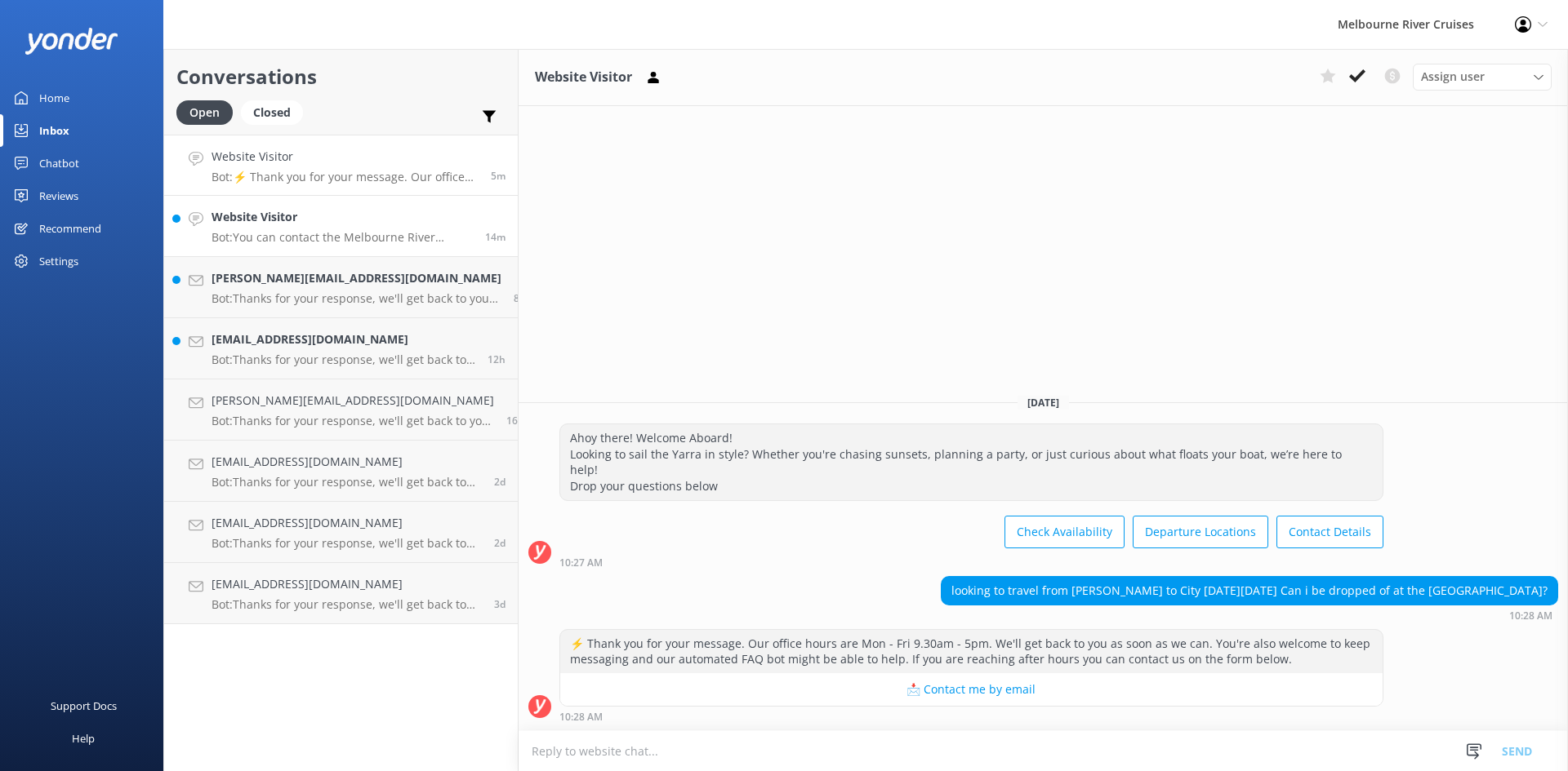
click at [332, 227] on div "Website Visitor Bot: You can contact the Melbourne River Cruises team by emaili…" at bounding box center [342, 225] width 262 height 36
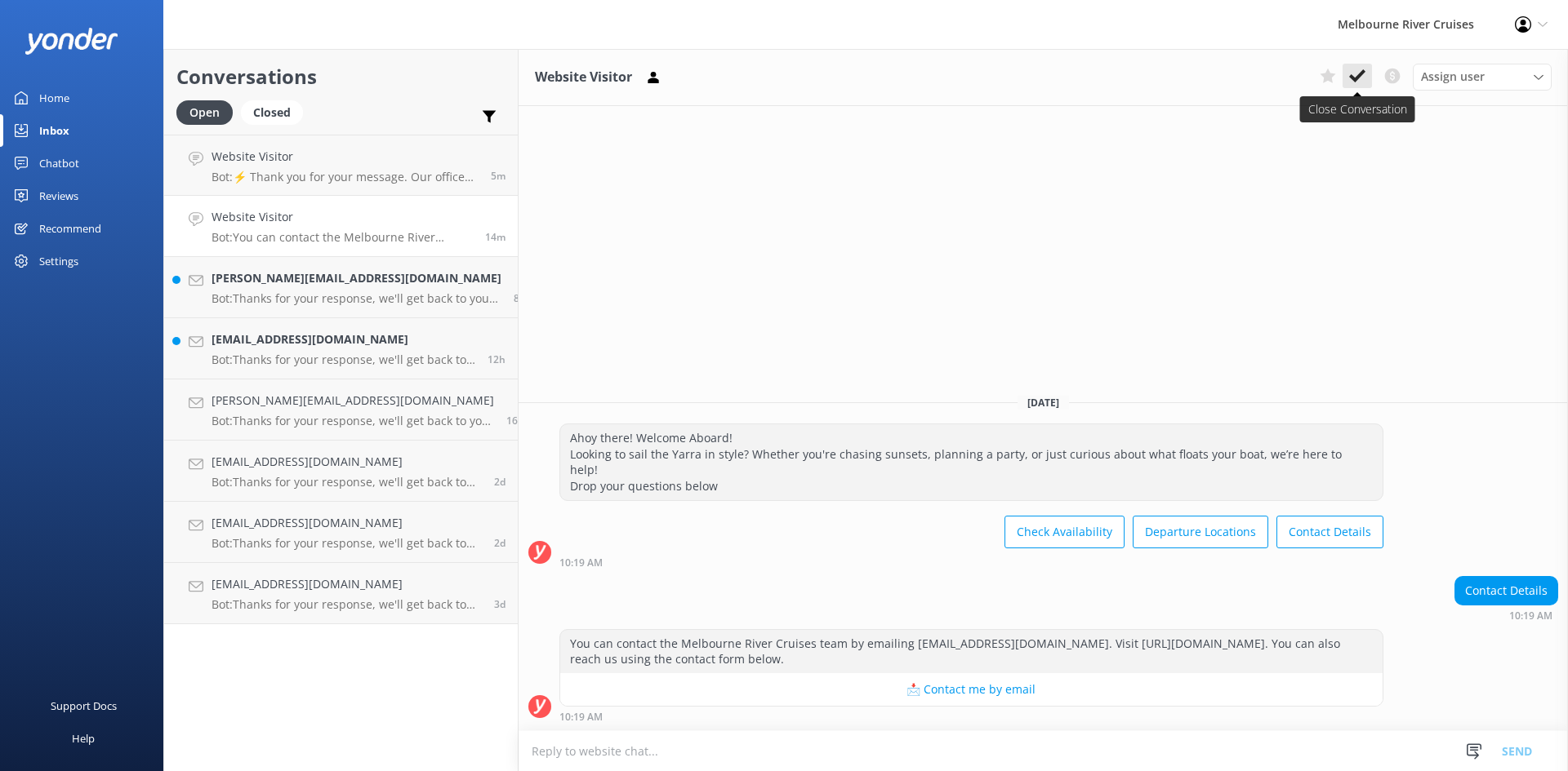
click at [1351, 82] on icon at bounding box center [1357, 75] width 17 height 17
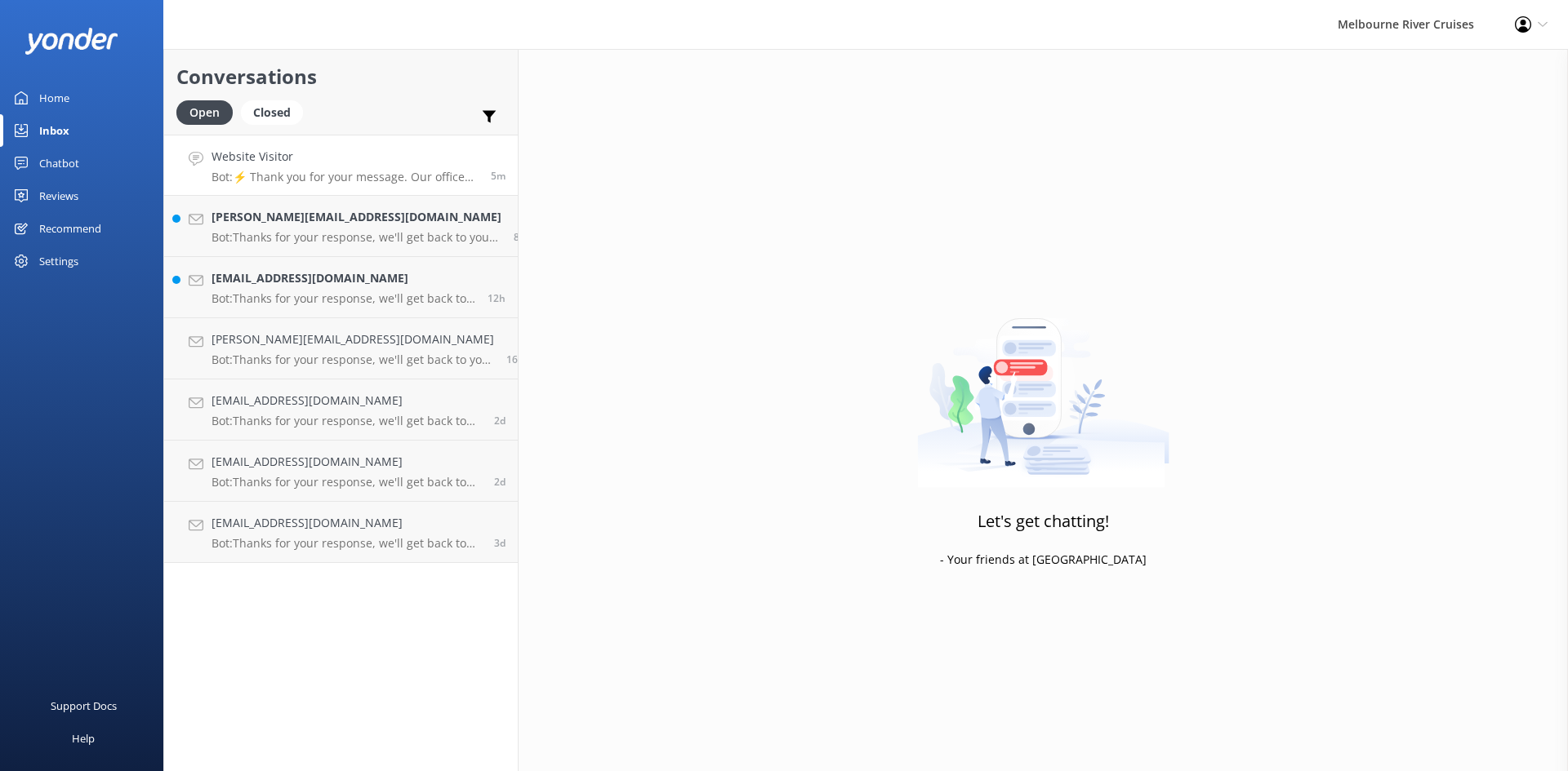
click at [272, 172] on p "Bot: ⚡ Thank you for your message. Our office hours are Mon - Fri 9.30am - 5pm.…" at bounding box center [345, 176] width 267 height 15
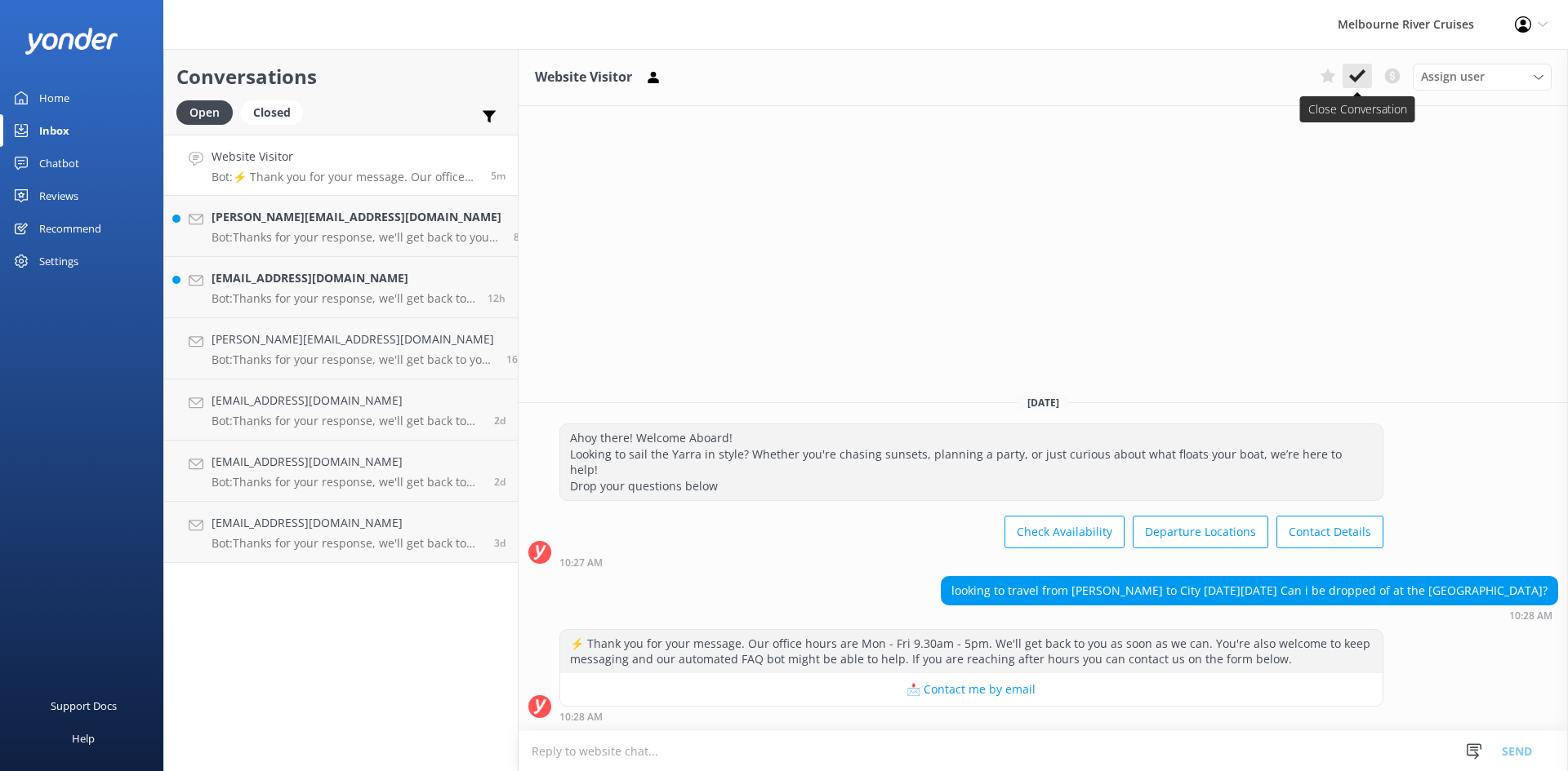
click at [1357, 70] on icon at bounding box center [1357, 75] width 17 height 17
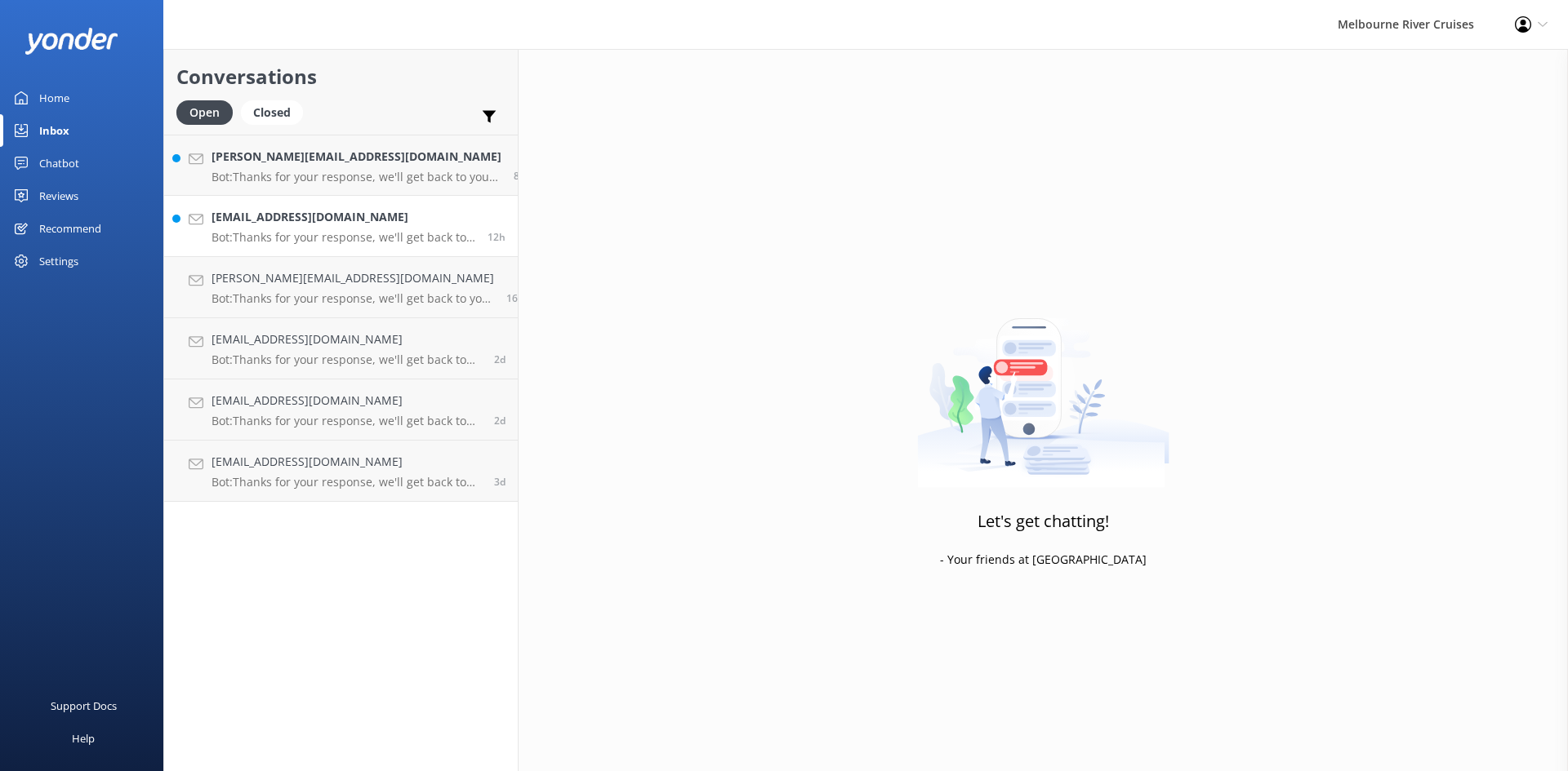
click at [271, 205] on link "[EMAIL_ADDRESS][DOMAIN_NAME] Bot: Thanks for your response, we'll get back to y…" at bounding box center [340, 226] width 354 height 61
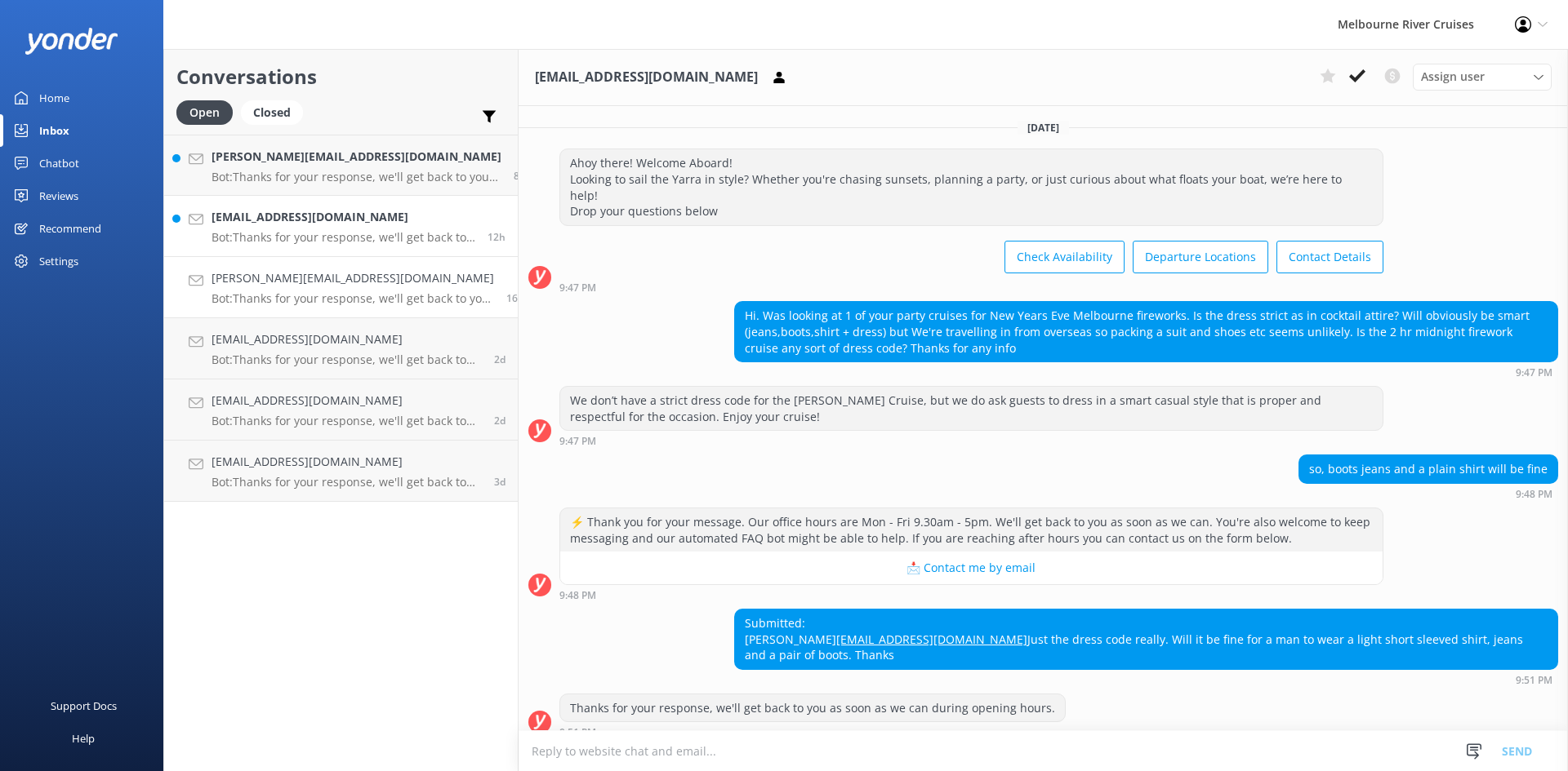
scroll to position [16, 0]
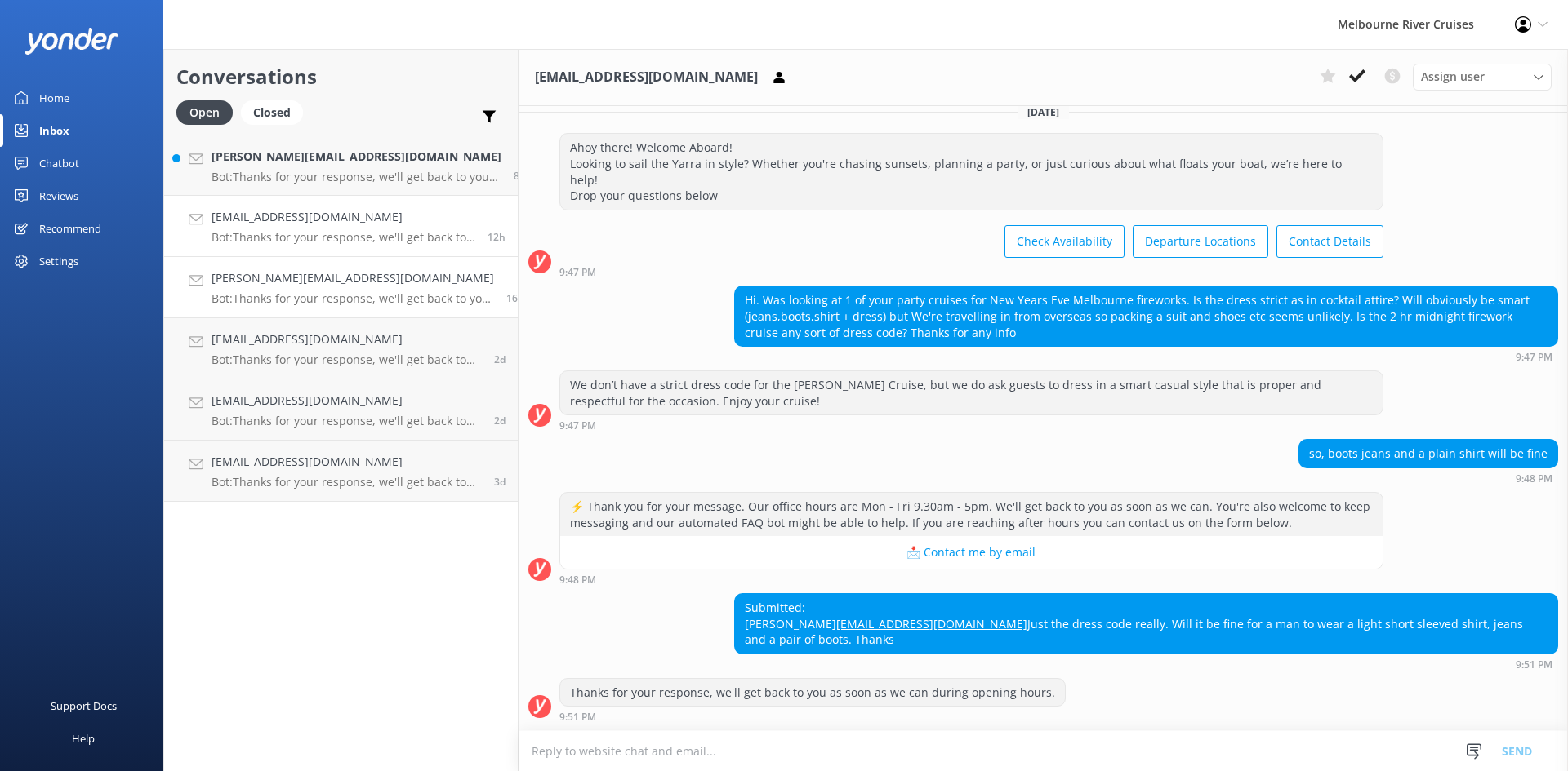
click at [303, 290] on div "[PERSON_NAME][EMAIL_ADDRESS][DOMAIN_NAME] Bot: Thanks for your response, we'll …" at bounding box center [353, 287] width 282 height 36
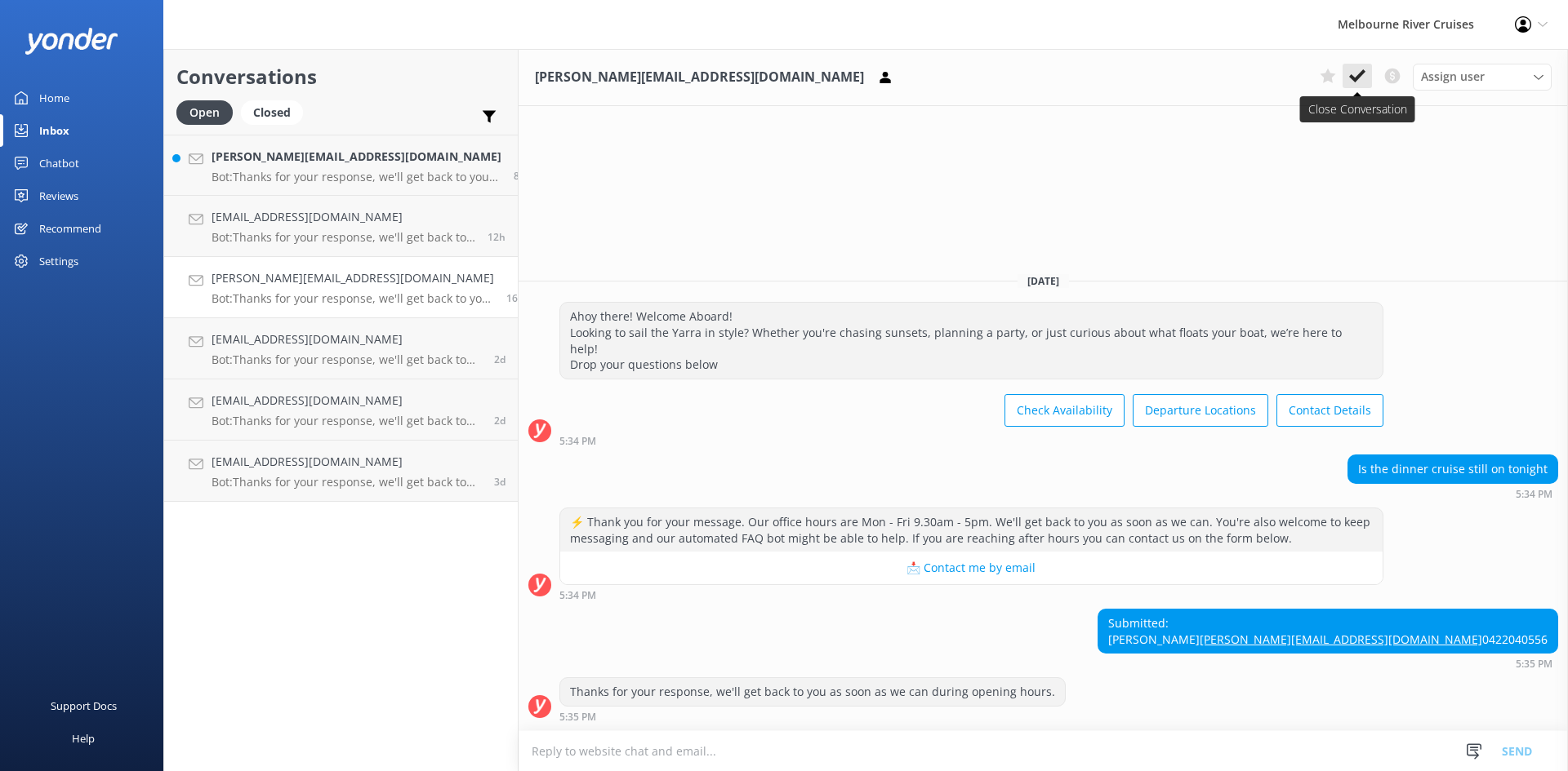
click at [1357, 73] on icon at bounding box center [1357, 75] width 17 height 17
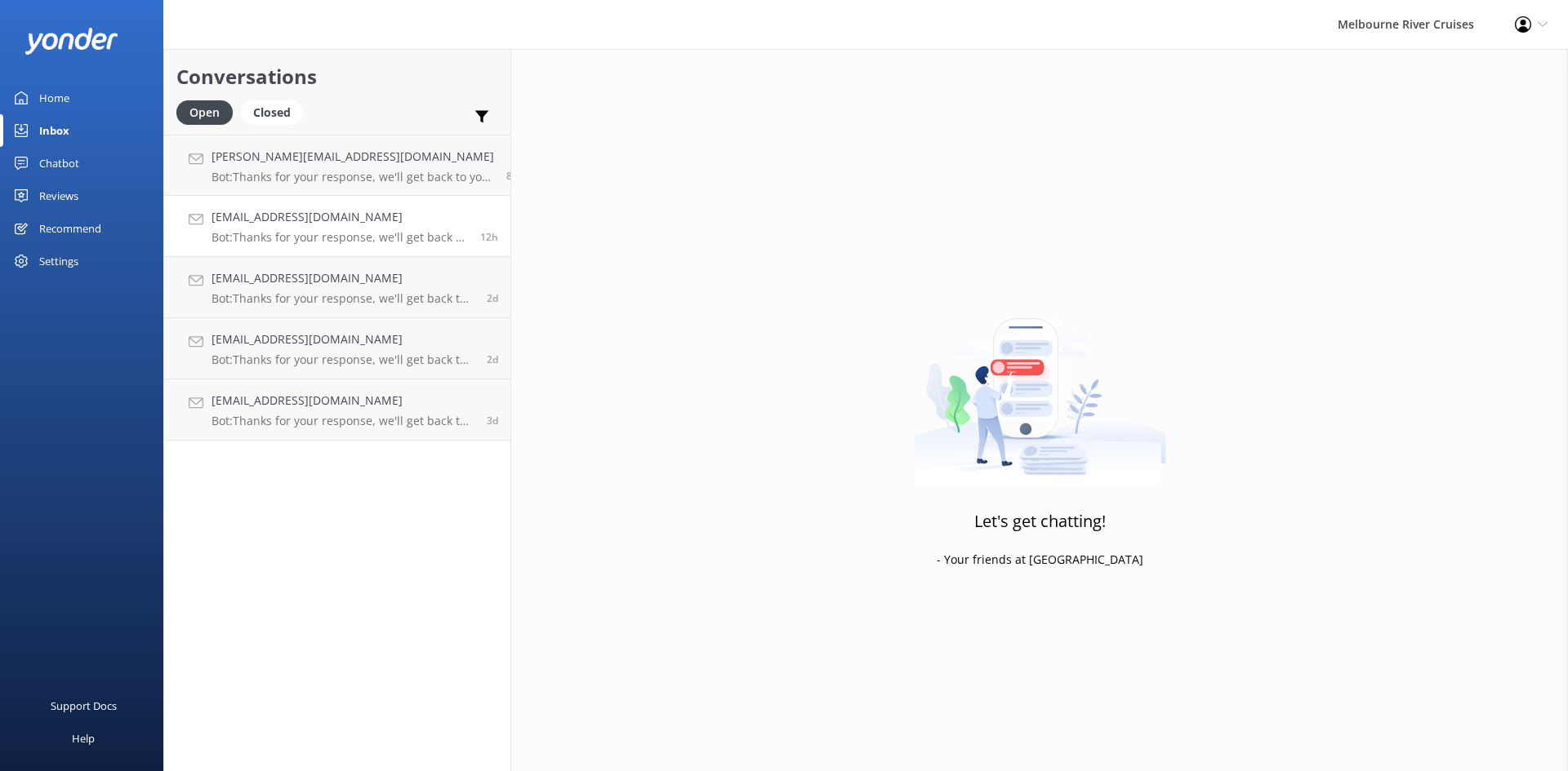
click at [305, 219] on h4 "[EMAIL_ADDRESS][DOMAIN_NAME]" at bounding box center [340, 217] width 257 height 18
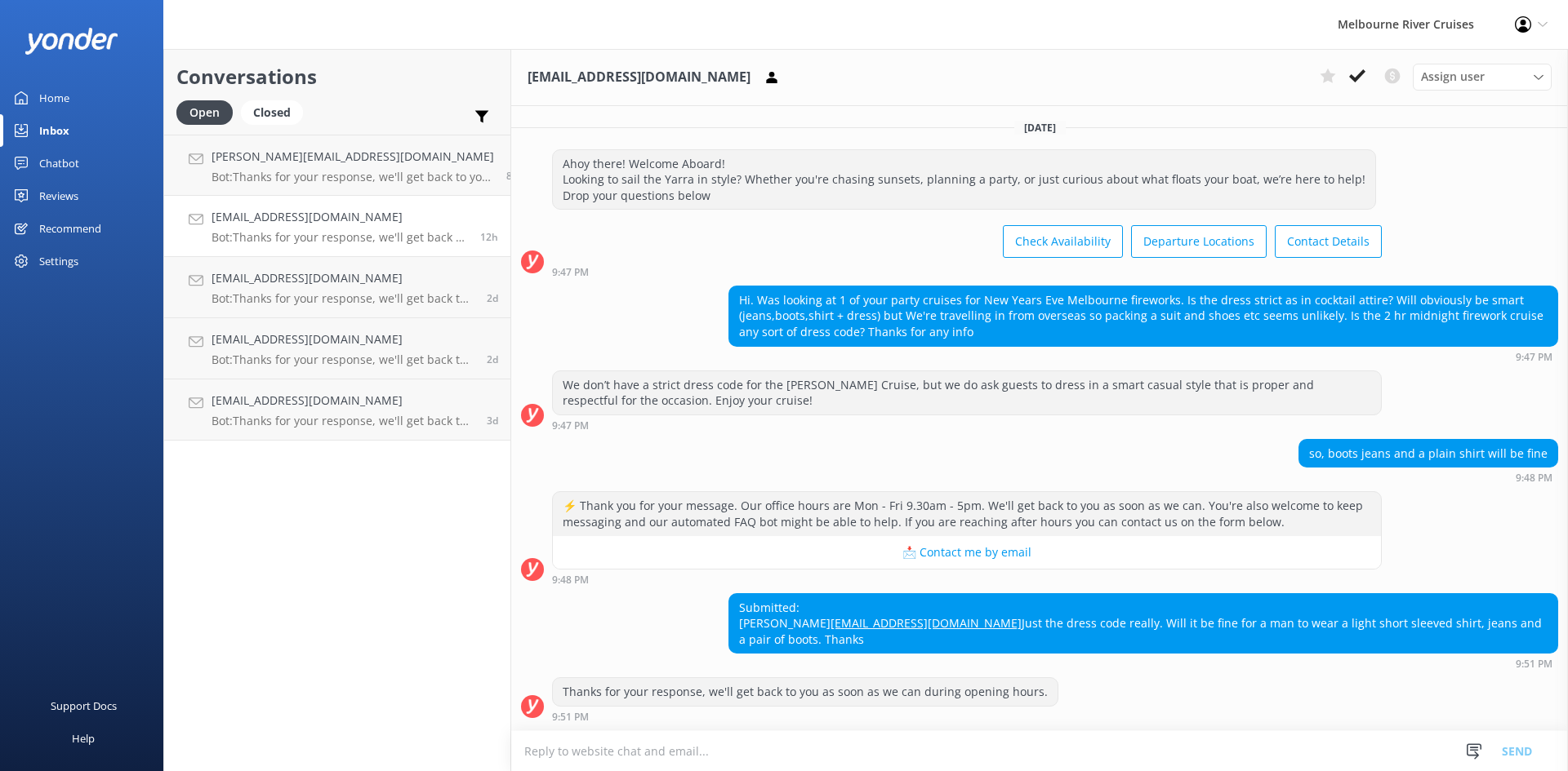
scroll to position [16, 0]
click at [1464, 77] on span "Assign user" at bounding box center [1452, 76] width 64 height 18
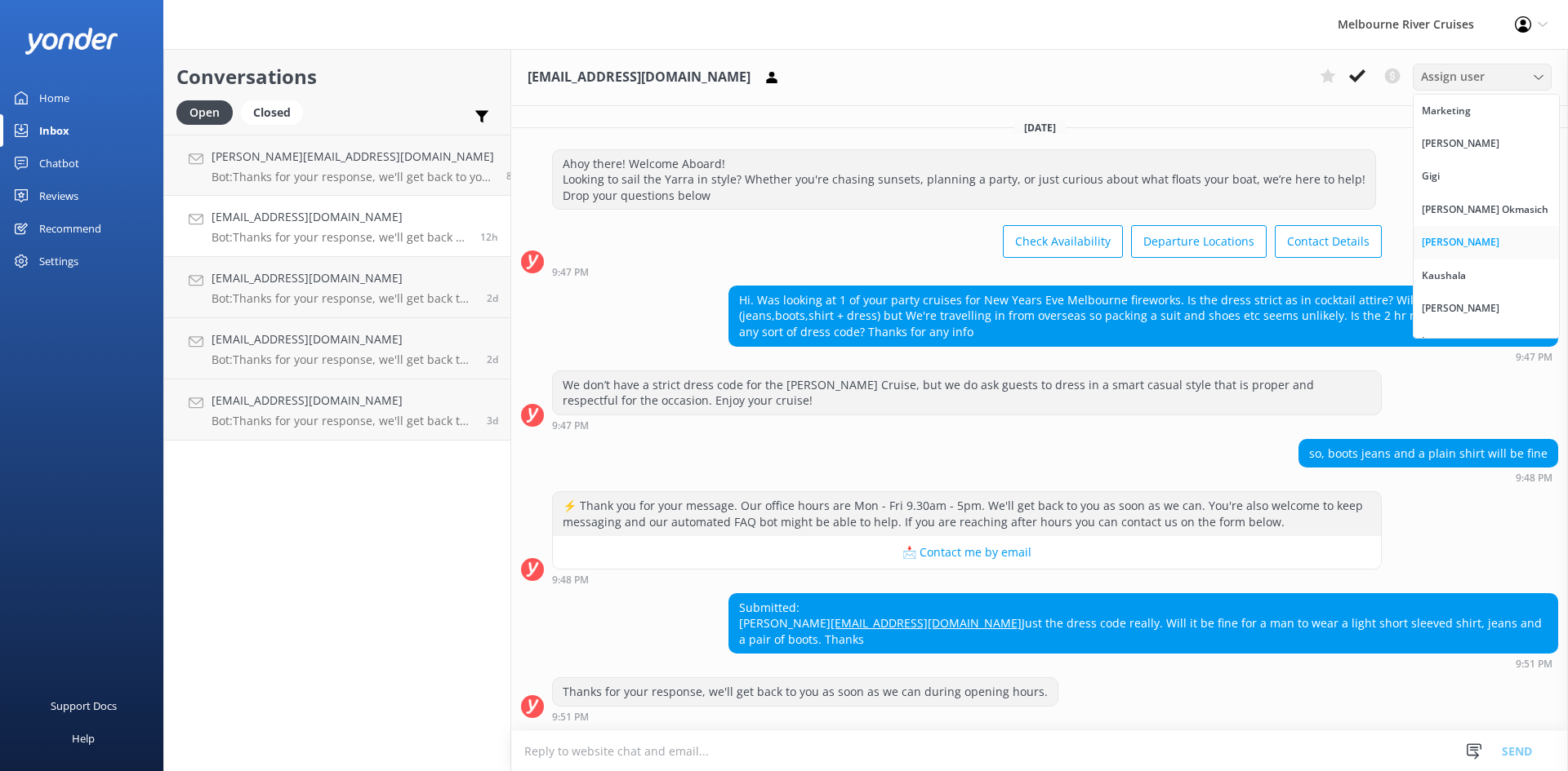
click at [1477, 241] on div "[PERSON_NAME]" at bounding box center [1460, 242] width 77 height 17
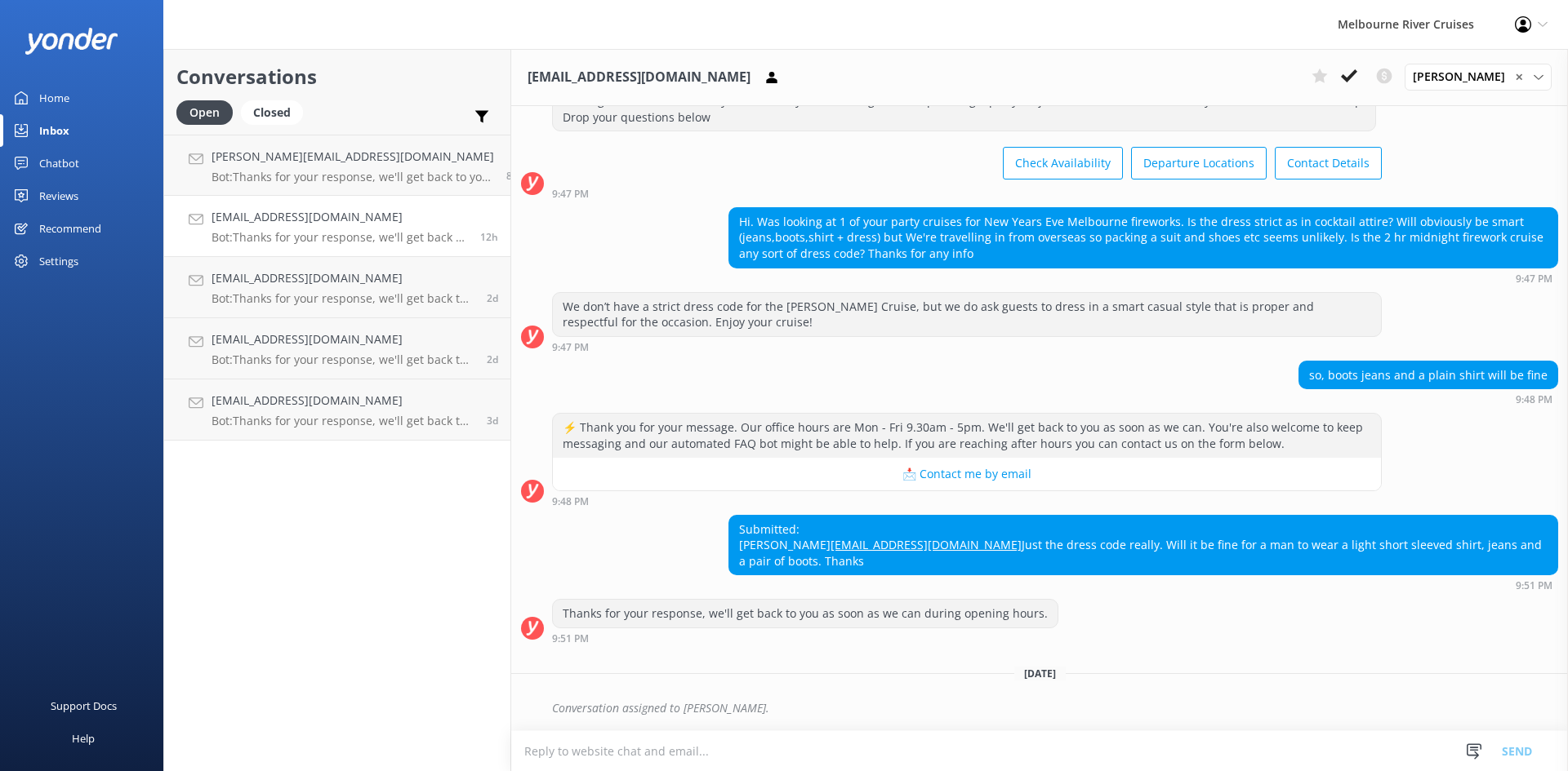
scroll to position [94, 0]
click at [336, 159] on h4 "[PERSON_NAME][EMAIL_ADDRESS][DOMAIN_NAME]" at bounding box center [353, 157] width 282 height 18
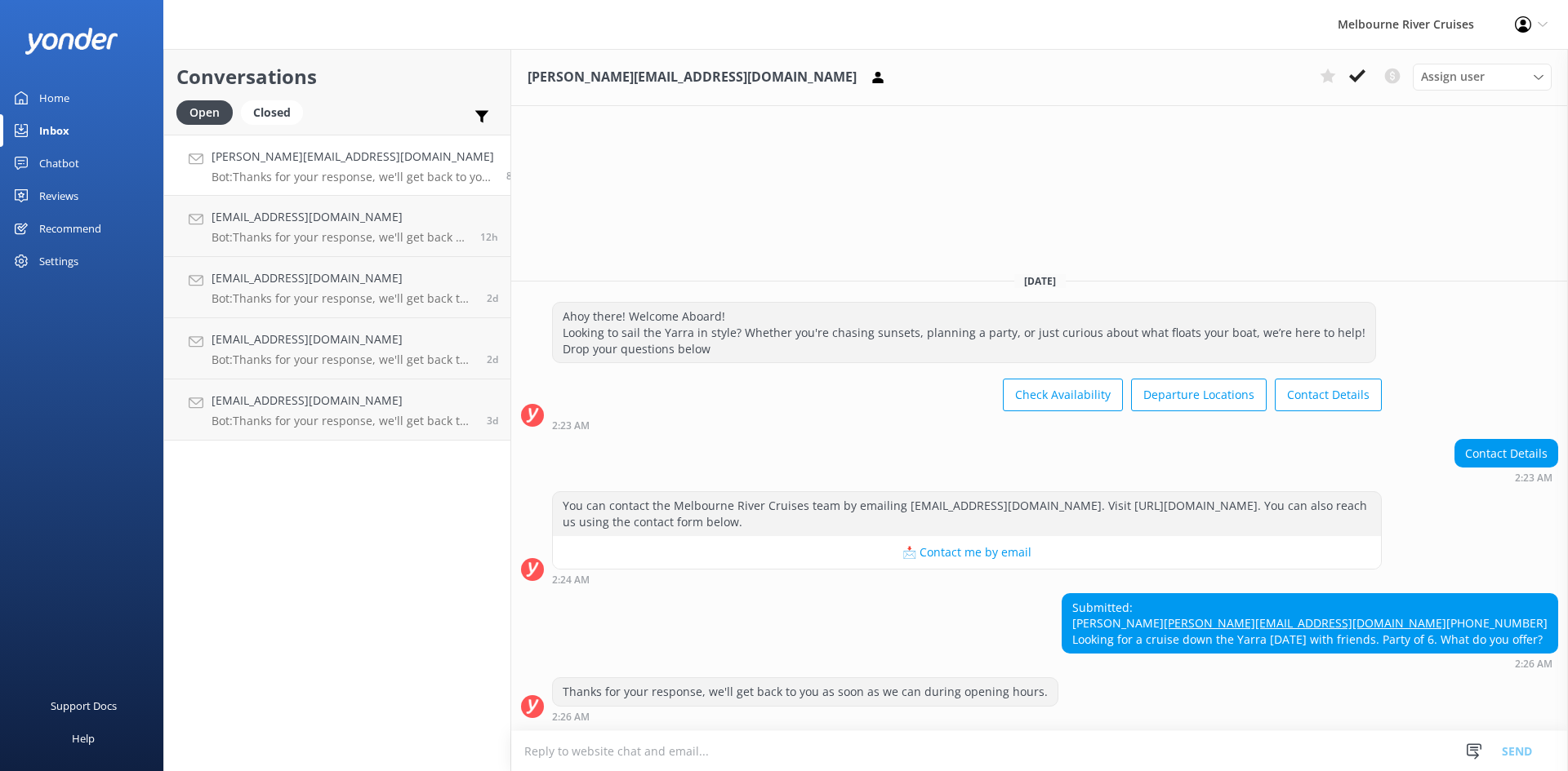
click at [1490, 55] on div "[PERSON_NAME][EMAIL_ADDRESS][DOMAIN_NAME] Assign user Marketing [PERSON_NAME] […" at bounding box center [1040, 77] width 1056 height 57
click at [1482, 83] on span "Assign user" at bounding box center [1452, 76] width 64 height 18
click at [1461, 283] on link "[PERSON_NAME]" at bounding box center [1486, 287] width 145 height 32
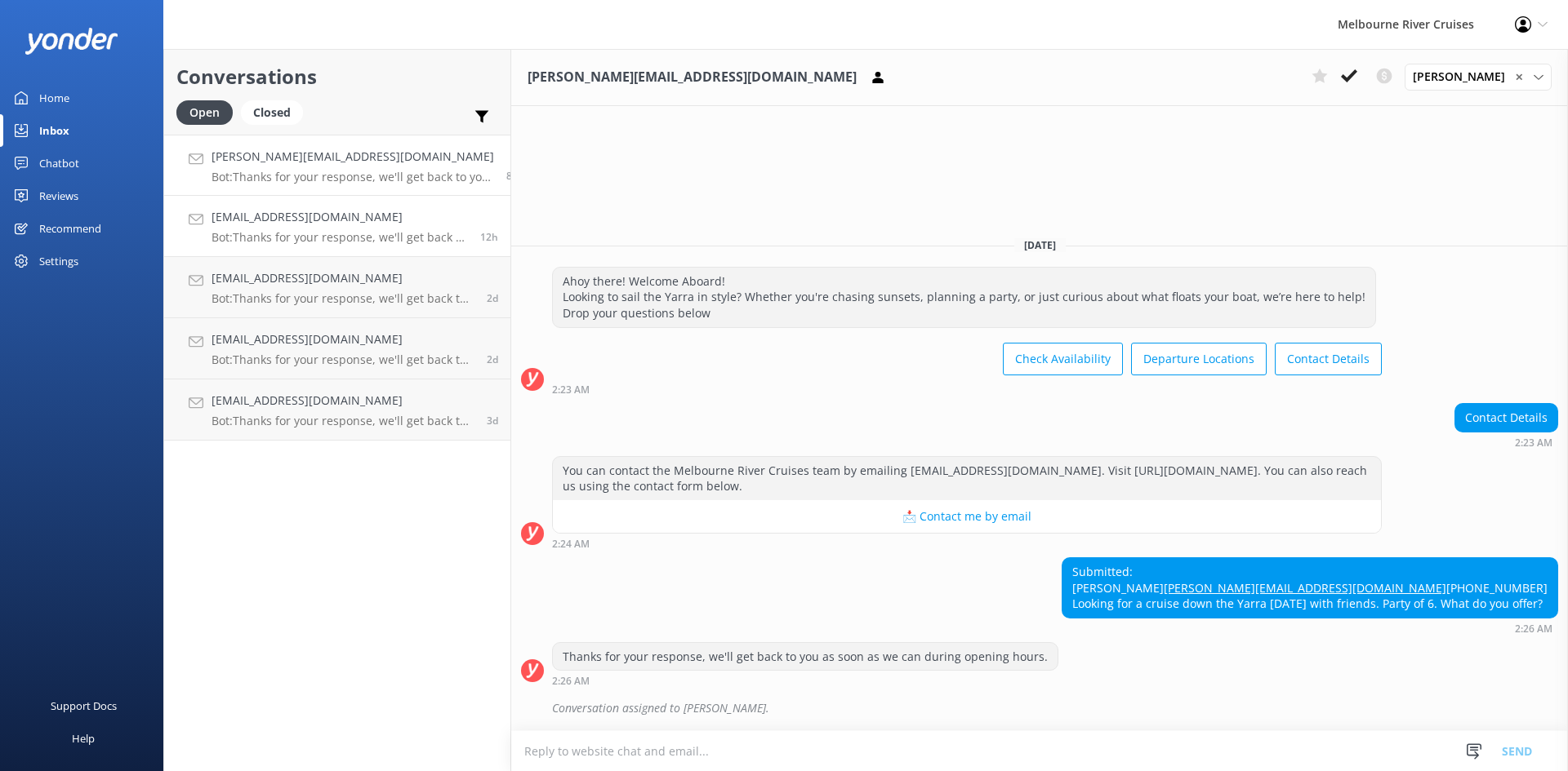
click at [294, 223] on h4 "[EMAIL_ADDRESS][DOMAIN_NAME]" at bounding box center [340, 217] width 257 height 18
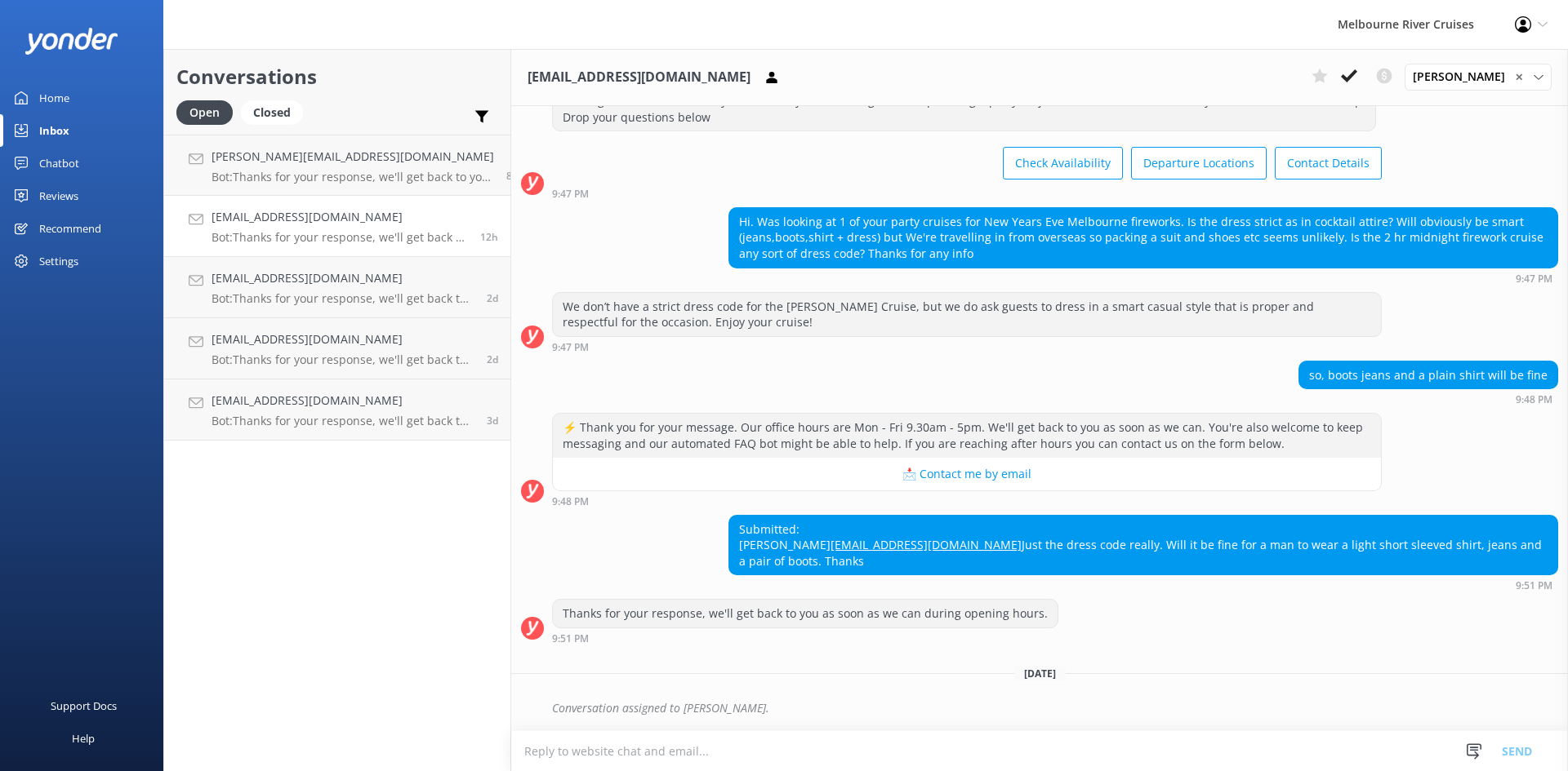
scroll to position [94, 0]
click at [301, 296] on p "Bot: Thanks for your response, we'll get back to you as soon as we can during o…" at bounding box center [343, 298] width 263 height 15
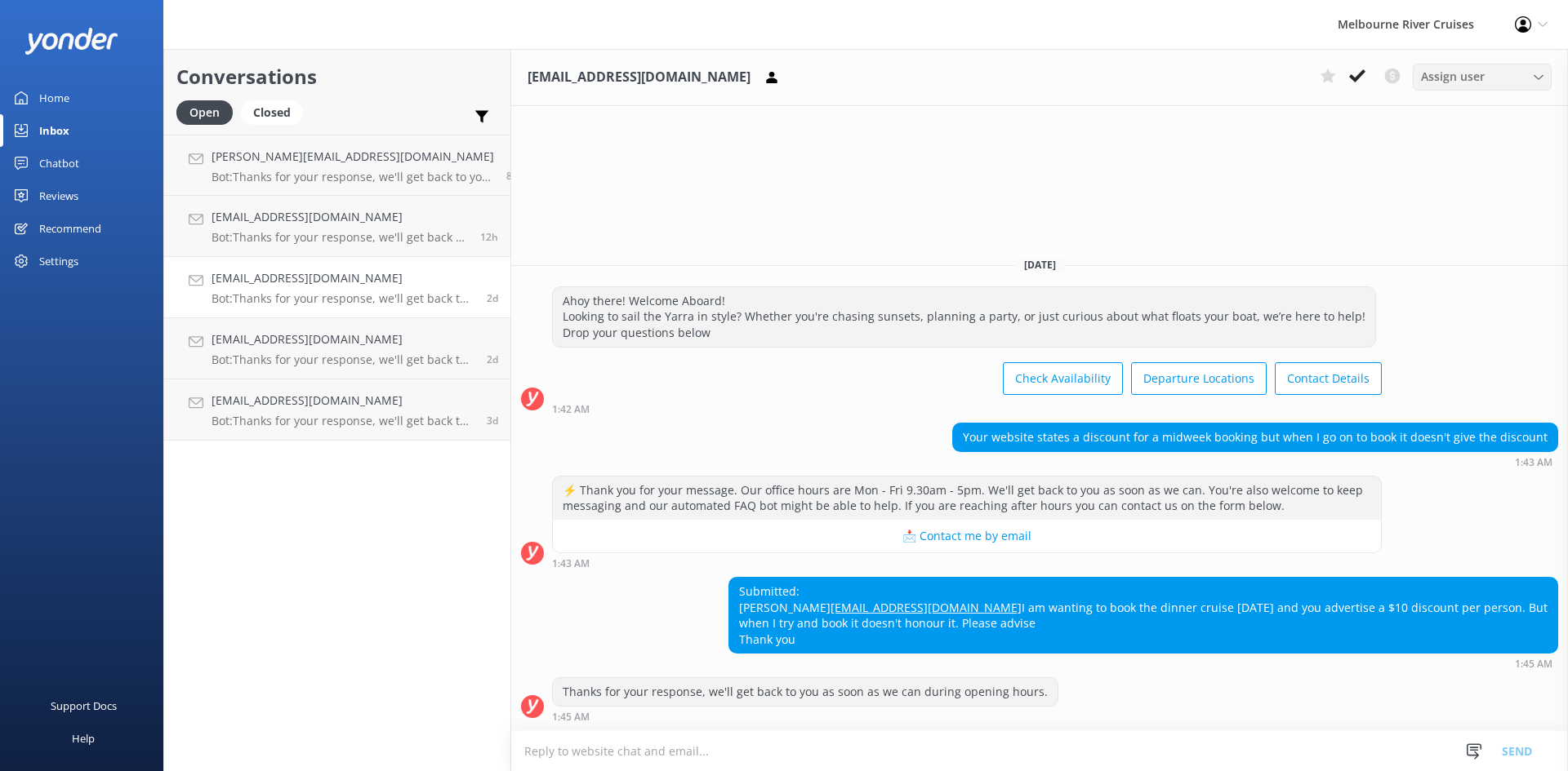
click at [1521, 83] on div "Assign user" at bounding box center [1482, 76] width 130 height 18
click at [1471, 187] on div "[PERSON_NAME] Okmasich" at bounding box center [1485, 189] width 126 height 17
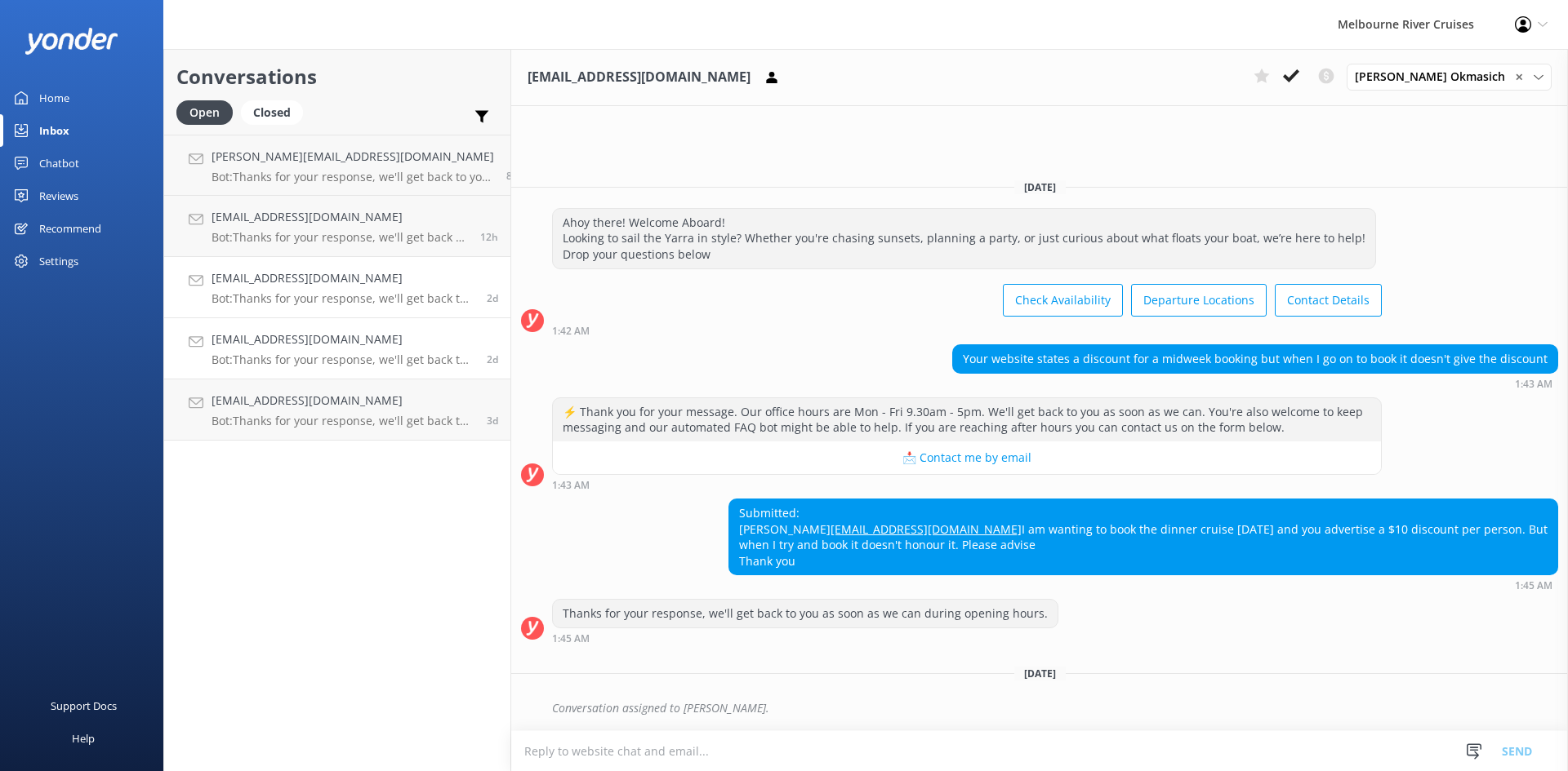
click at [279, 332] on h4 "[EMAIL_ADDRESS][DOMAIN_NAME]" at bounding box center [343, 339] width 263 height 18
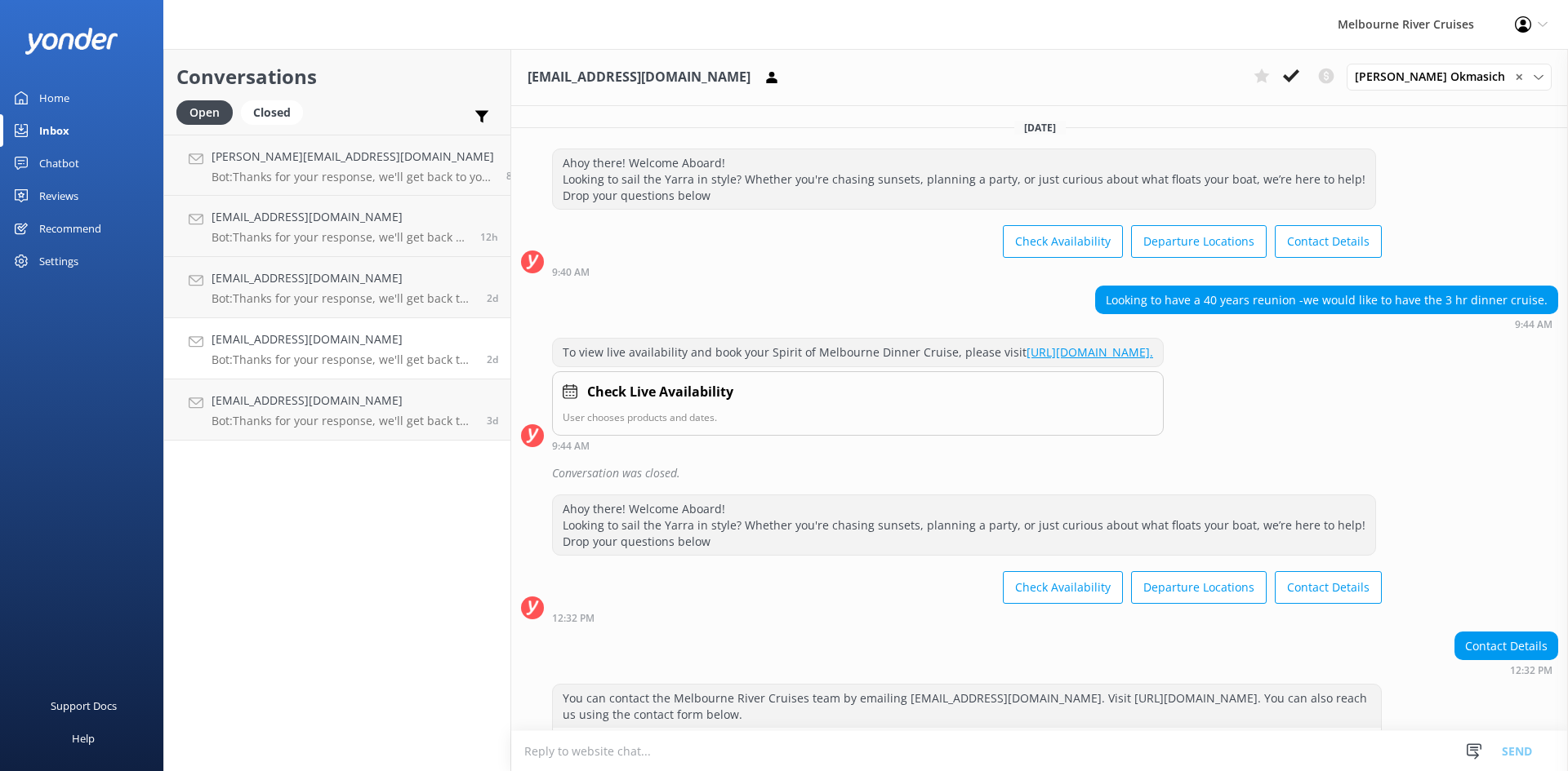
scroll to position [312, 0]
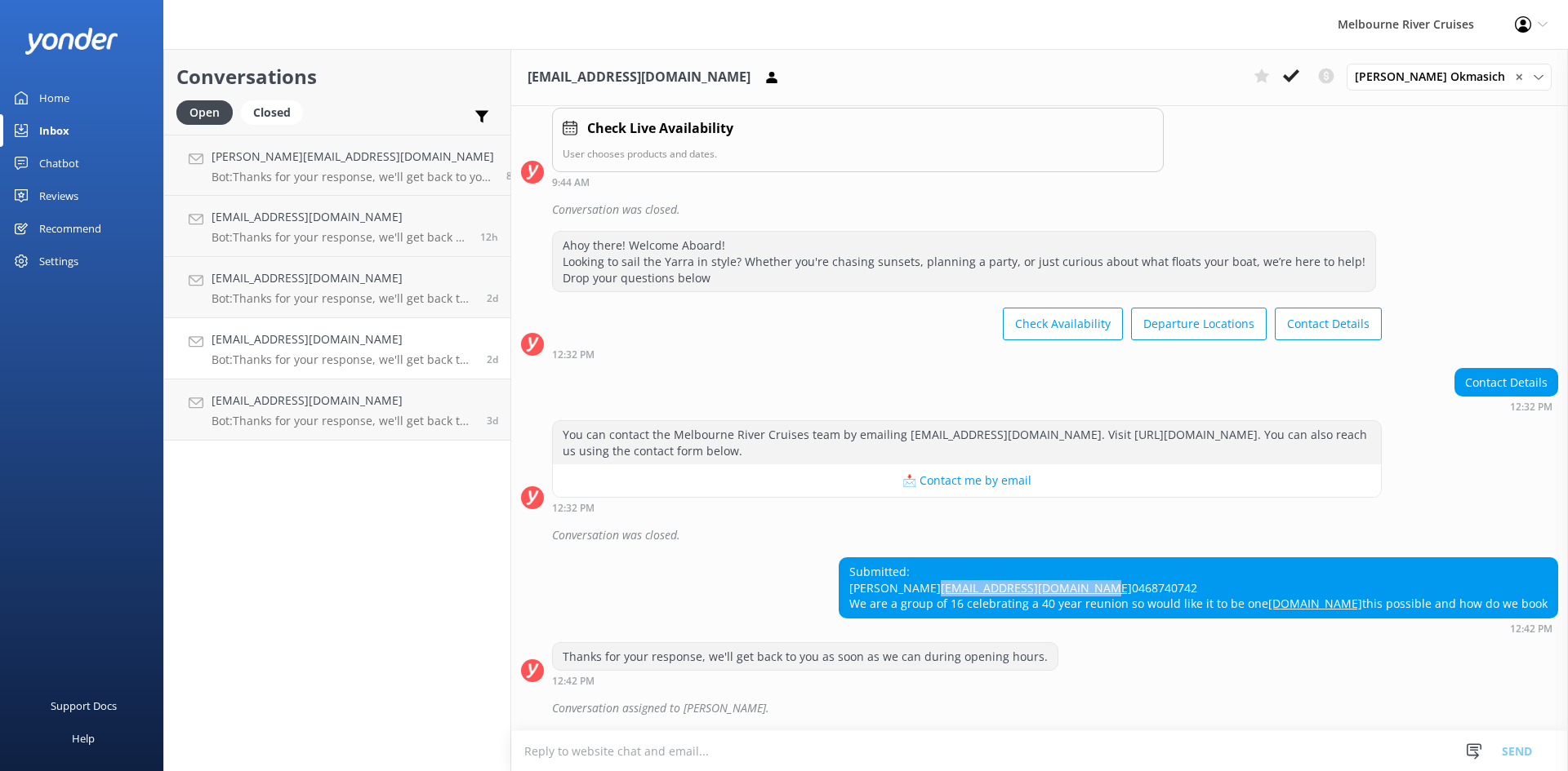
drag, startPoint x: 1080, startPoint y: 576, endPoint x: 905, endPoint y: 571, distance: 175.1
click at [905, 571] on div "Submitted: [PERSON_NAME] [EMAIL_ADDRESS][DOMAIN_NAME] 0468740742 We are a group…" at bounding box center [1199, 588] width 717 height 60
copy link "[EMAIL_ADDRESS][DOMAIN_NAME]"
click at [787, 590] on div "Submitted: [PERSON_NAME] [EMAIL_ADDRESS][DOMAIN_NAME] 0468740742 We are a group…" at bounding box center [1040, 596] width 1056 height 76
click at [320, 426] on p "Bot: Thanks for your response, we'll get back to you as soon as we can during o…" at bounding box center [343, 420] width 263 height 15
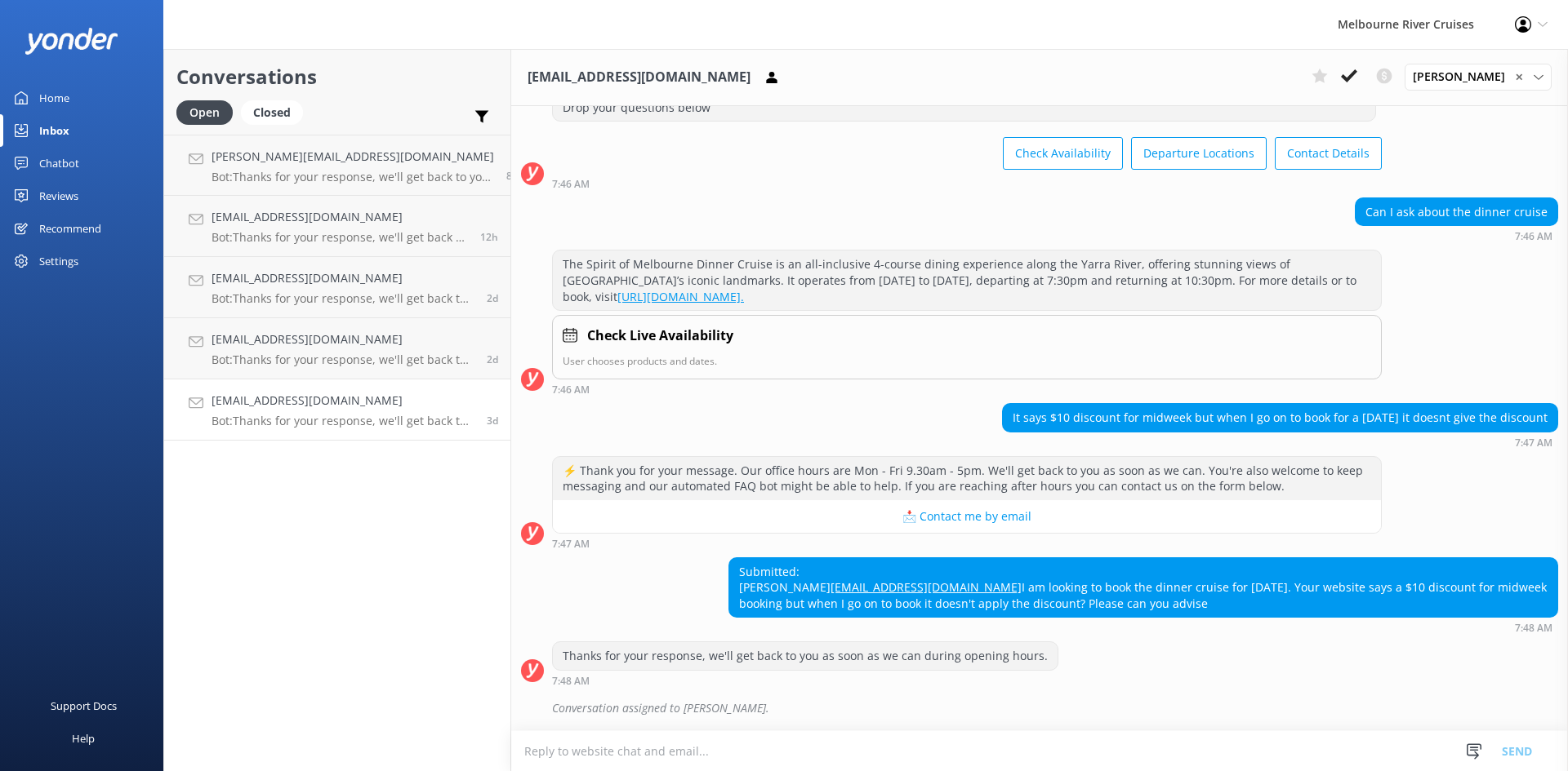
scroll to position [135, 0]
click at [308, 284] on h4 "[EMAIL_ADDRESS][DOMAIN_NAME]" at bounding box center [343, 278] width 263 height 18
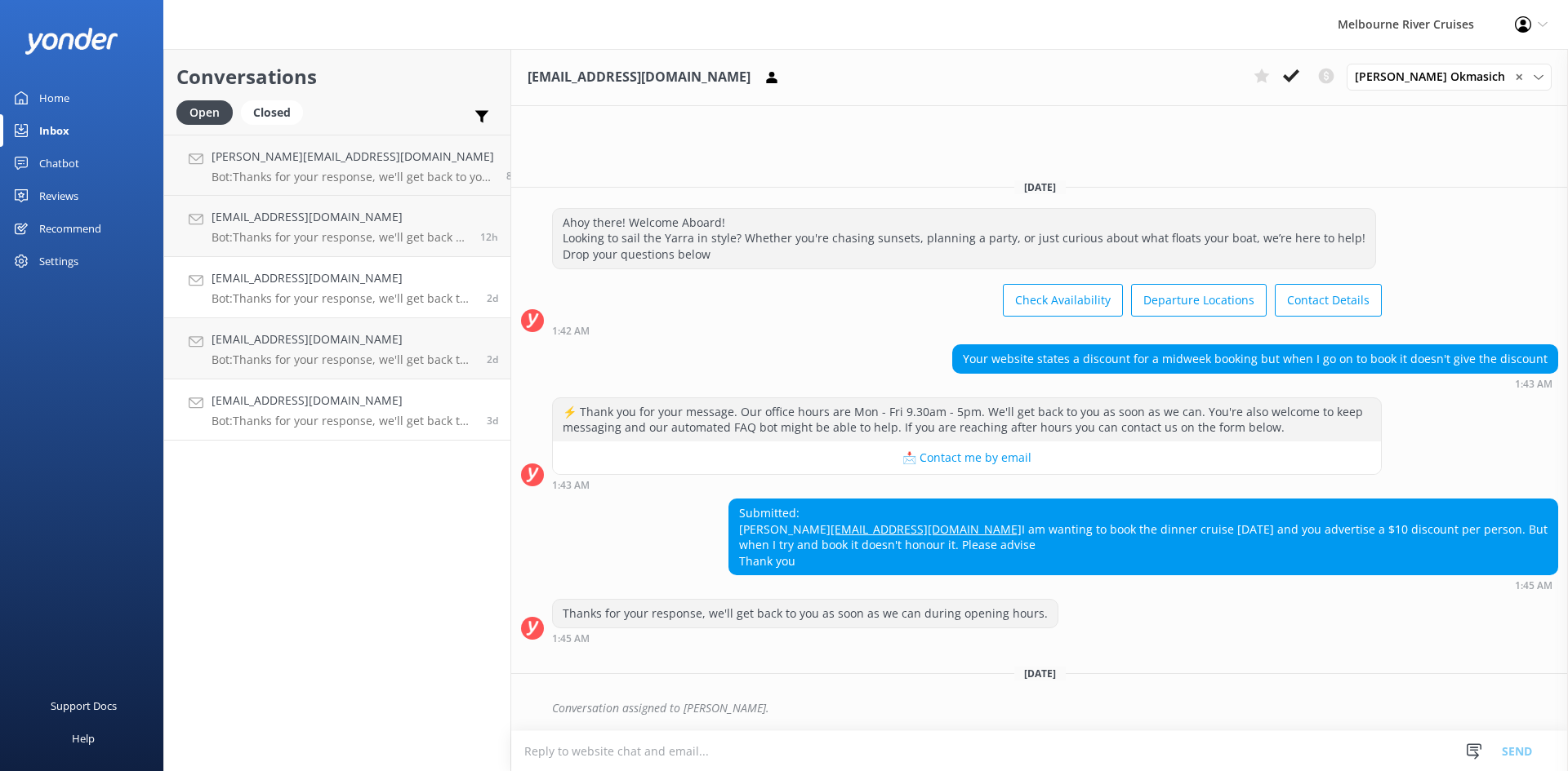
click at [294, 410] on div "[EMAIL_ADDRESS][DOMAIN_NAME] Bot: Thanks for your response, we'll get back to y…" at bounding box center [343, 410] width 263 height 36
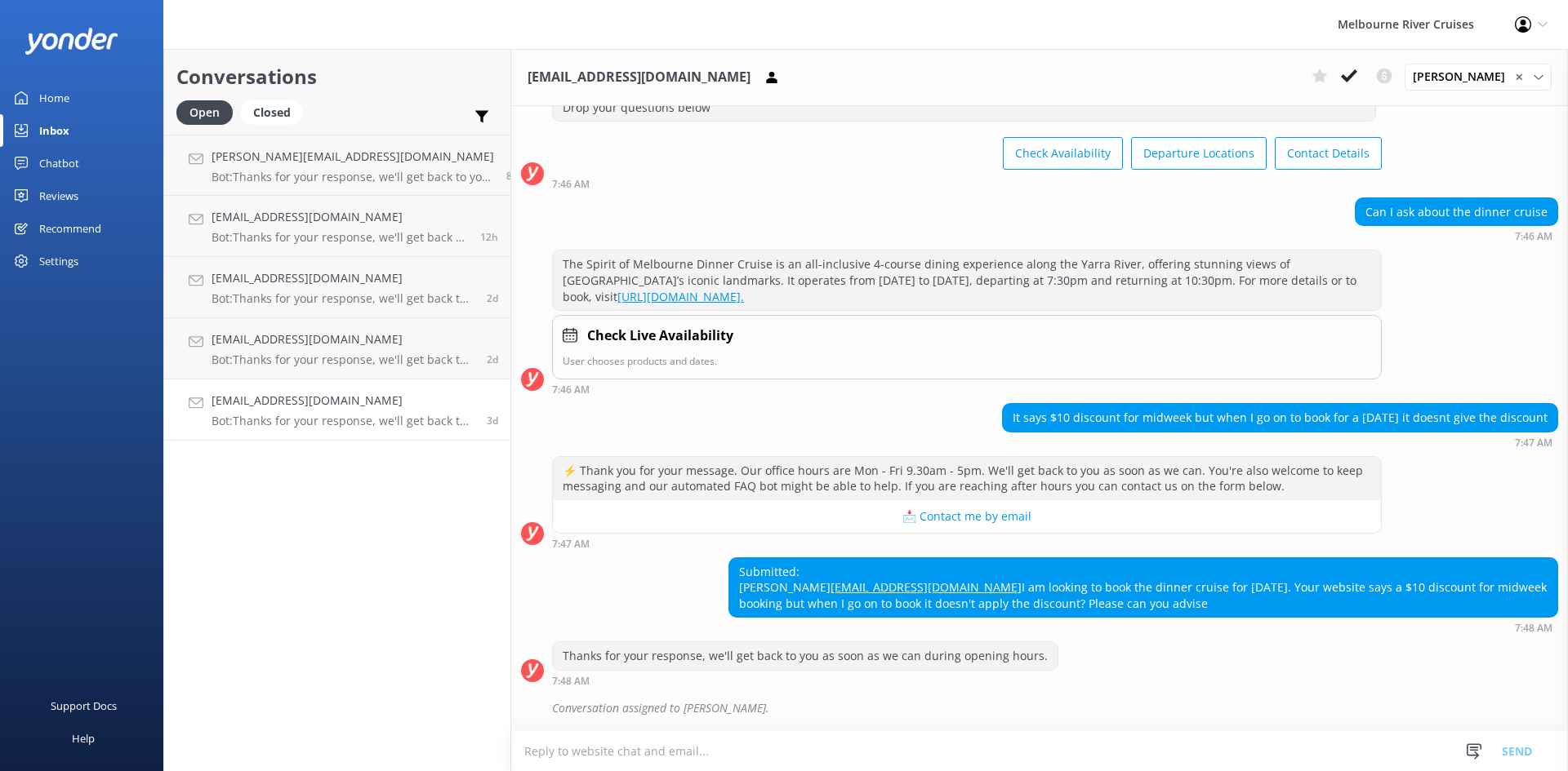
scroll to position [135, 0]
click at [315, 293] on p "Bot: Thanks for your response, we'll get back to you as soon as we can during o…" at bounding box center [343, 298] width 263 height 15
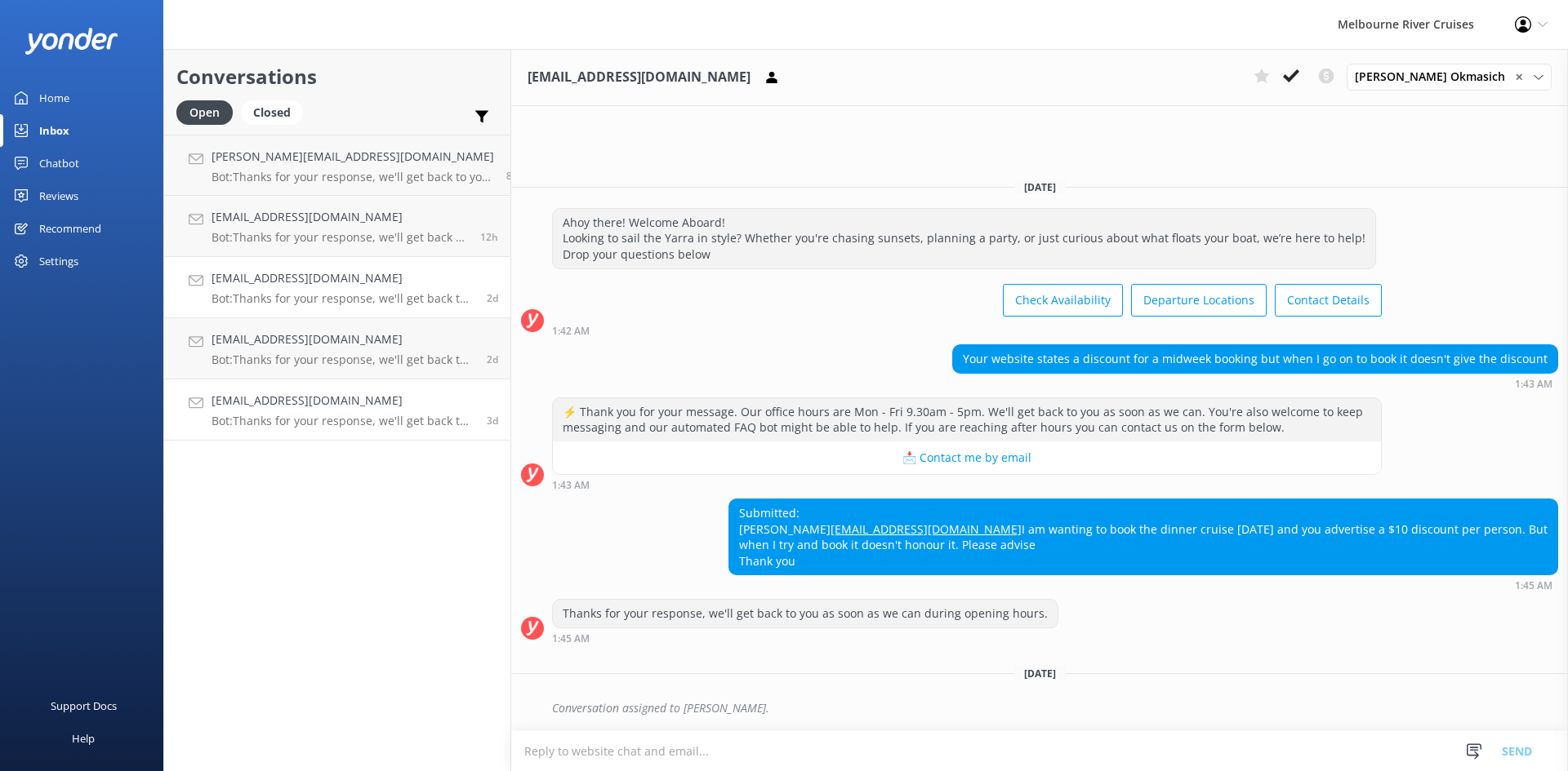
click at [311, 423] on p "Bot: Thanks for your response, we'll get back to you as soon as we can during o…" at bounding box center [343, 420] width 263 height 15
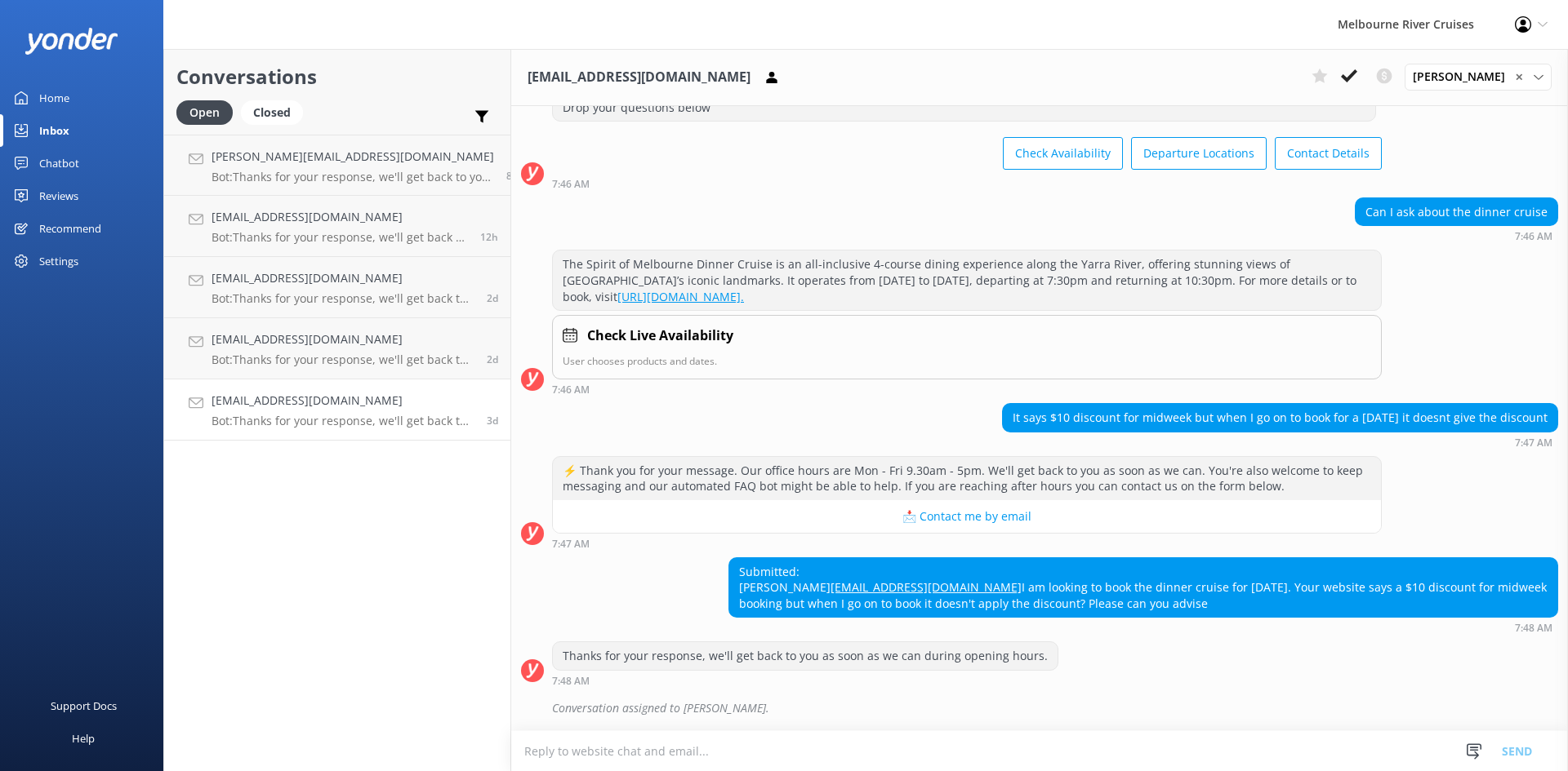
scroll to position [135, 0]
click at [1350, 79] on icon at bounding box center [1348, 75] width 17 height 17
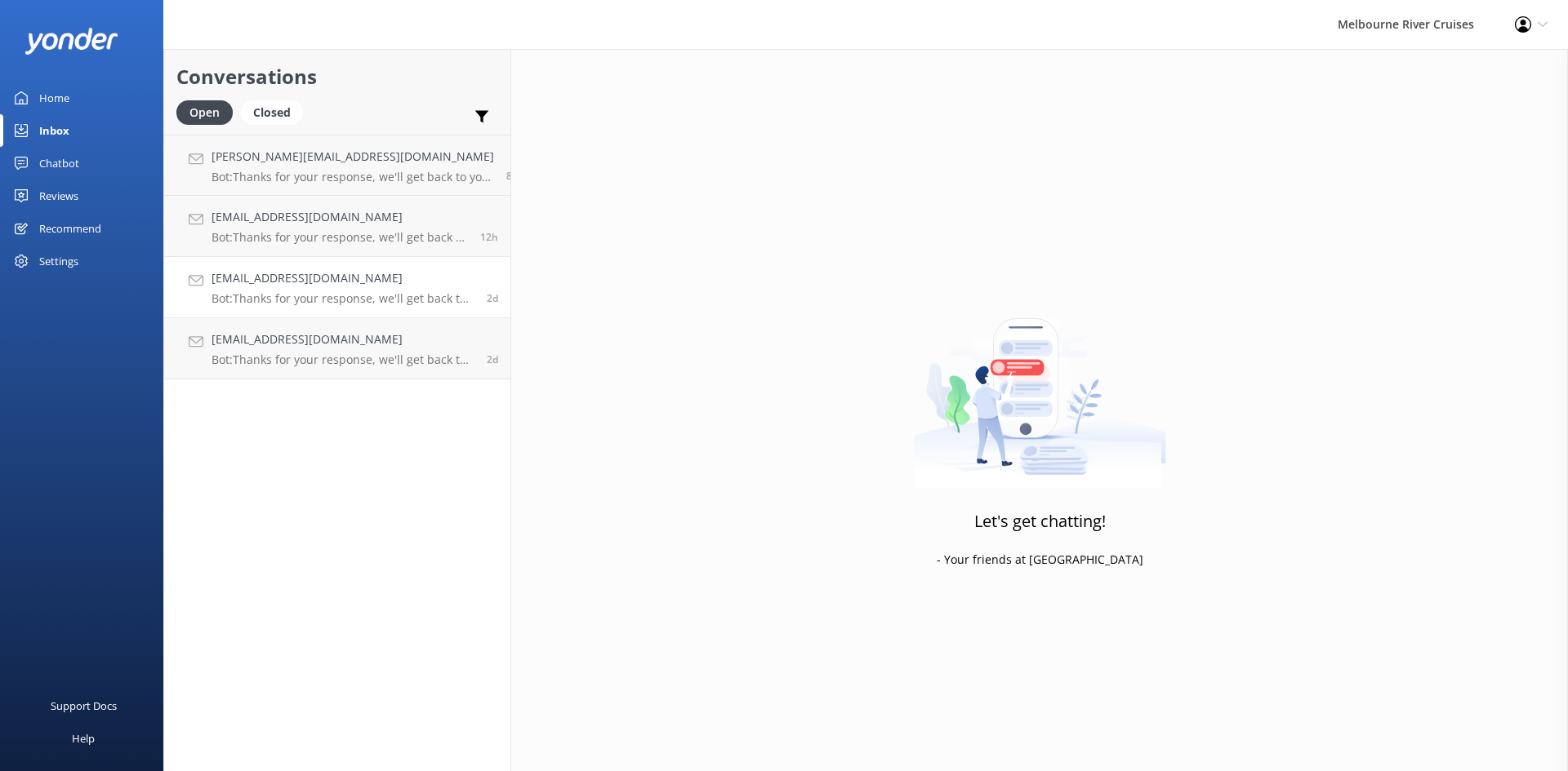
click at [315, 282] on h4 "[EMAIL_ADDRESS][DOMAIN_NAME]" at bounding box center [343, 278] width 263 height 18
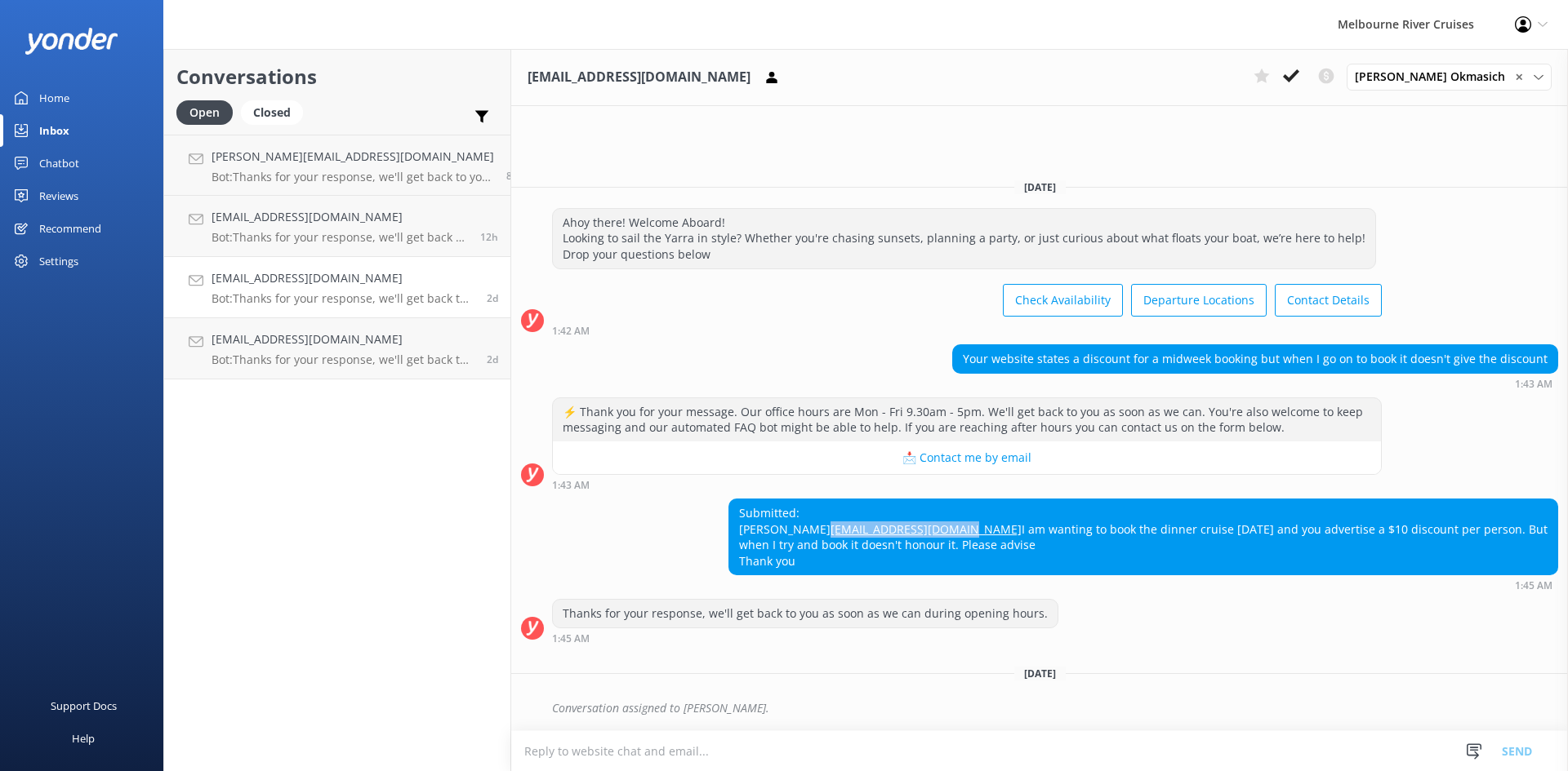
drag, startPoint x: 874, startPoint y: 511, endPoint x: 722, endPoint y: 510, distance: 152.0
click at [729, 510] on div "Submitted: [PERSON_NAME] [EMAIL_ADDRESS][DOMAIN_NAME] I am wanting to book the …" at bounding box center [1143, 537] width 828 height 75
copy link "[EMAIL_ADDRESS][DOMAIN_NAME]"
click at [1299, 75] on icon at bounding box center [1291, 75] width 17 height 17
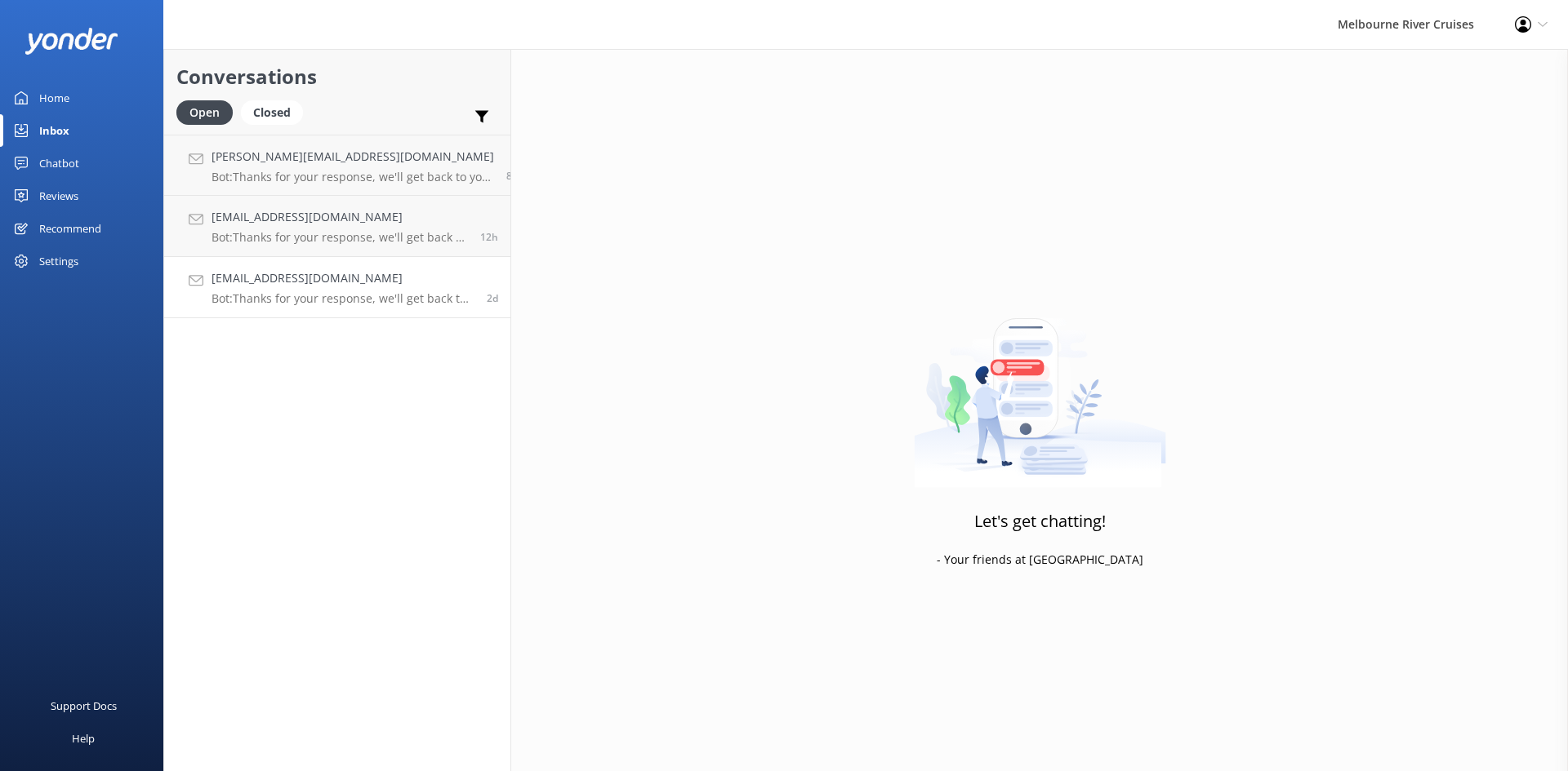
click at [335, 281] on h4 "[EMAIL_ADDRESS][DOMAIN_NAME]" at bounding box center [343, 278] width 263 height 18
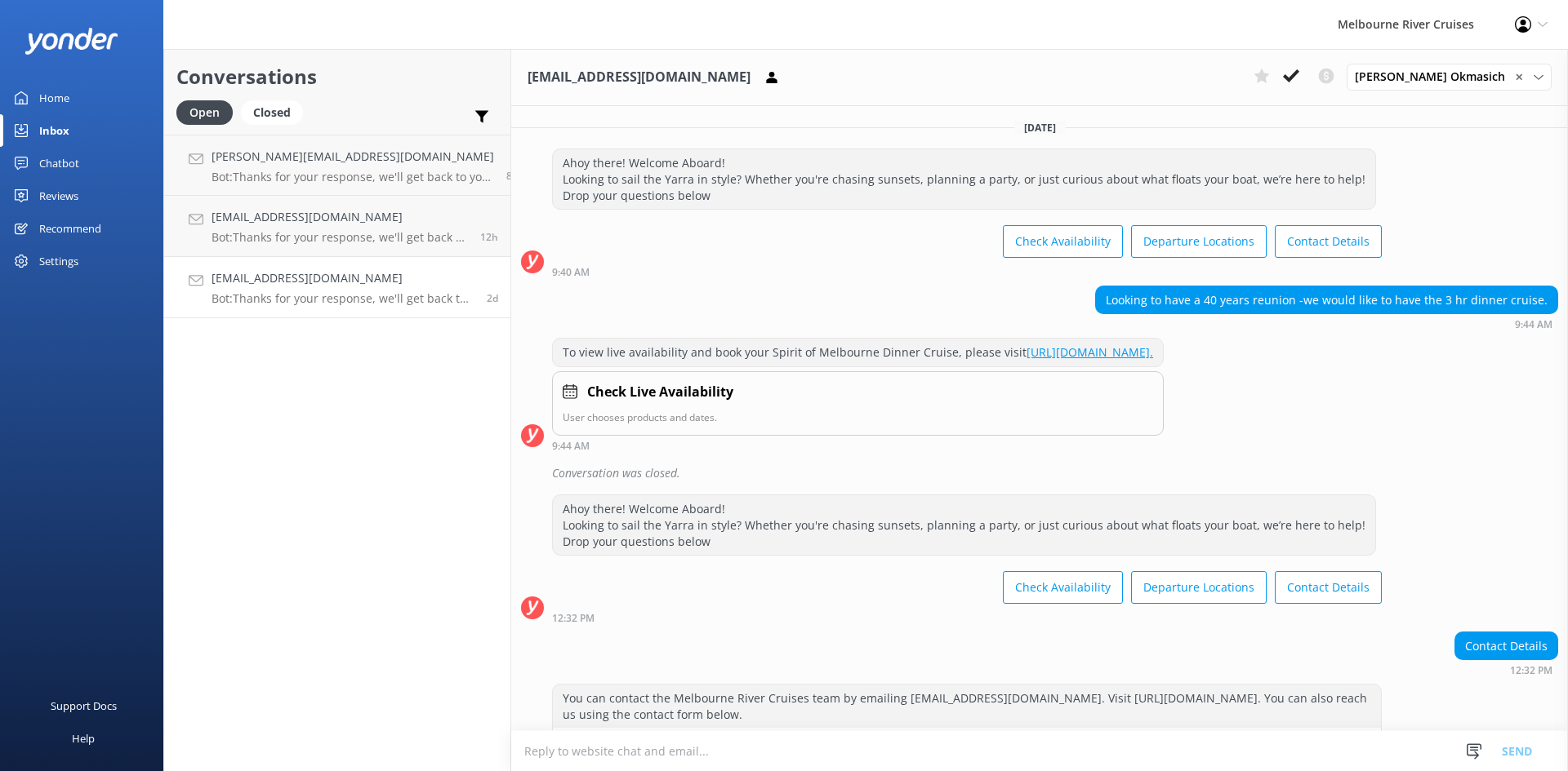
scroll to position [312, 0]
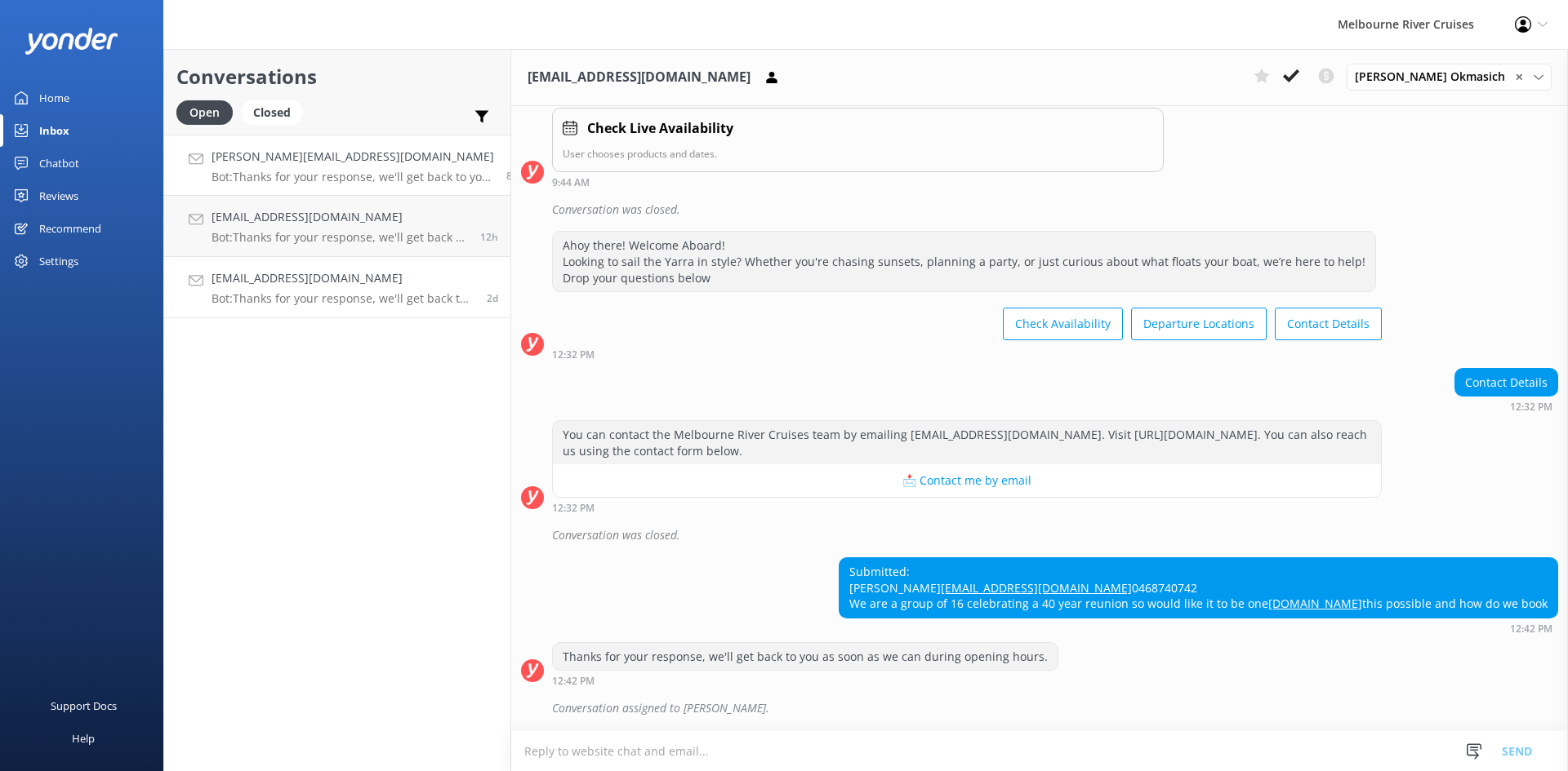
click at [332, 173] on p "Bot: Thanks for your response, we'll get back to you as soon as we can during o…" at bounding box center [353, 176] width 282 height 15
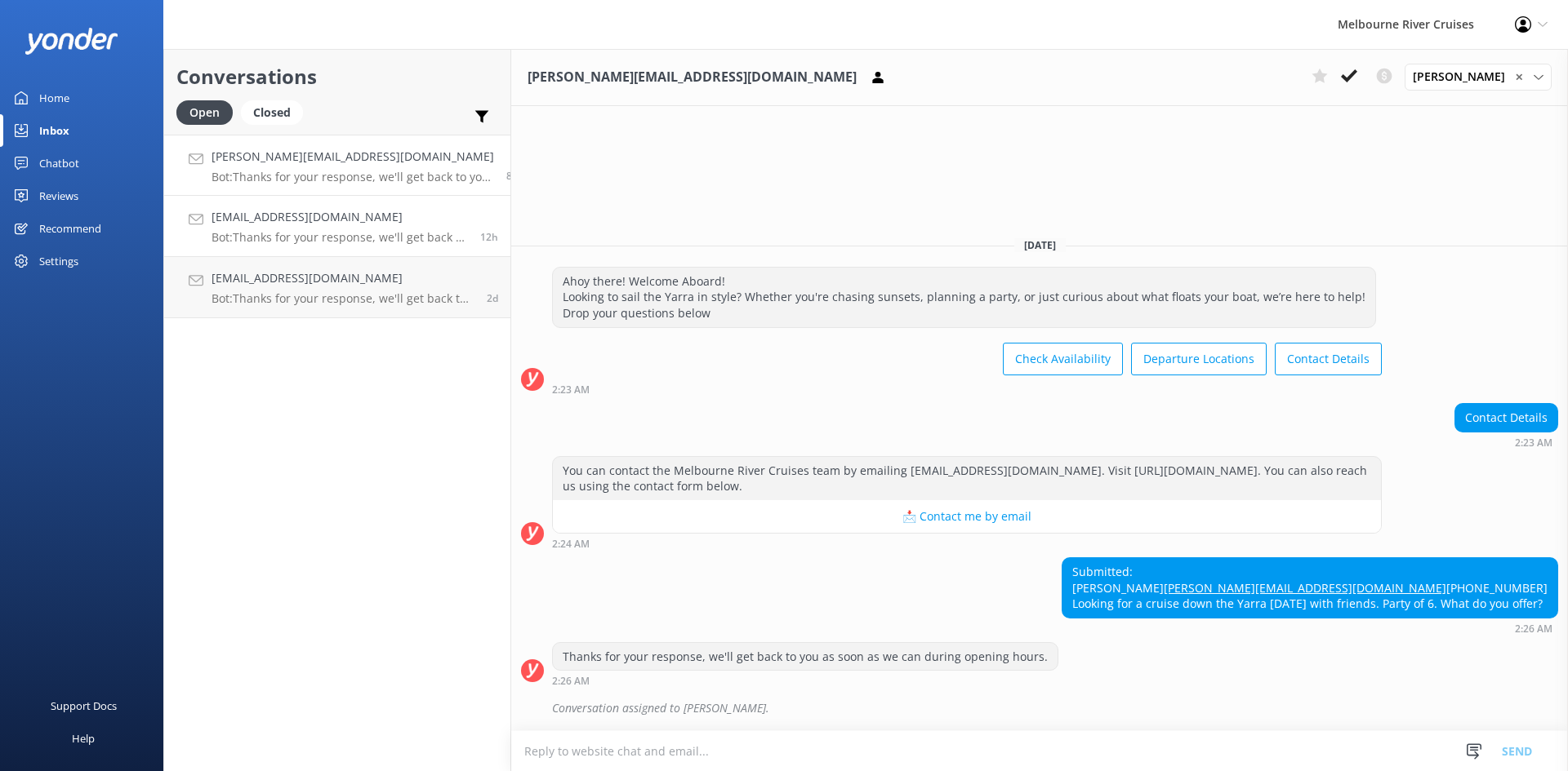
click at [335, 226] on h4 "[EMAIL_ADDRESS][DOMAIN_NAME]" at bounding box center [340, 217] width 257 height 18
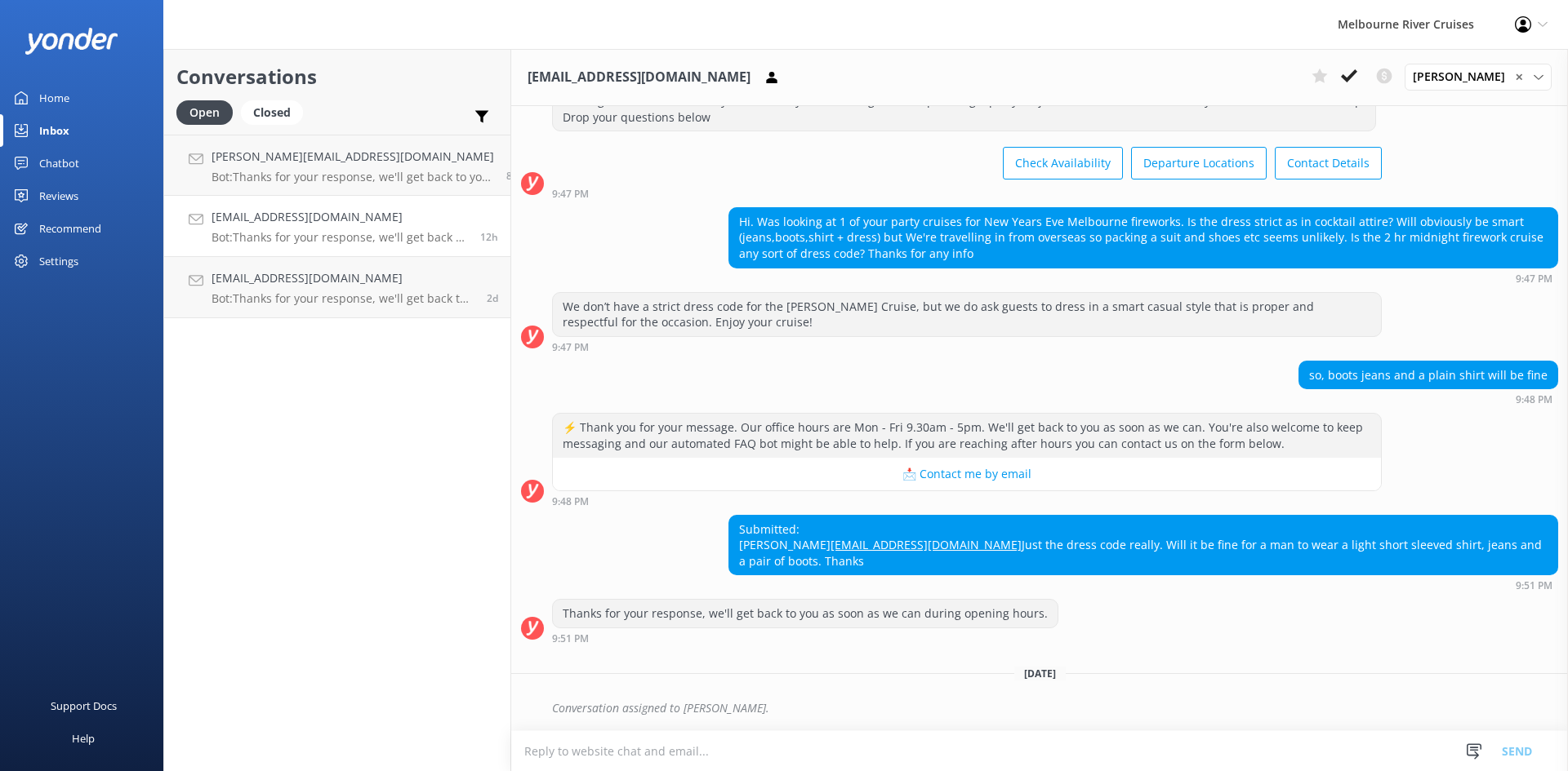
scroll to position [94, 0]
click at [342, 169] on div "[PERSON_NAME][EMAIL_ADDRESS][DOMAIN_NAME] Bot: Thanks for your response, we'll …" at bounding box center [353, 166] width 282 height 35
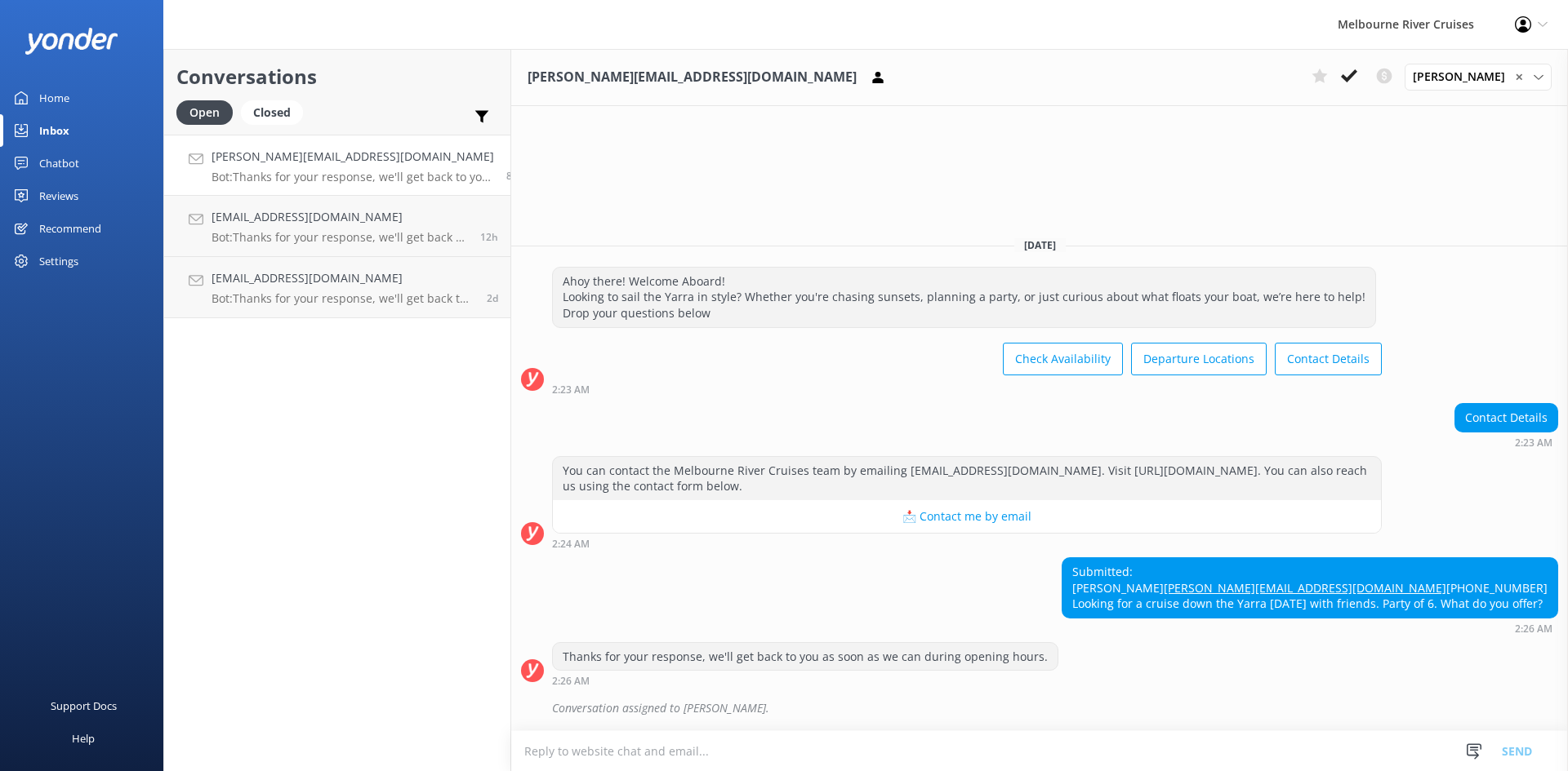
click at [399, 179] on p "Bot: Thanks for your response, we'll get back to you as soon as we can during o…" at bounding box center [353, 176] width 282 height 15
click at [382, 237] on p "Bot: Thanks for your response, we'll get back to you as soon as we can during o…" at bounding box center [340, 237] width 257 height 15
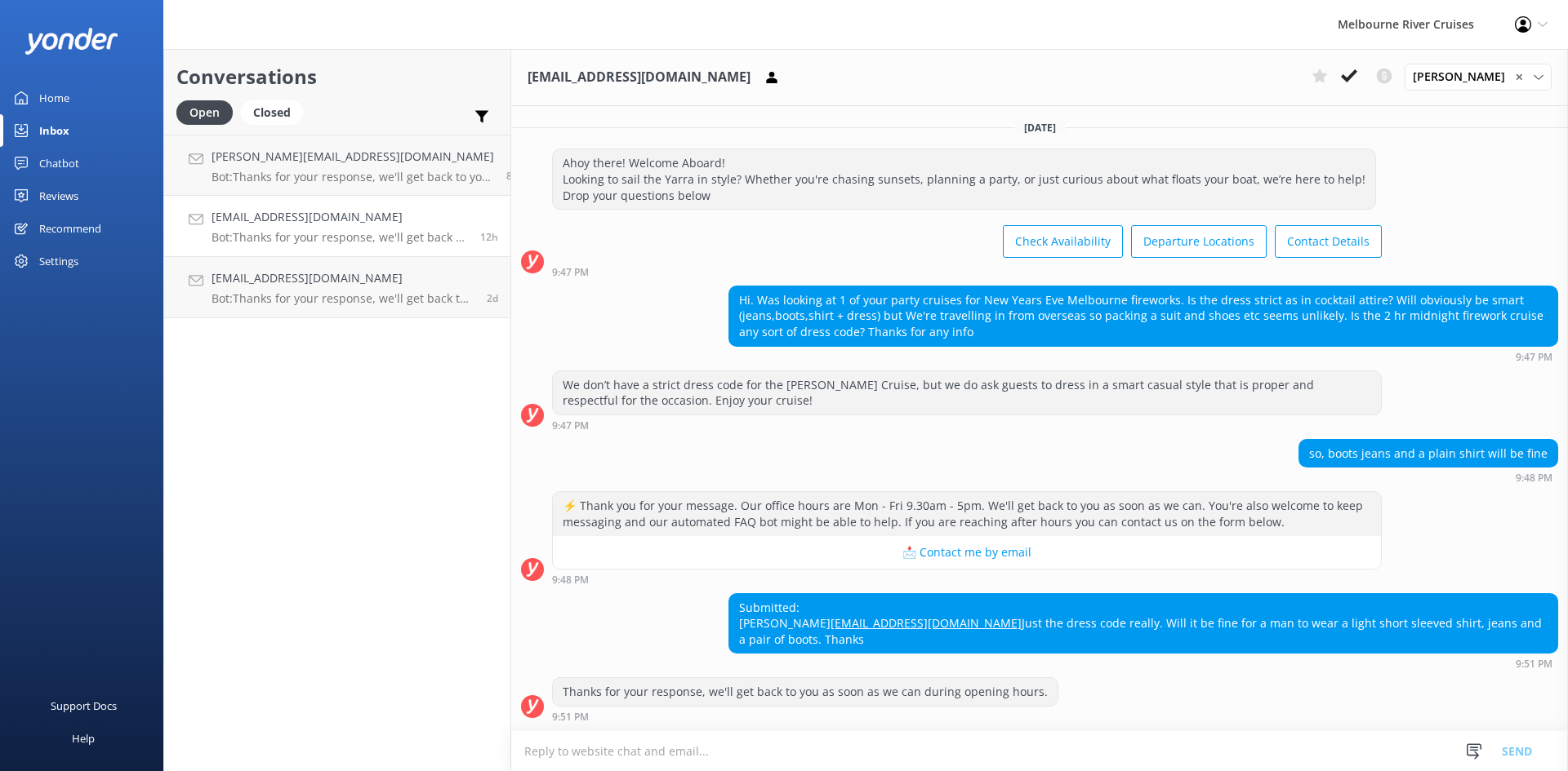
scroll to position [94, 0]
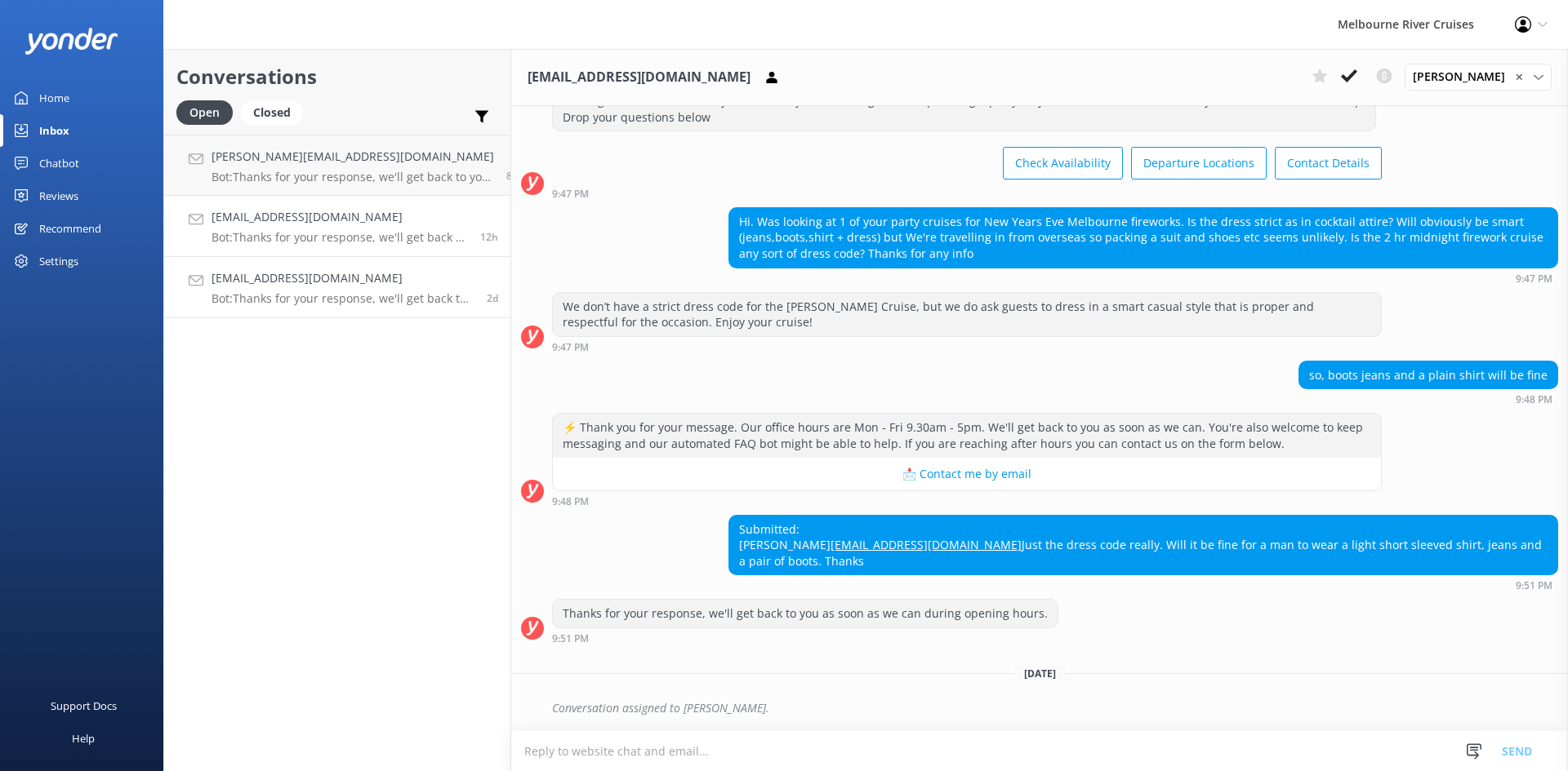
click at [369, 291] on div "[EMAIL_ADDRESS][DOMAIN_NAME] Bot: Thanks for your response, we'll get back to y…" at bounding box center [343, 287] width 263 height 36
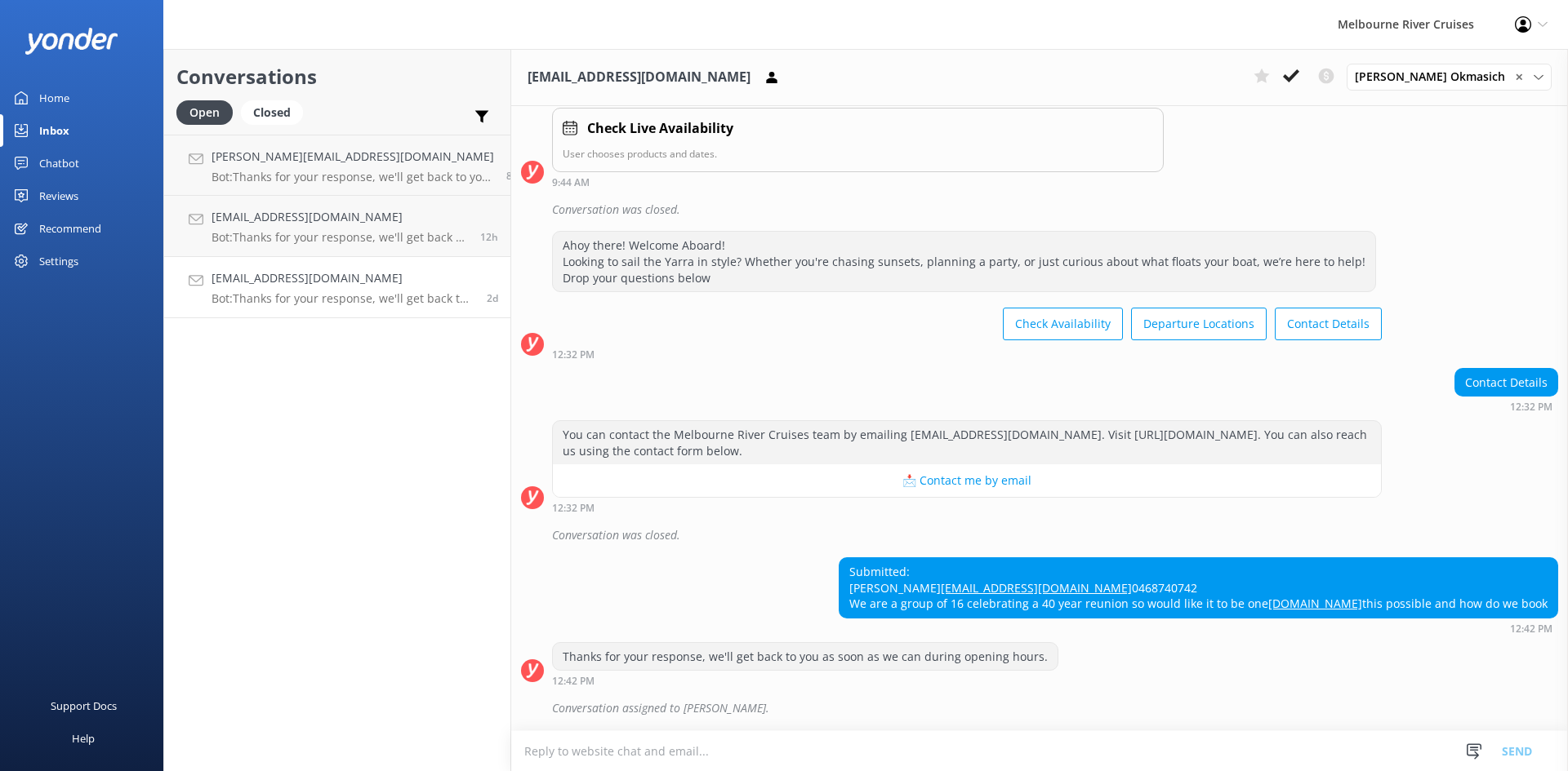
scroll to position [312, 0]
drag, startPoint x: 1072, startPoint y: 572, endPoint x: 903, endPoint y: 570, distance: 169.0
click at [903, 570] on div "Submitted: [PERSON_NAME] [EMAIL_ADDRESS][DOMAIN_NAME] 0468740742 We are a group…" at bounding box center [1199, 588] width 717 height 60
copy link "[EMAIL_ADDRESS][DOMAIN_NAME]"
click at [1299, 73] on use at bounding box center [1291, 75] width 17 height 13
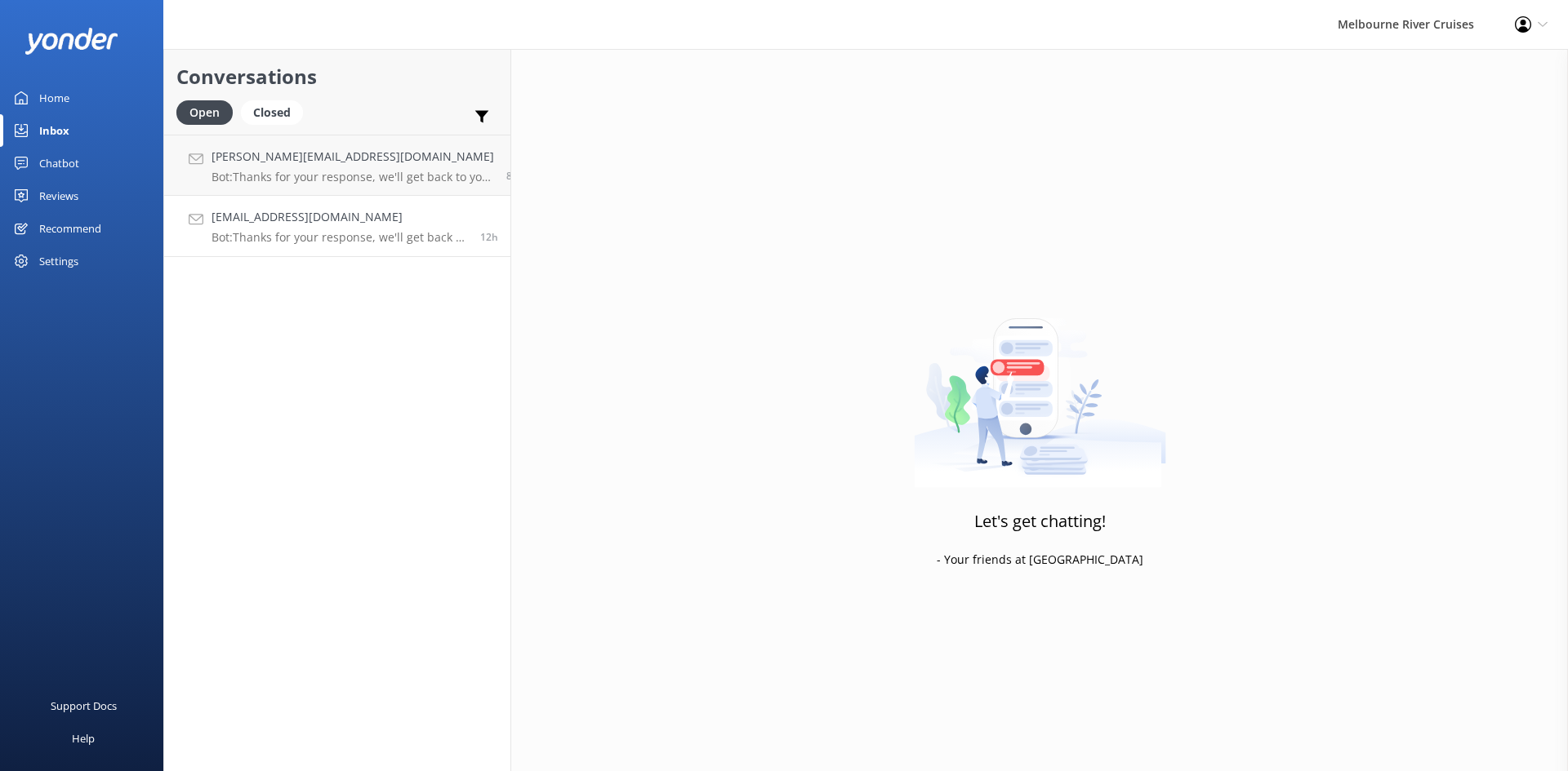
click at [346, 243] on p "Bot: Thanks for your response, we'll get back to you as soon as we can during o…" at bounding box center [340, 237] width 257 height 15
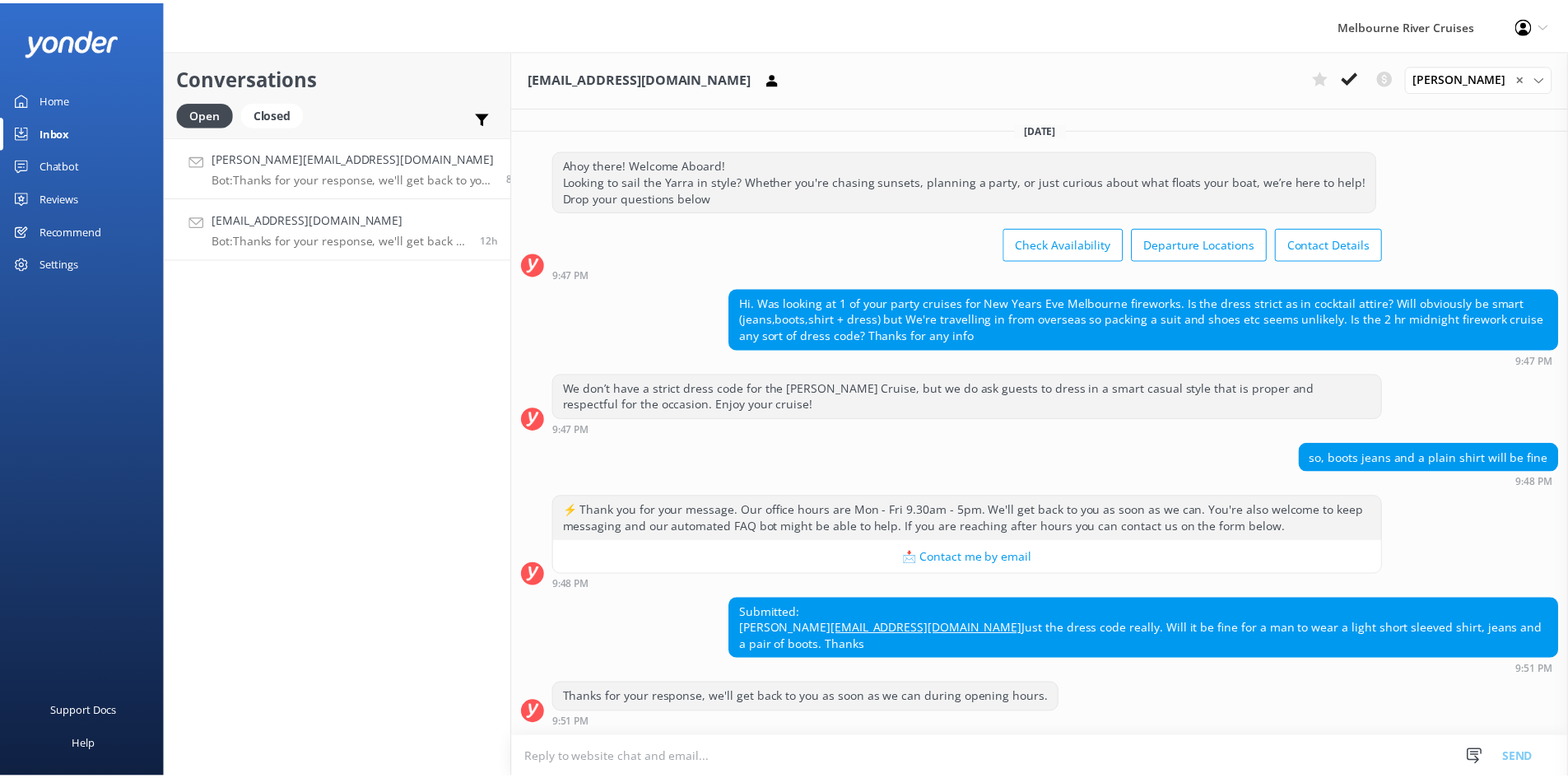
scroll to position [95, 0]
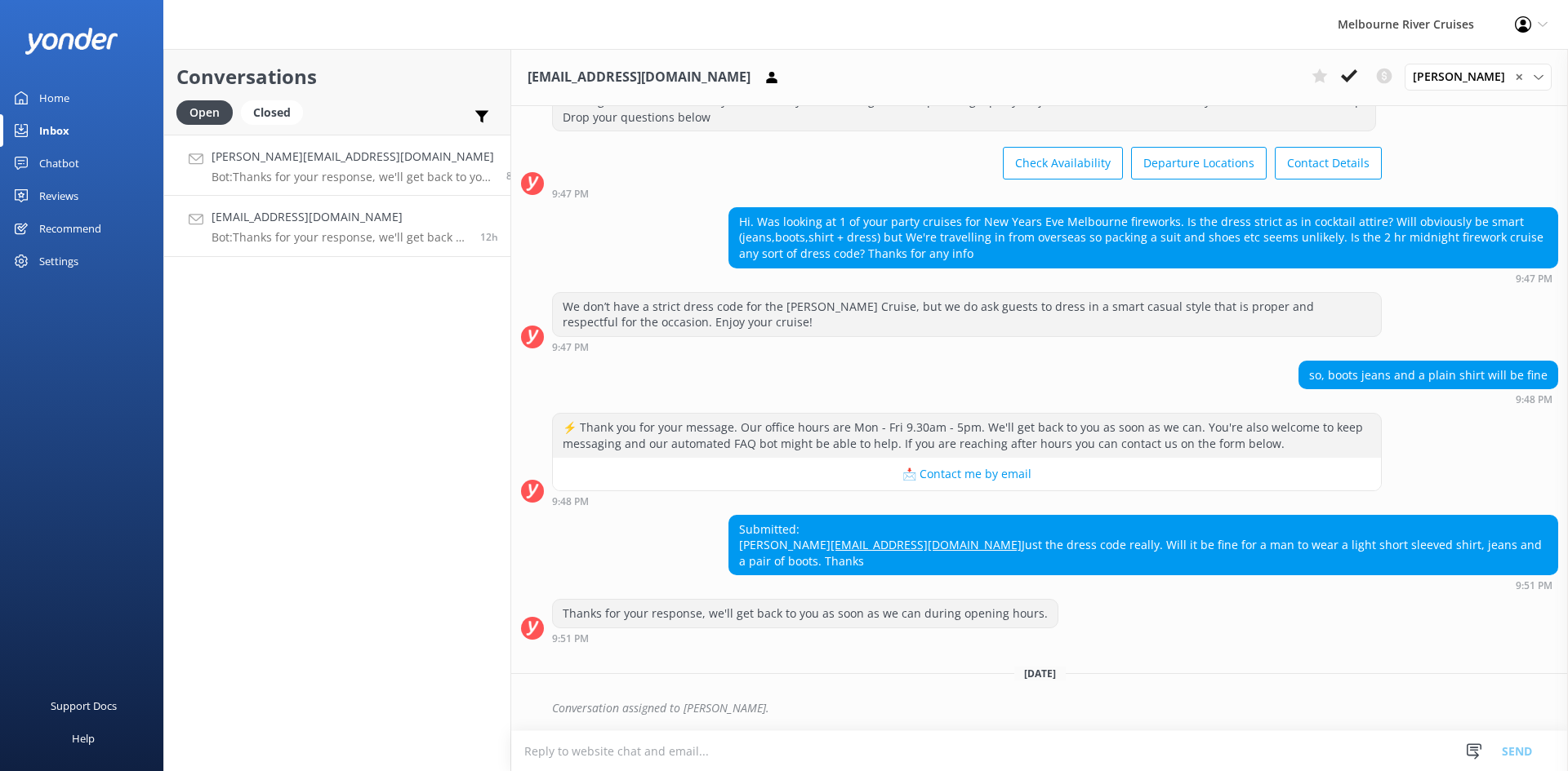
click at [306, 179] on p "Bot: Thanks for your response, we'll get back to you as soon as we can during o…" at bounding box center [353, 176] width 282 height 15
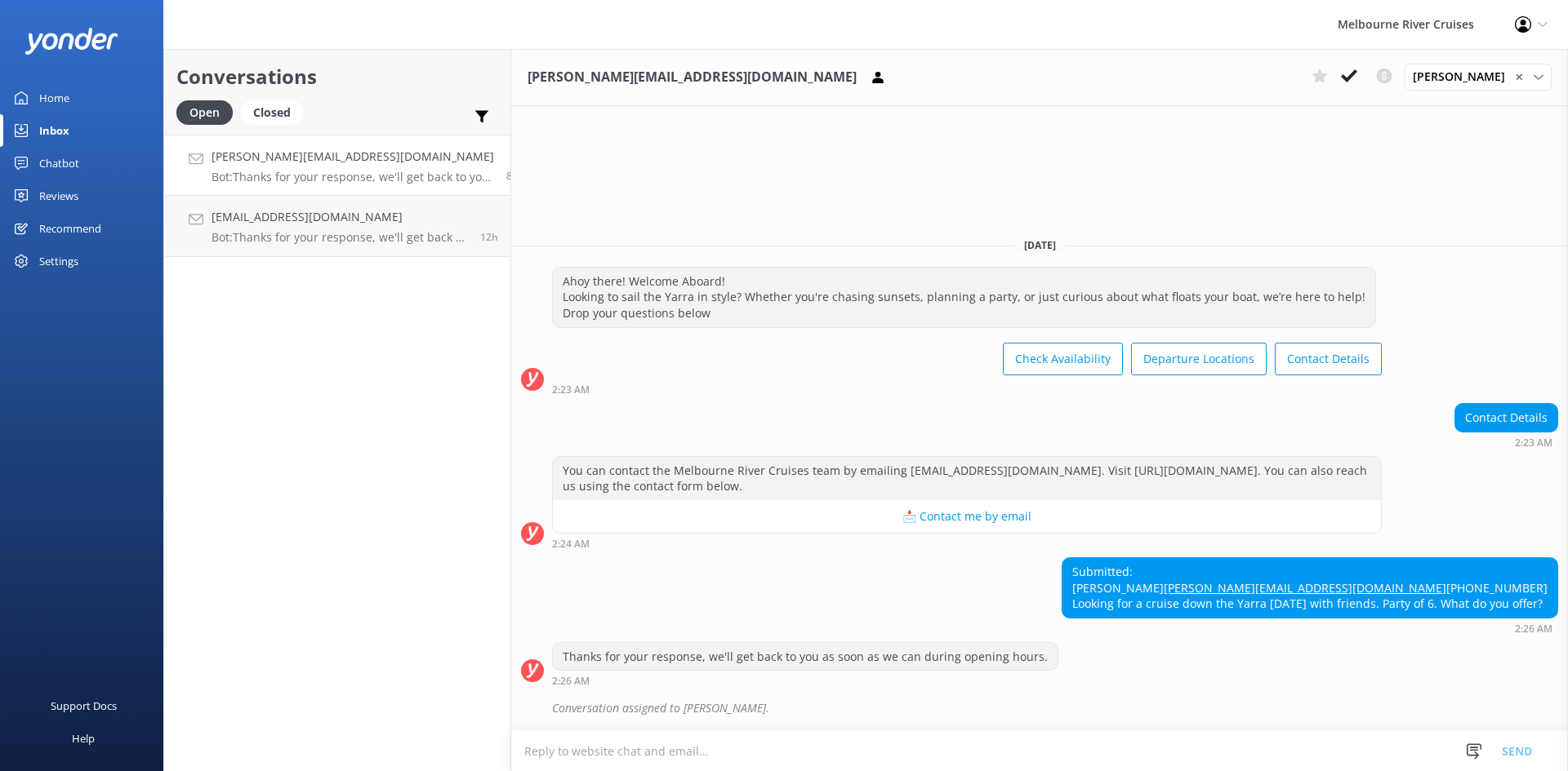
click at [51, 96] on div "Home" at bounding box center [54, 97] width 30 height 32
